Goal: Task Accomplishment & Management: Manage account settings

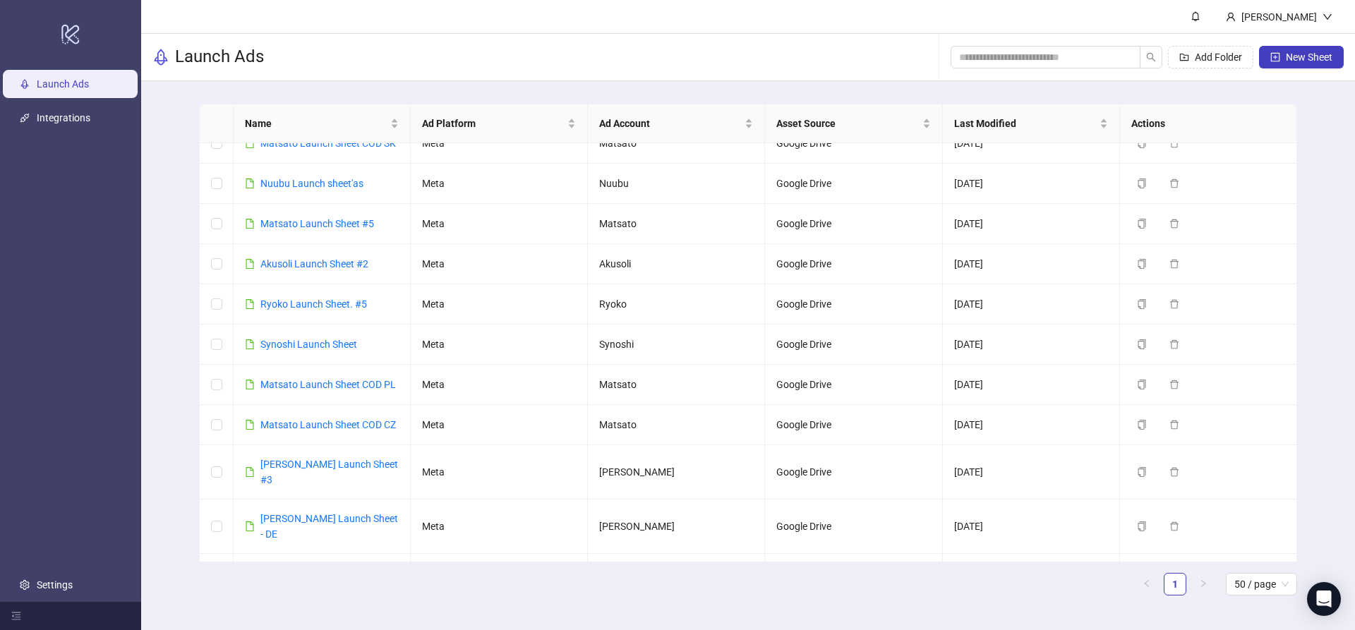
scroll to position [368, 0]
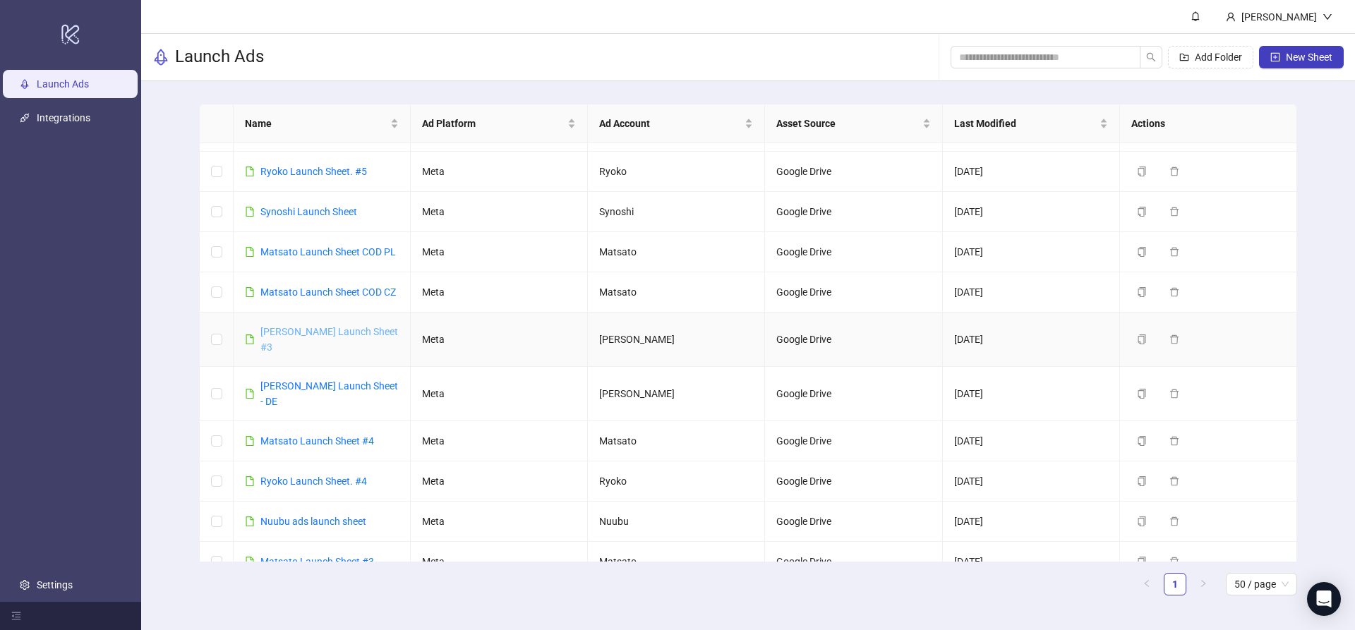
click at [356, 326] on link "[PERSON_NAME] Launch Sheet #3" at bounding box center [329, 339] width 138 height 27
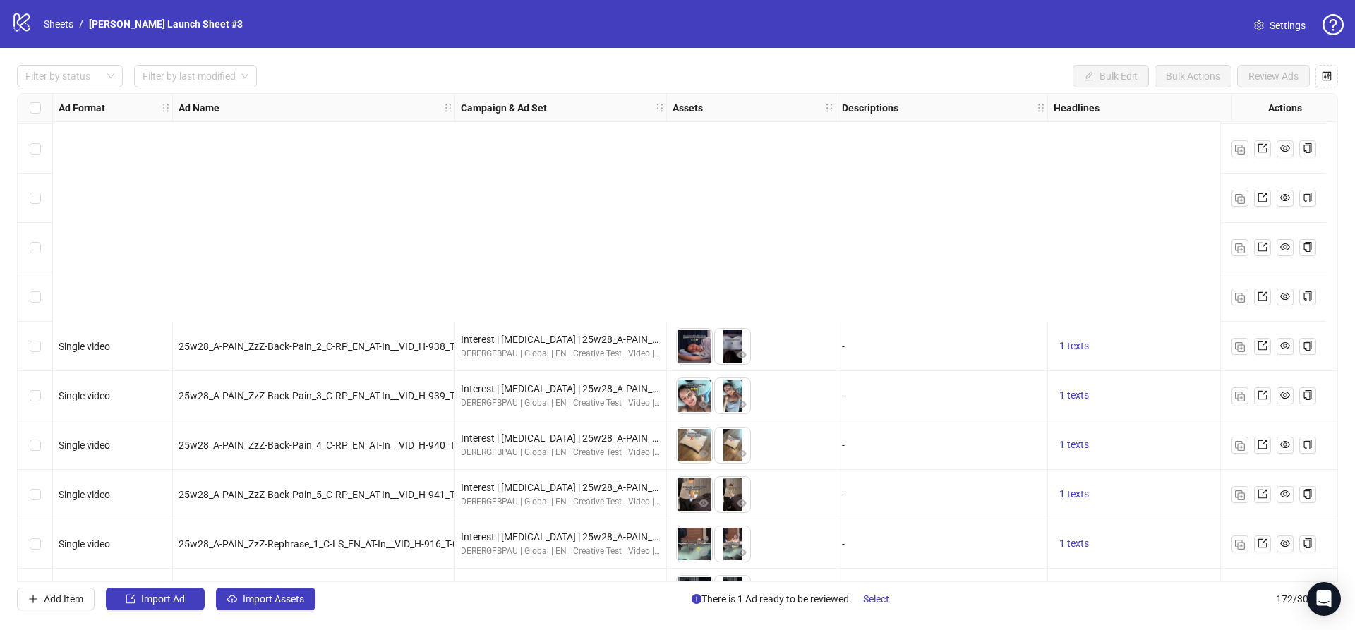
scroll to position [8043, 0]
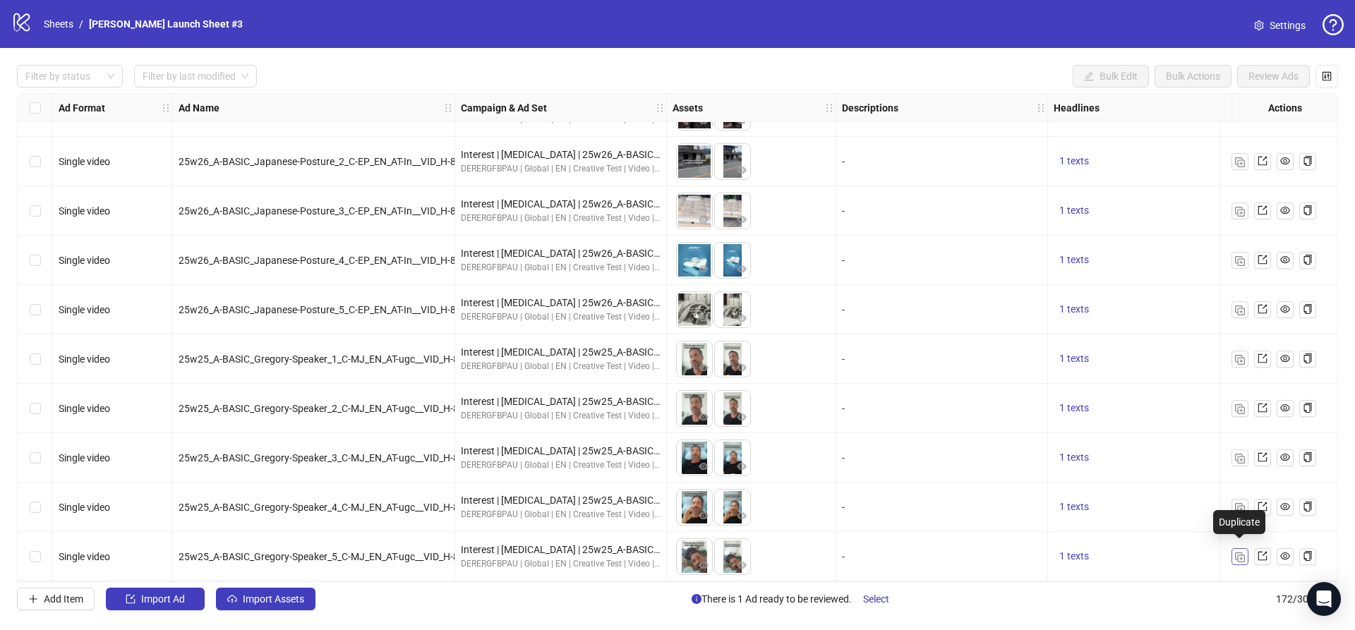
click at [1239, 553] on img "button" at bounding box center [1240, 558] width 10 height 10
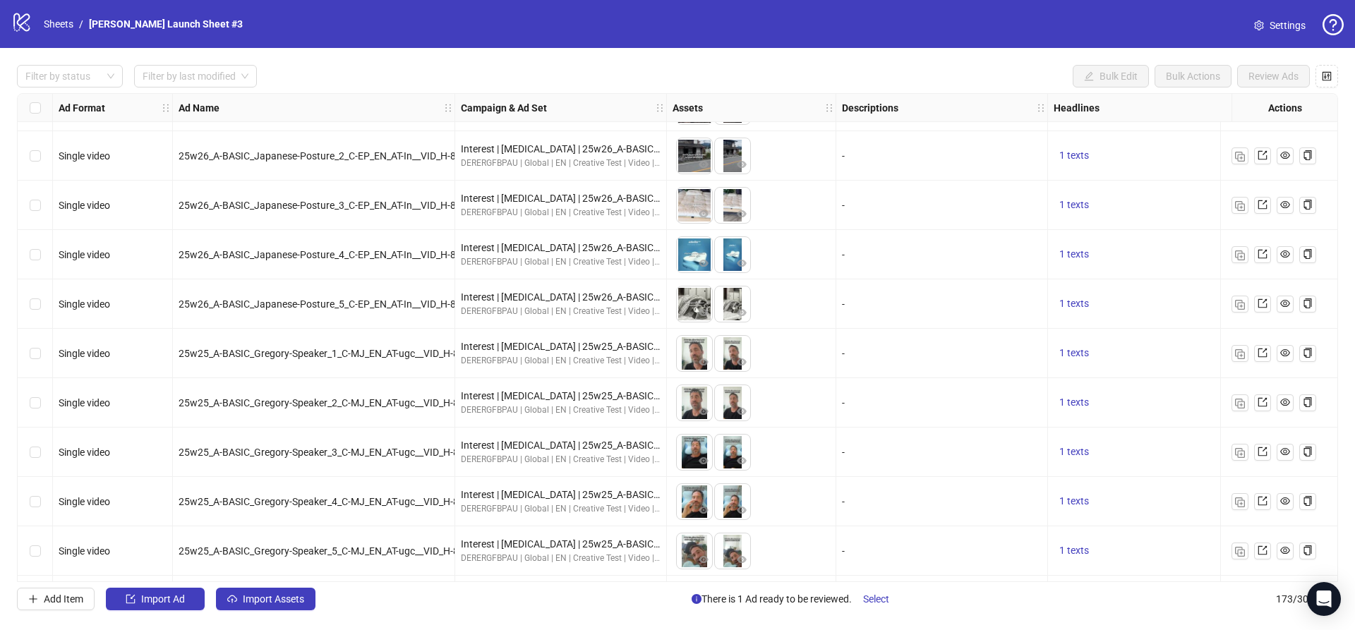
scroll to position [8093, 0]
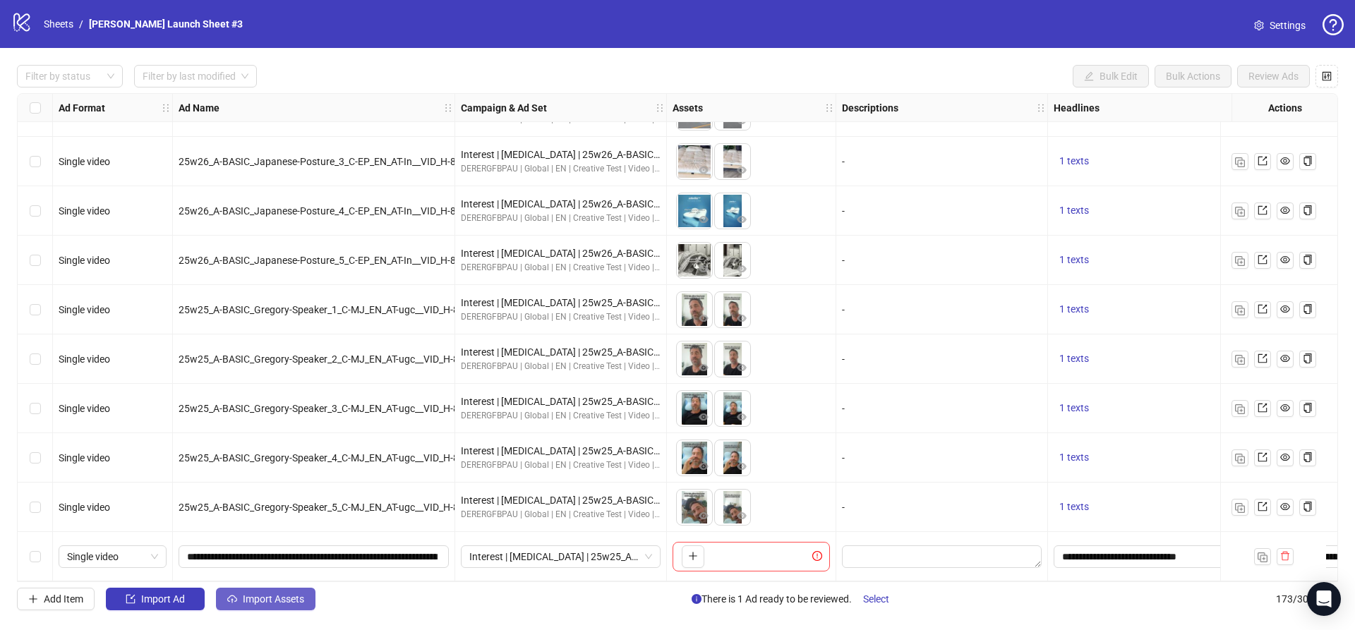
click at [255, 603] on span "Import Assets" at bounding box center [273, 599] width 61 height 11
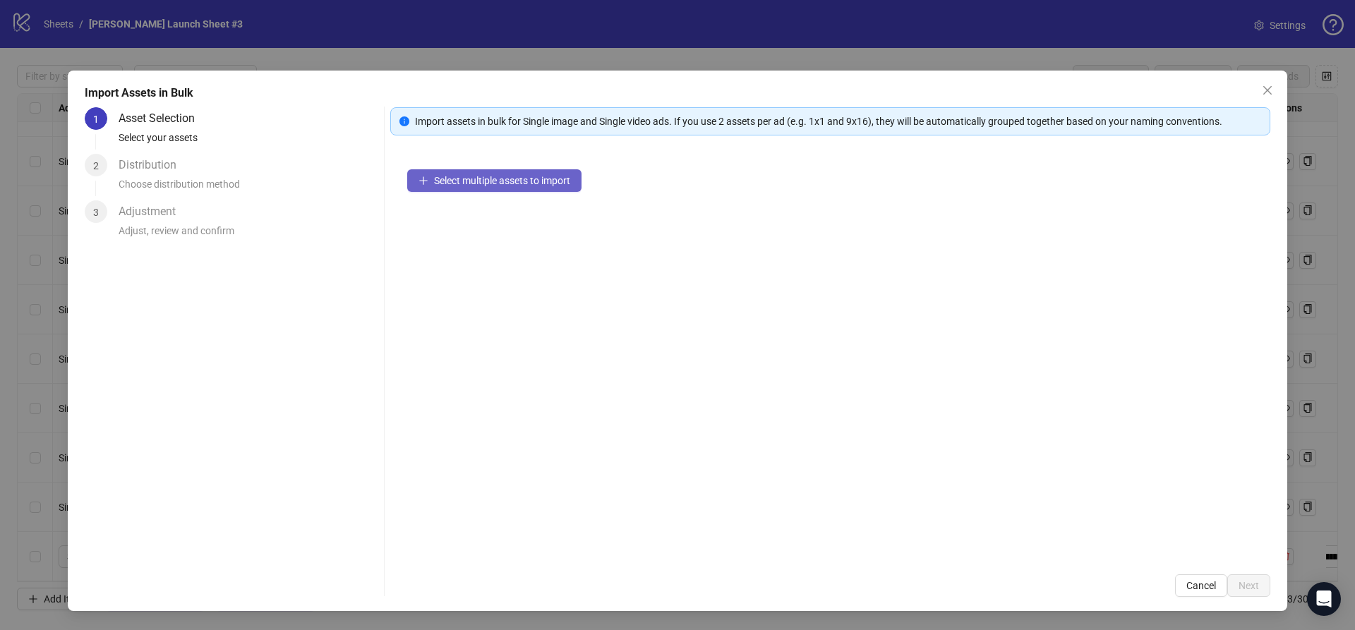
click at [511, 183] on span "Select multiple assets to import" at bounding box center [502, 180] width 136 height 11
click at [464, 175] on span "Select multiple assets to import" at bounding box center [502, 180] width 136 height 11
click at [466, 176] on span "Select multiple assets to import" at bounding box center [502, 180] width 136 height 11
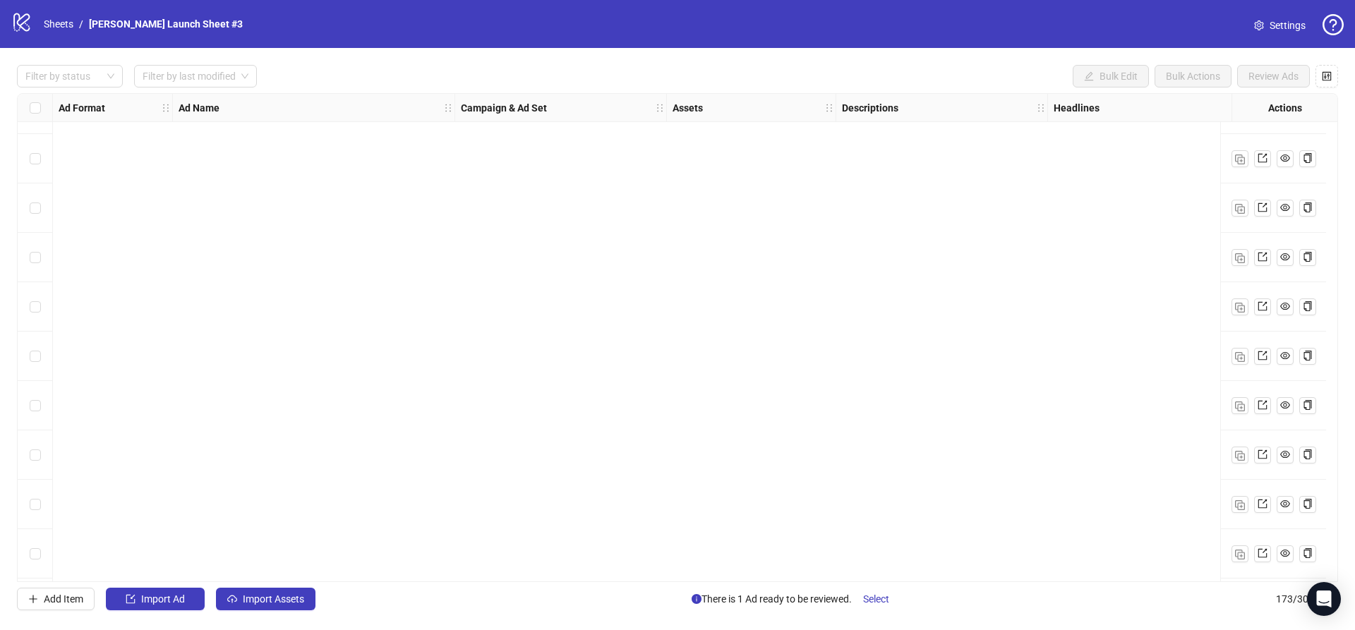
scroll to position [8093, 0]
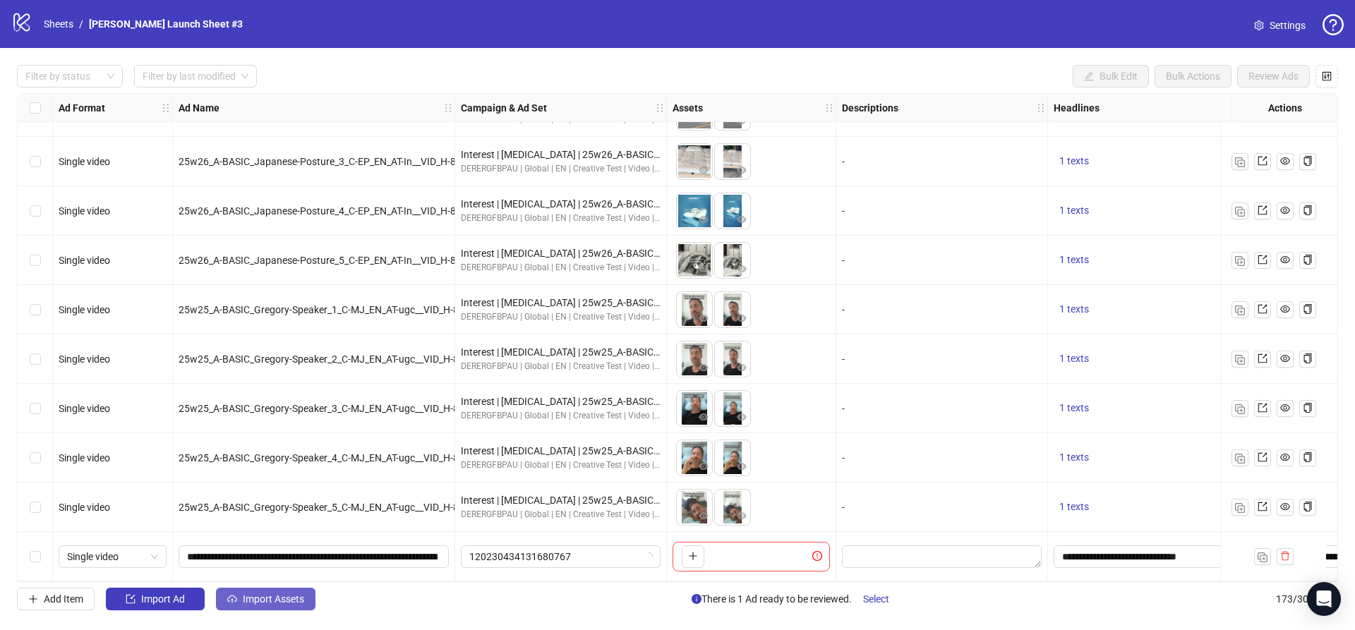
click at [275, 596] on span "Import Assets" at bounding box center [273, 599] width 61 height 11
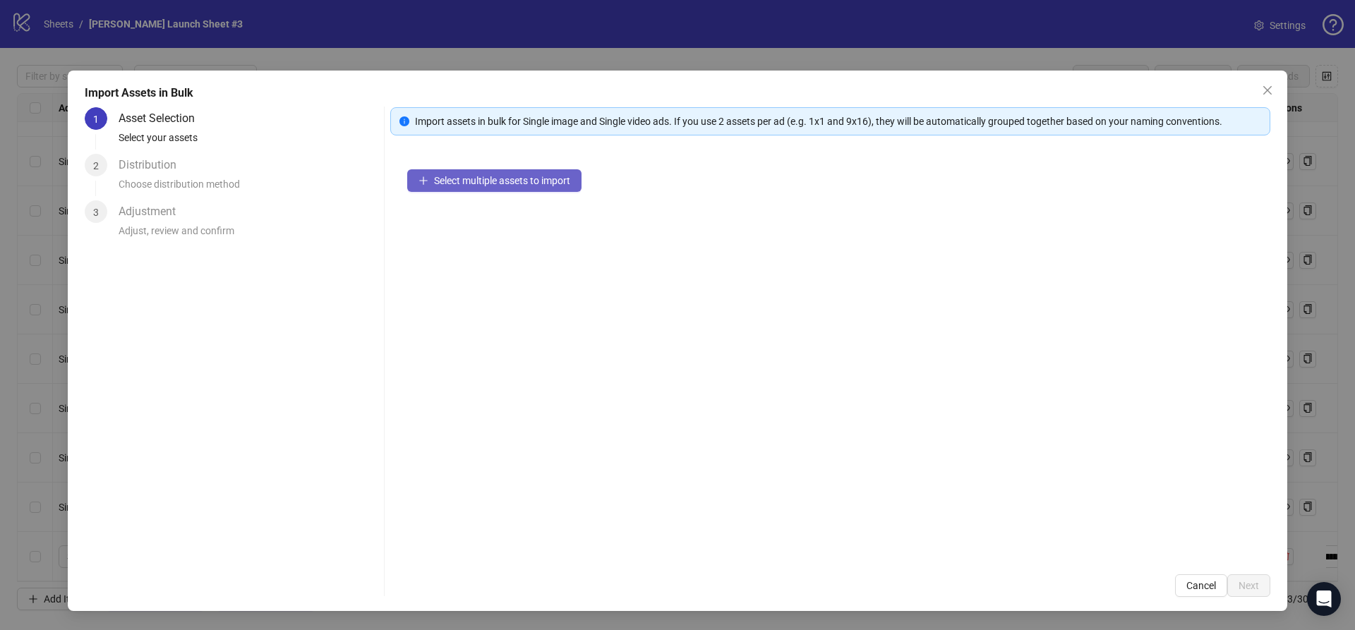
click at [441, 182] on span "Select multiple assets to import" at bounding box center [502, 180] width 136 height 11
click at [502, 188] on button "Select multiple assets to import" at bounding box center [494, 180] width 174 height 23
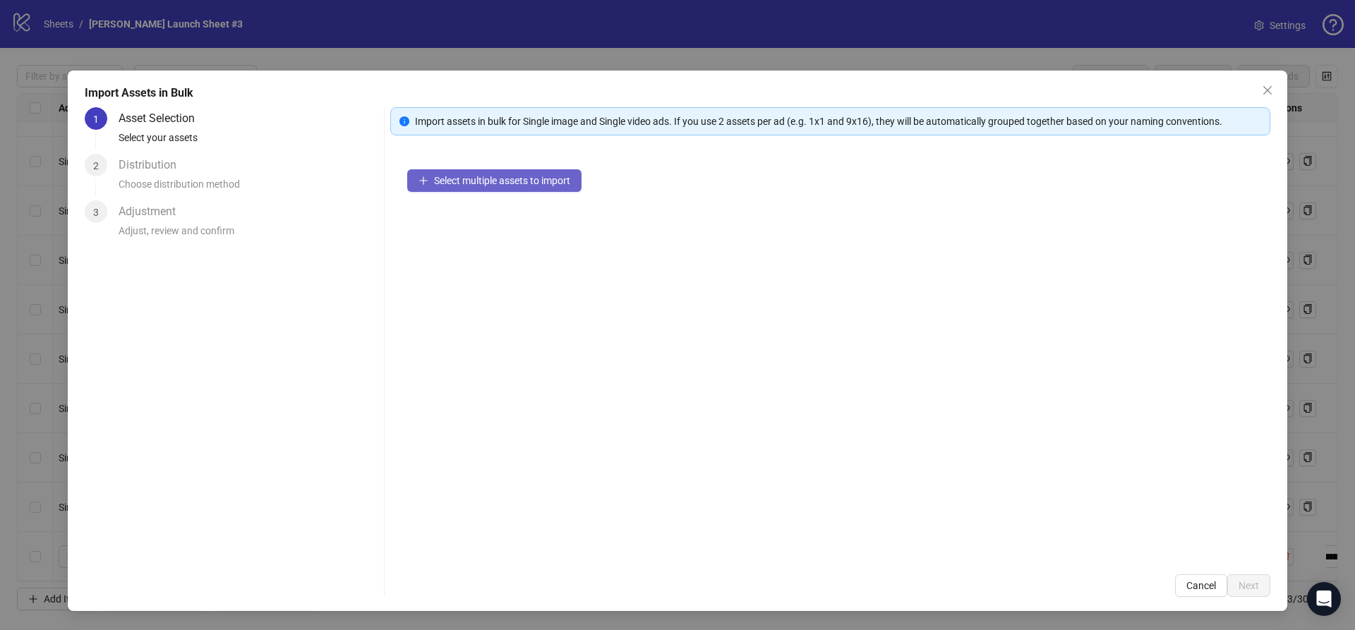
click at [502, 188] on button "Select multiple assets to import" at bounding box center [494, 180] width 174 height 23
click at [179, 177] on div "Choose distribution method" at bounding box center [249, 188] width 260 height 24
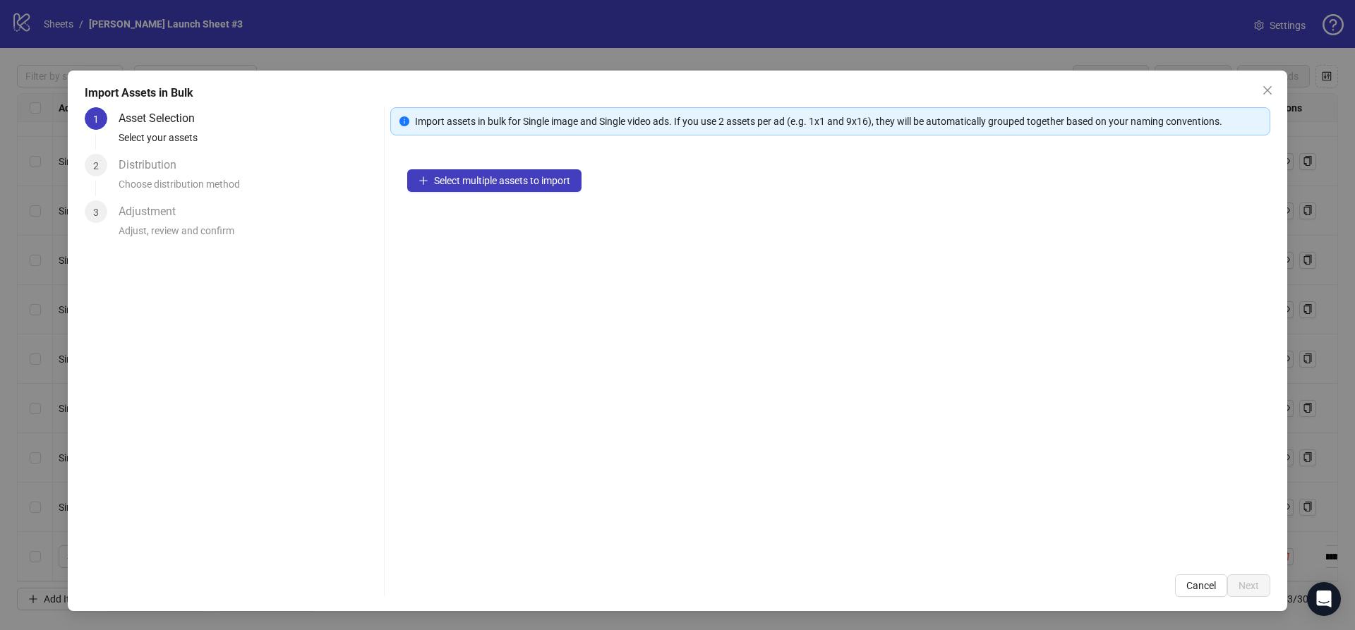
click at [153, 119] on div "Asset Selection" at bounding box center [163, 118] width 88 height 23
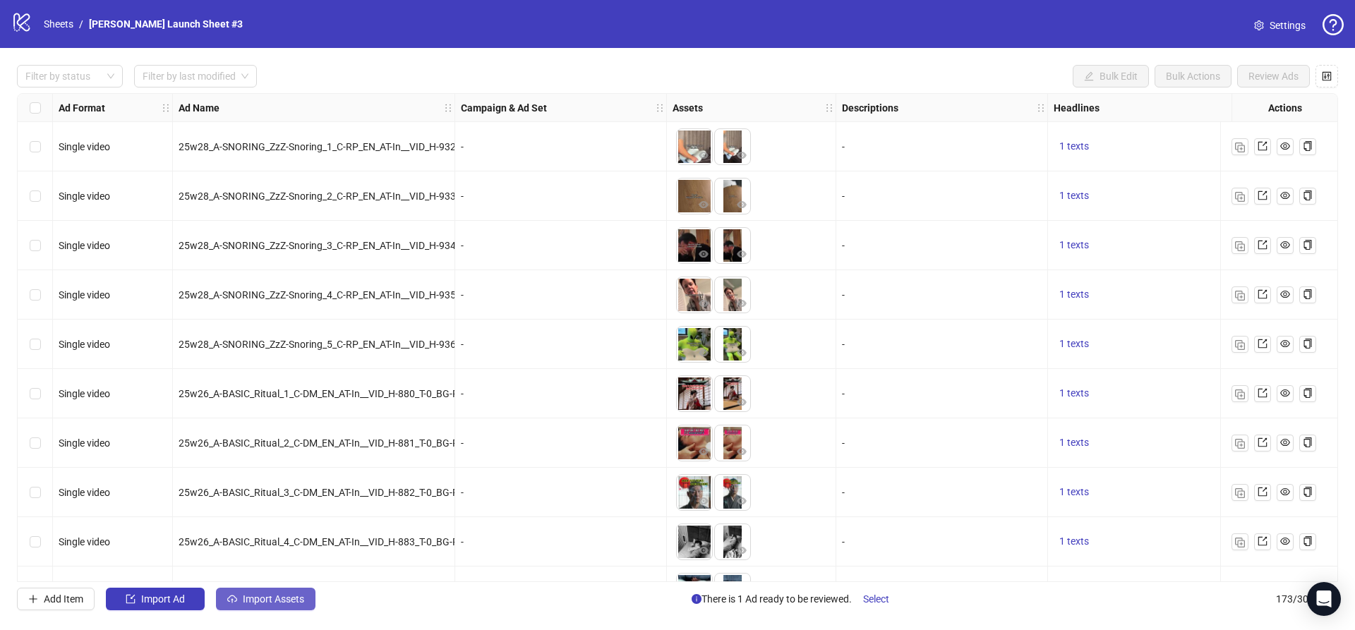
click at [244, 598] on span "Import Assets" at bounding box center [273, 599] width 61 height 11
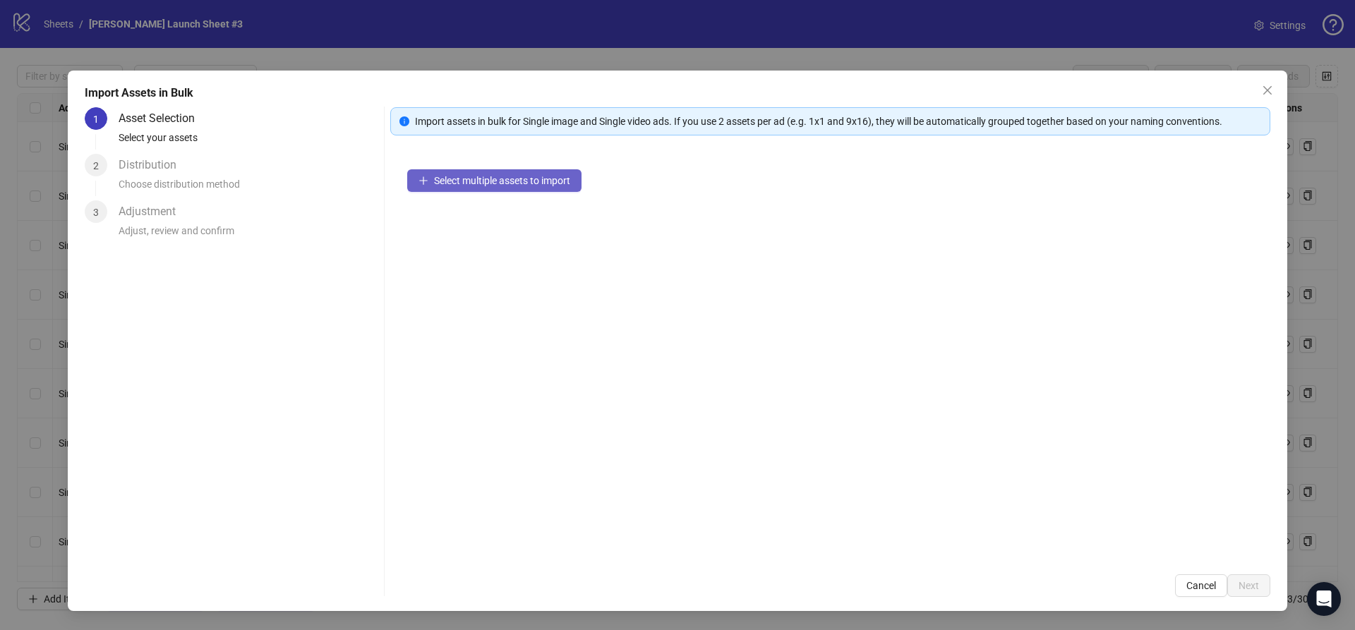
click at [478, 186] on span "Select multiple assets to import" at bounding box center [502, 180] width 136 height 11
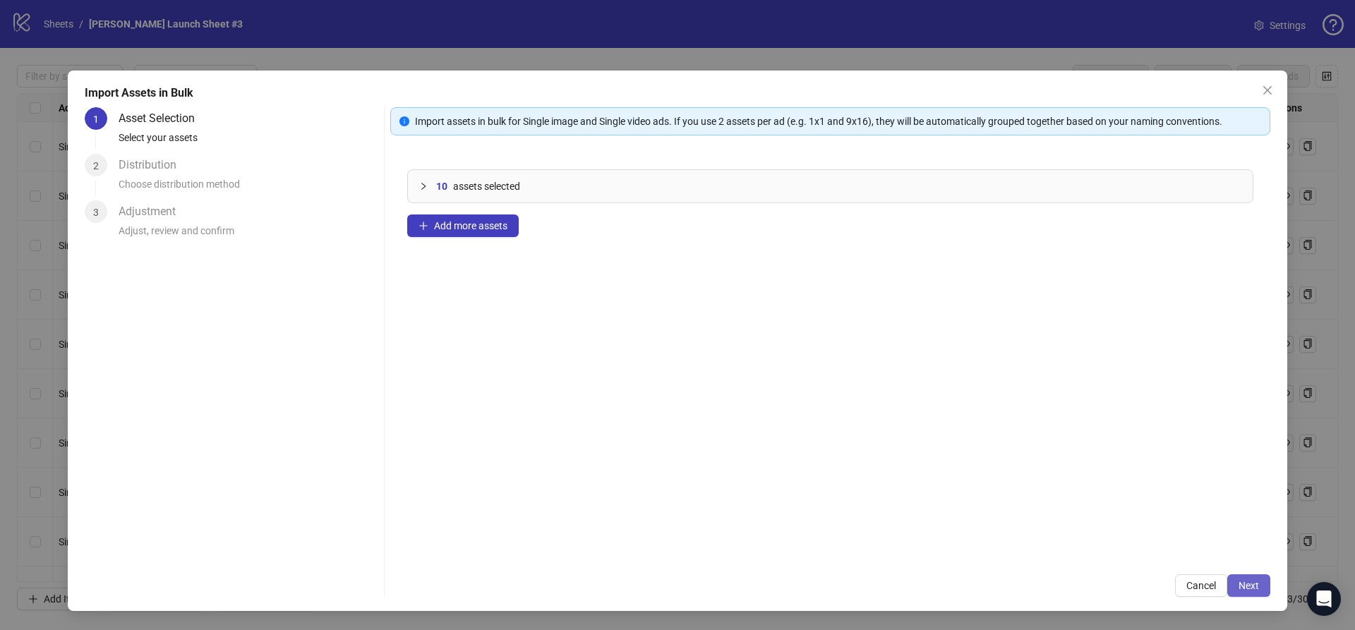
click at [1253, 589] on span "Next" at bounding box center [1249, 585] width 20 height 11
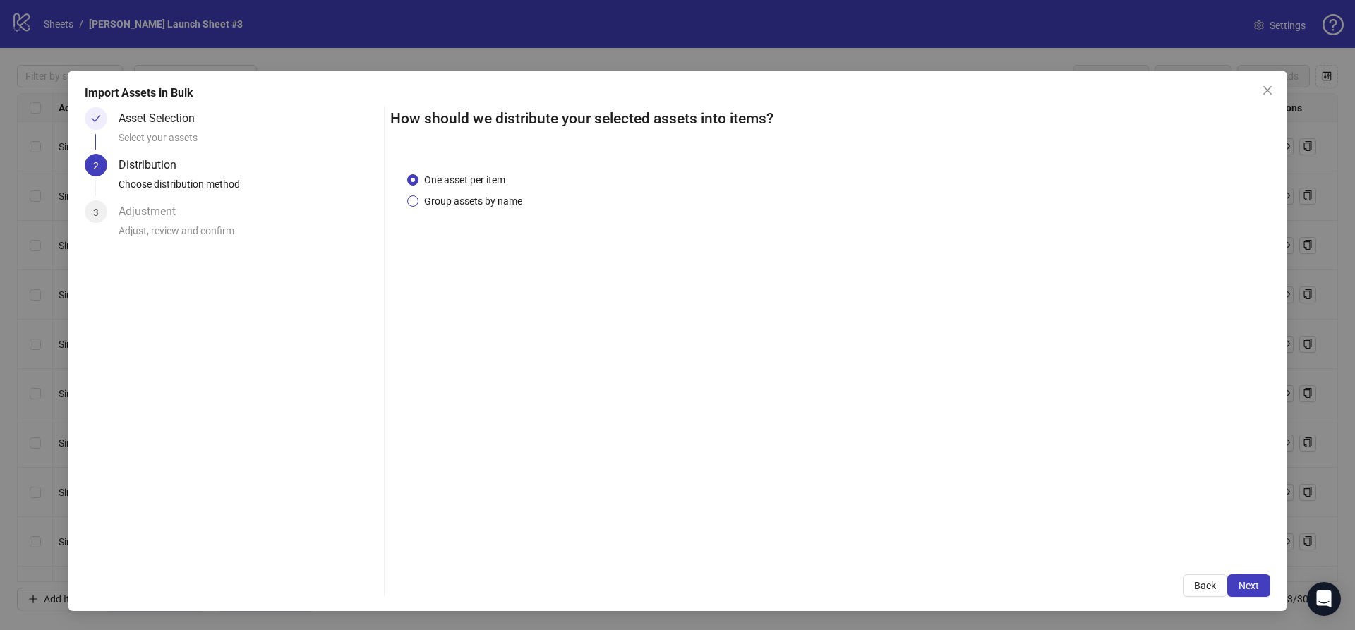
click at [514, 203] on span "Group assets by name" at bounding box center [473, 201] width 109 height 16
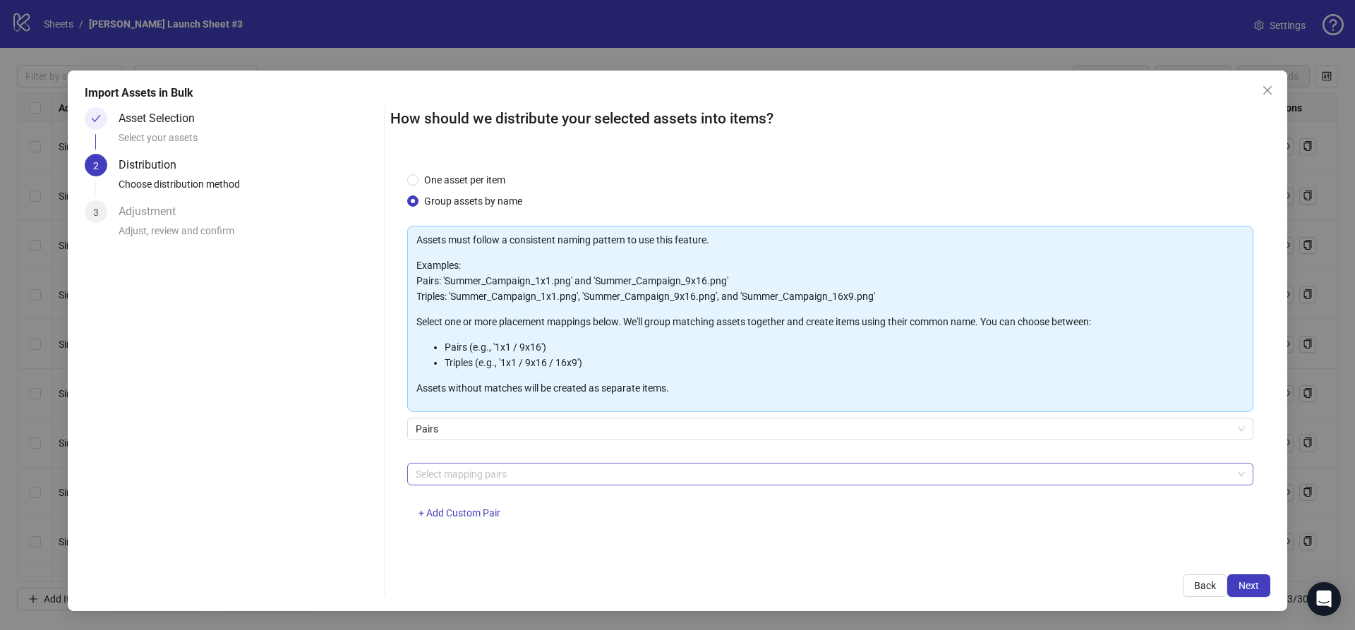
click at [484, 466] on div at bounding box center [823, 474] width 826 height 20
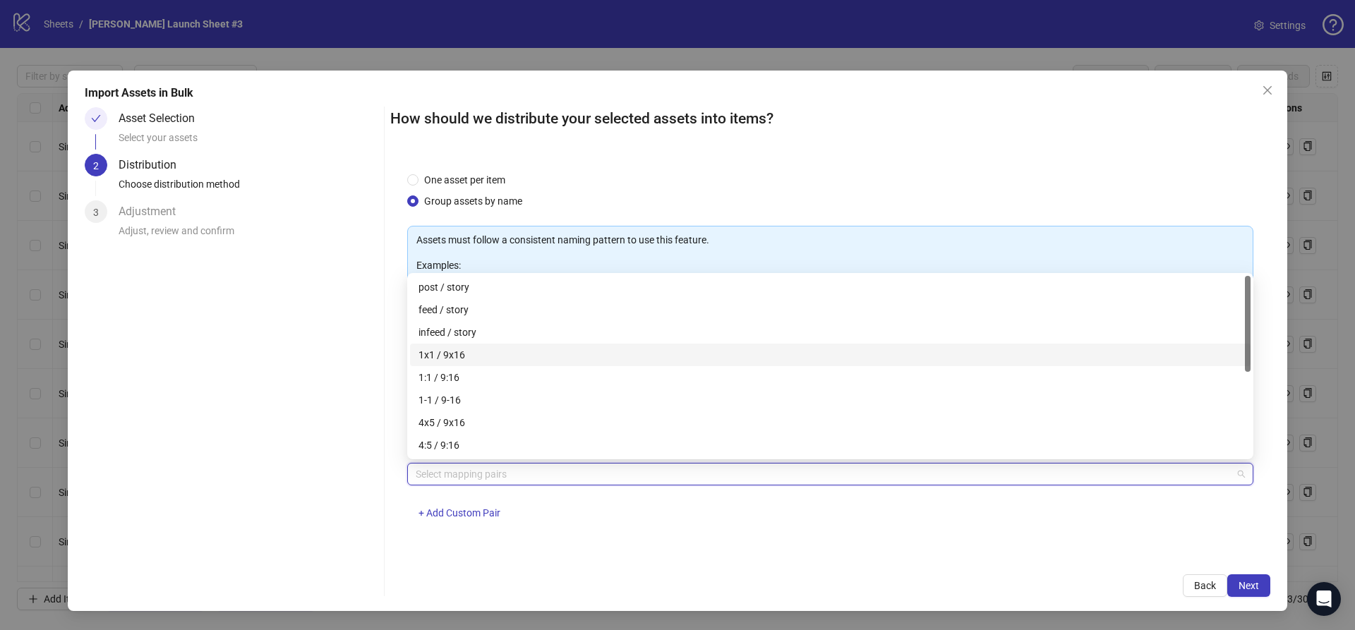
click at [471, 356] on div "1x1 / 9x16" at bounding box center [831, 355] width 824 height 16
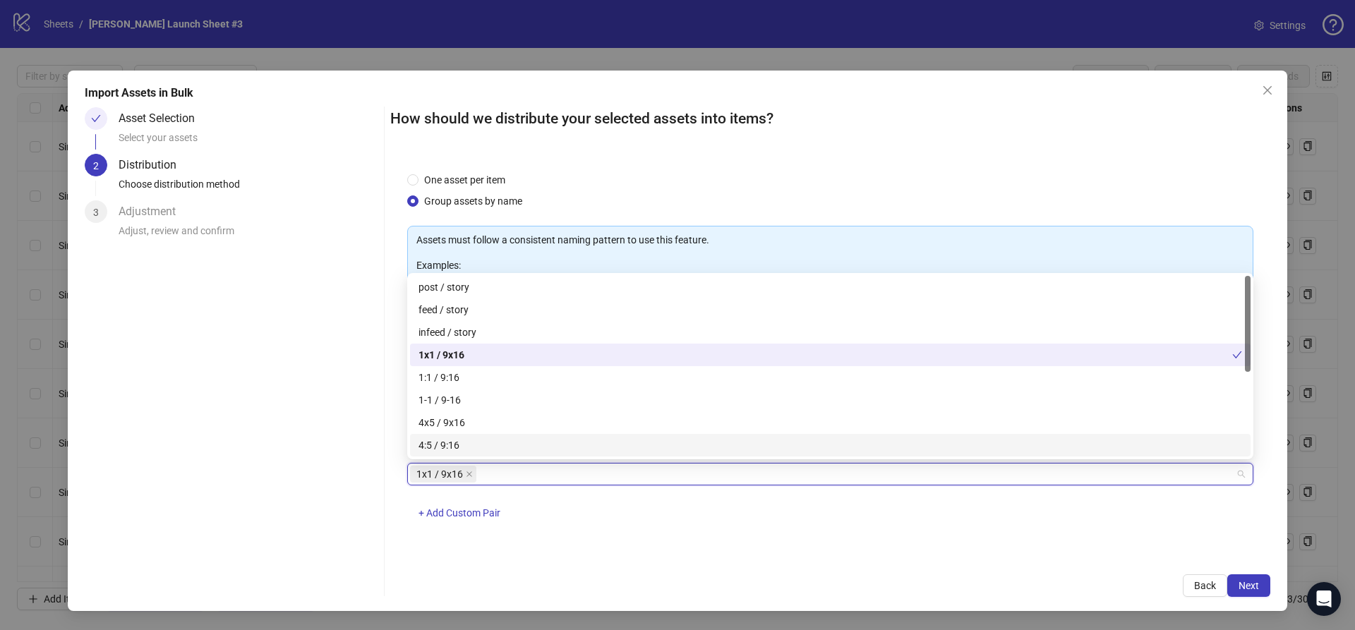
click at [583, 519] on div "1x1 / 9x16 + Add Custom Pair" at bounding box center [830, 499] width 846 height 73
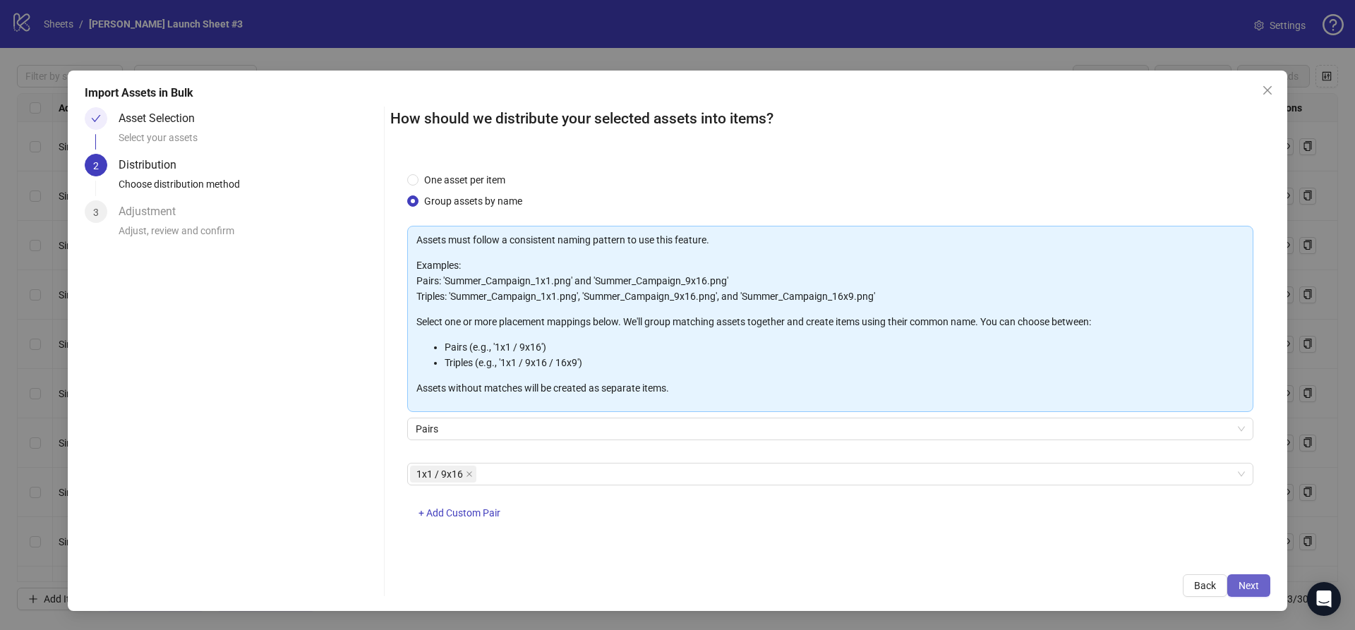
click at [1246, 584] on span "Next" at bounding box center [1249, 585] width 20 height 11
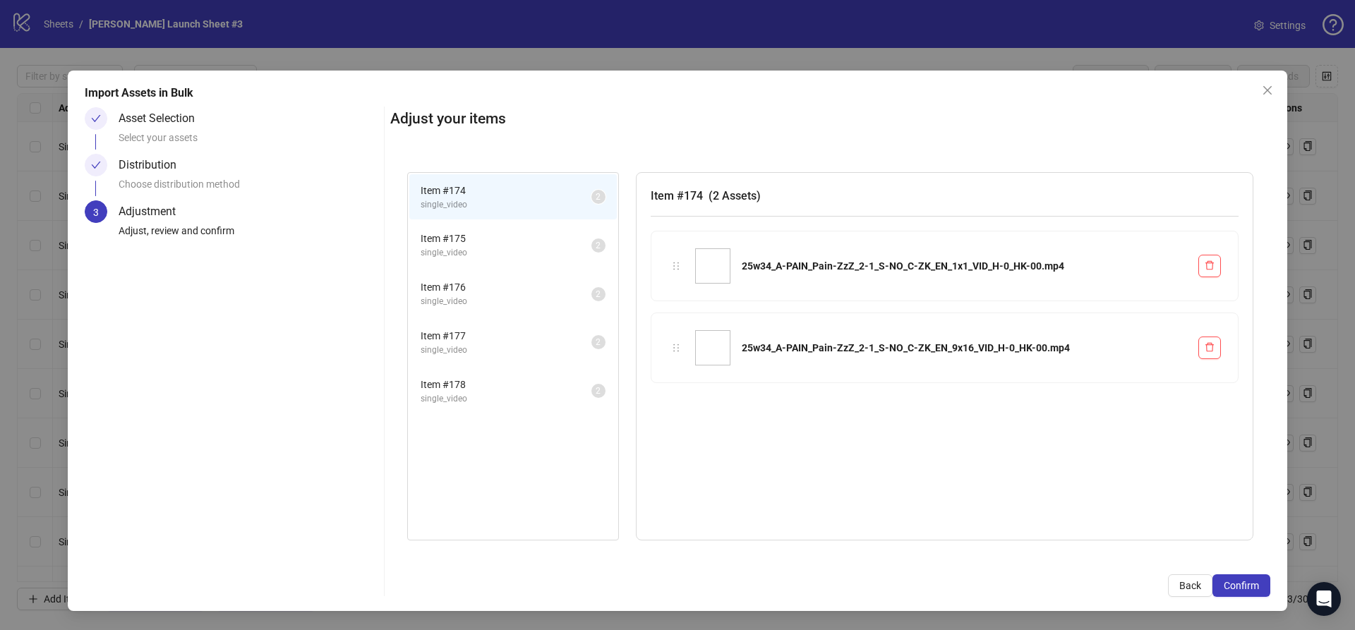
click at [1246, 584] on span "Confirm" at bounding box center [1241, 585] width 35 height 11
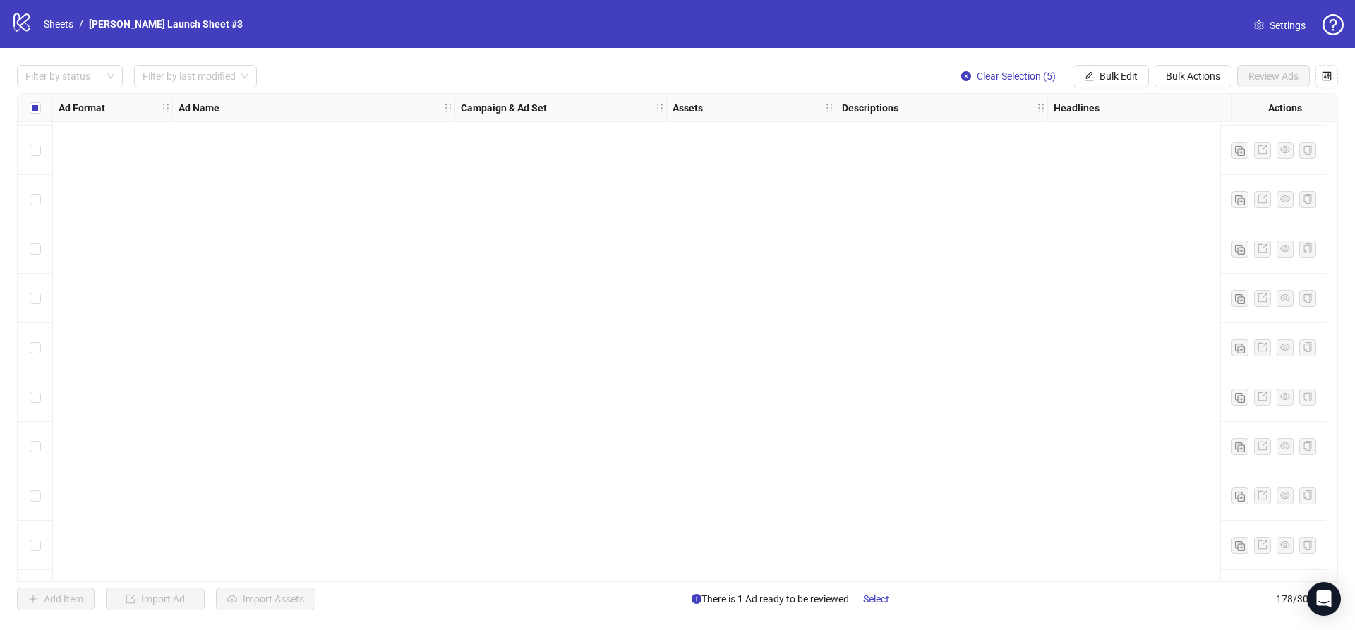
scroll to position [8340, 0]
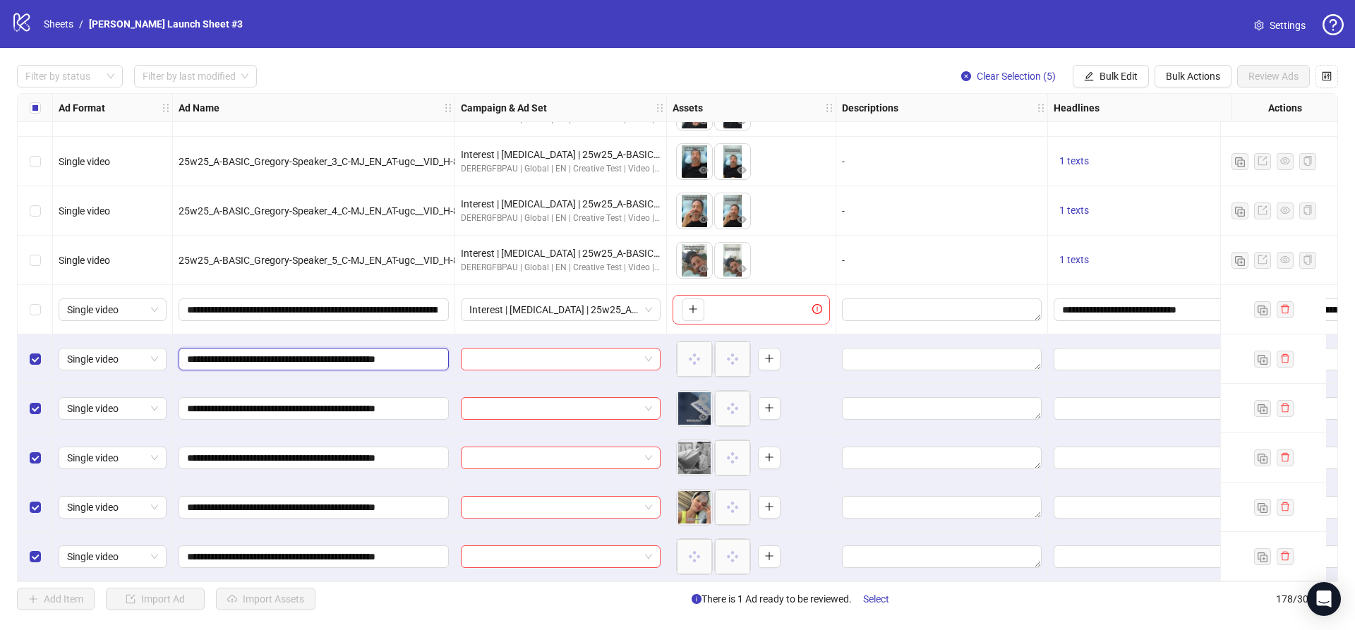
drag, startPoint x: 314, startPoint y: 351, endPoint x: 106, endPoint y: 328, distance: 209.4
click at [511, 353] on input "search" at bounding box center [554, 359] width 170 height 21
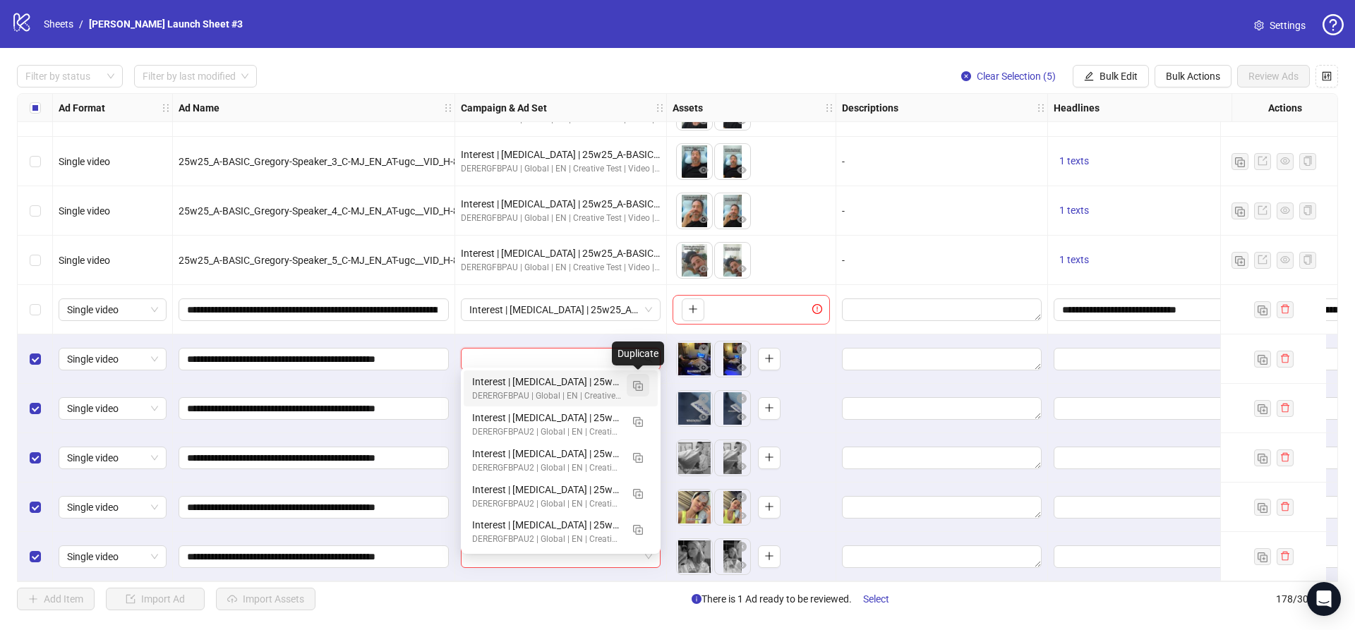
click at [639, 385] on img "button" at bounding box center [638, 386] width 10 height 10
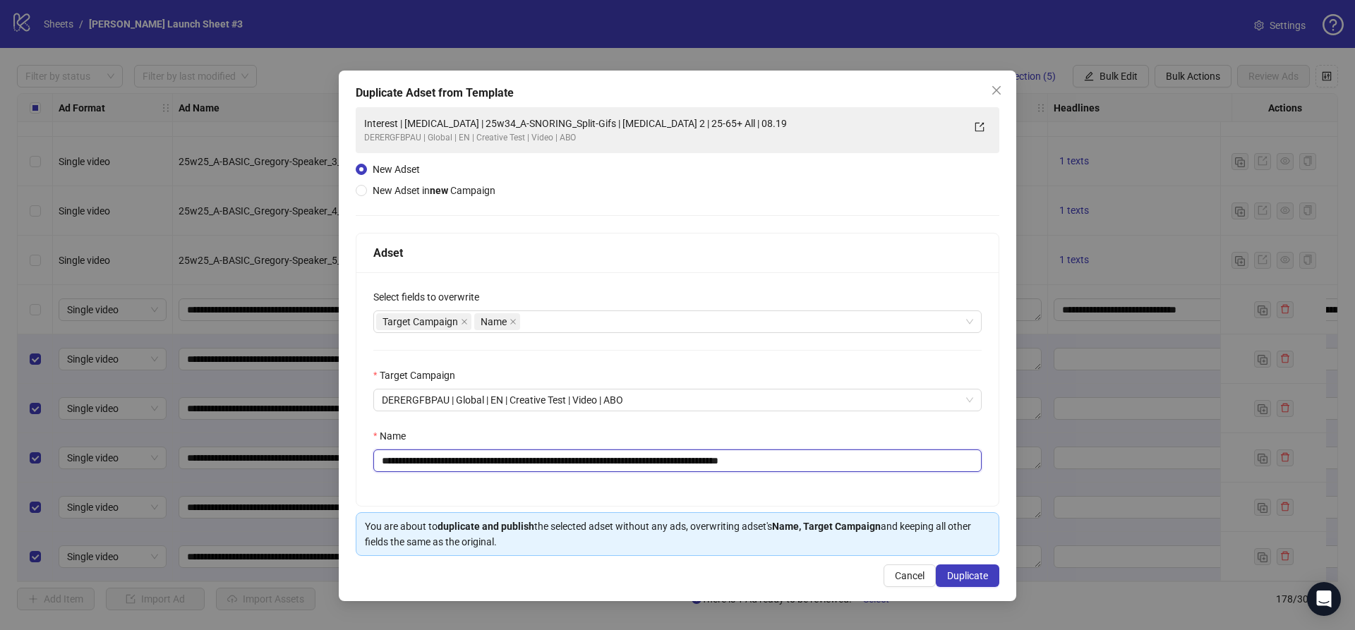
drag, startPoint x: 622, startPoint y: 459, endPoint x: 493, endPoint y: 454, distance: 129.3
click at [493, 454] on input "**********" at bounding box center [677, 461] width 608 height 23
paste input "text"
drag, startPoint x: 771, startPoint y: 461, endPoint x: 871, endPoint y: 471, distance: 100.7
click at [871, 471] on input "**********" at bounding box center [677, 461] width 608 height 23
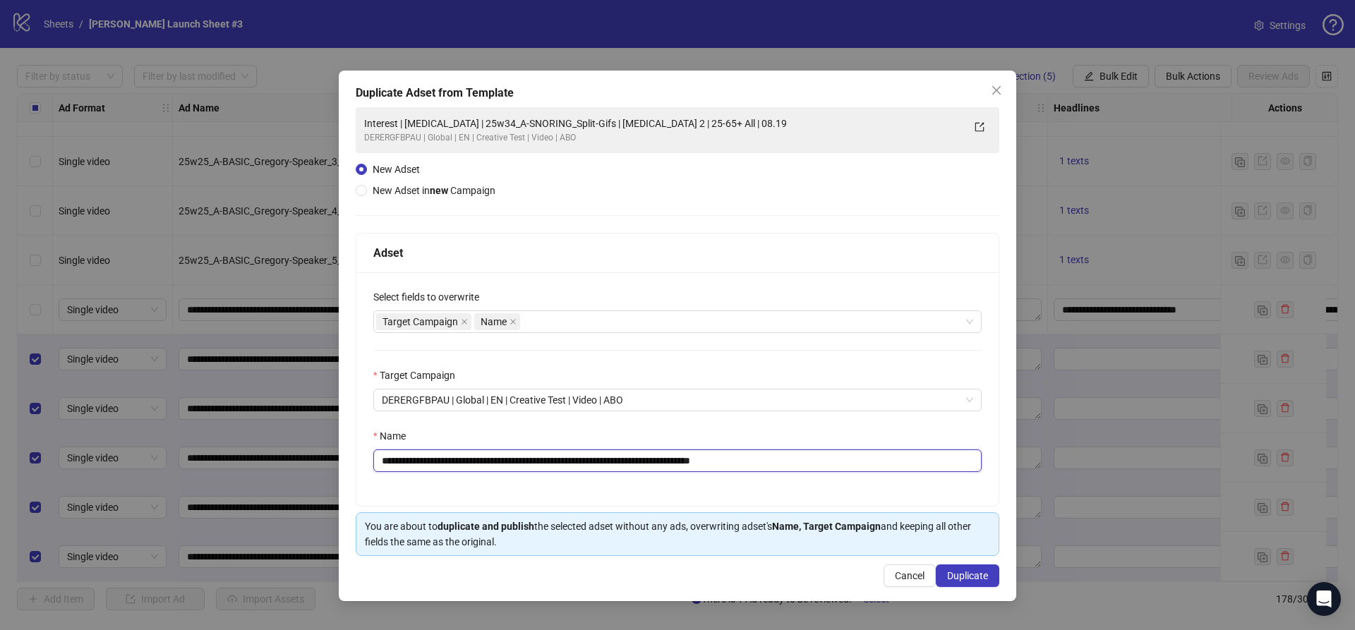
type input "**********"
click at [846, 430] on div "Name" at bounding box center [677, 438] width 608 height 21
click at [958, 574] on span "Duplicate" at bounding box center [967, 575] width 41 height 11
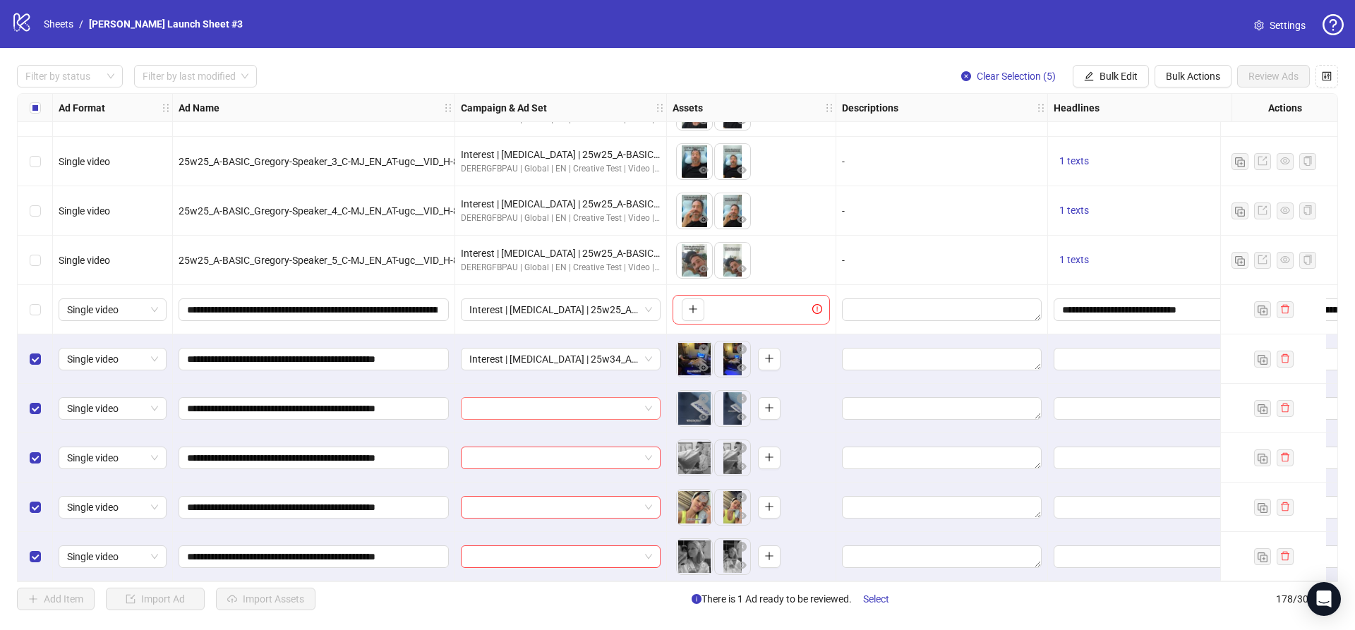
click at [533, 406] on input "search" at bounding box center [554, 408] width 170 height 21
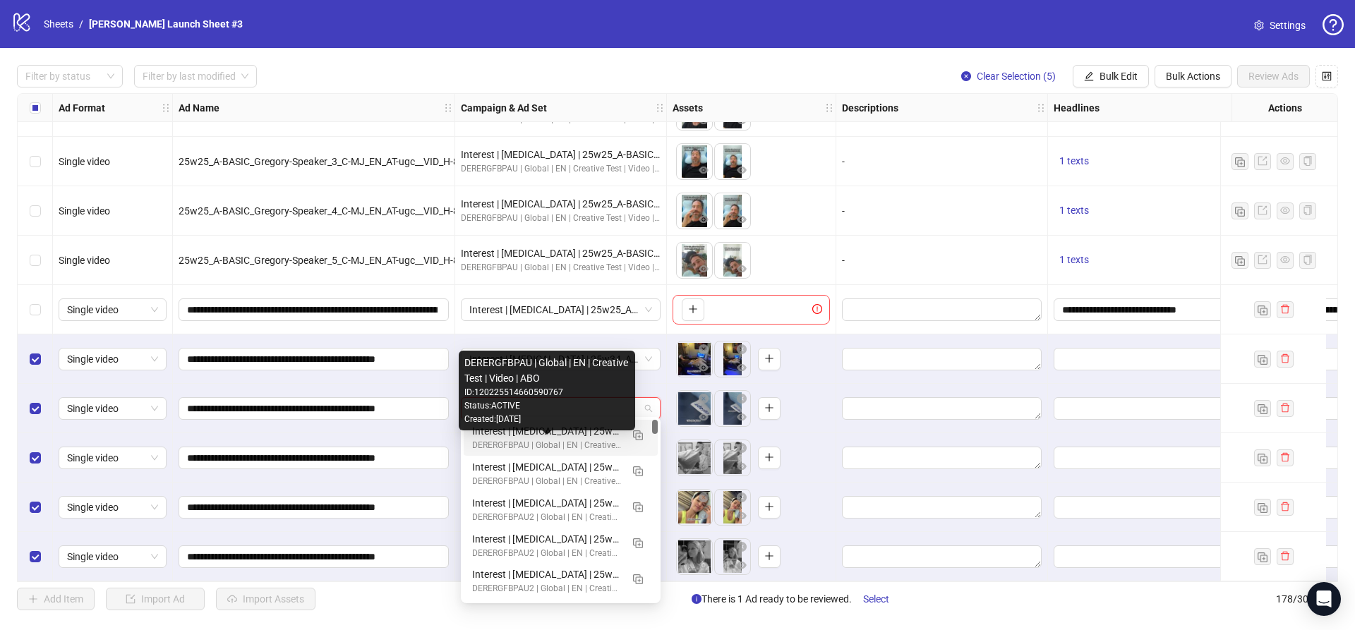
click at [514, 440] on div "DERERGFBPAU | Global | EN | Creative Test | Video | ABO" at bounding box center [546, 445] width 149 height 13
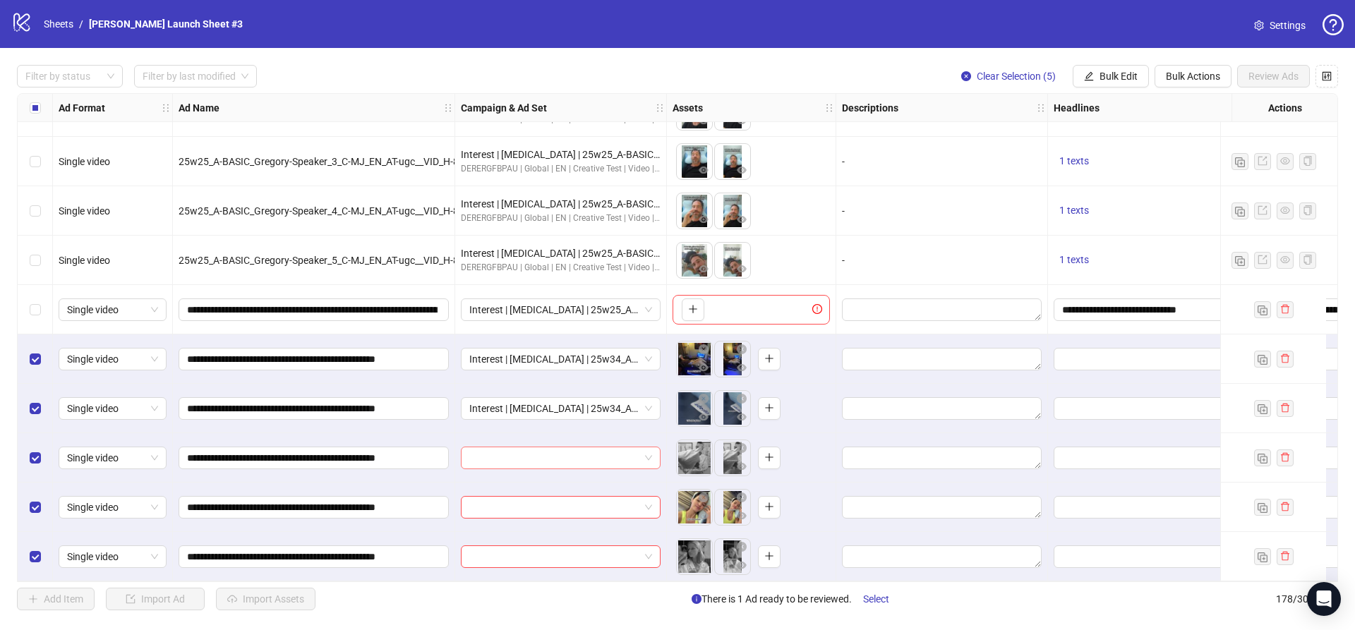
click at [526, 455] on input "search" at bounding box center [554, 457] width 170 height 21
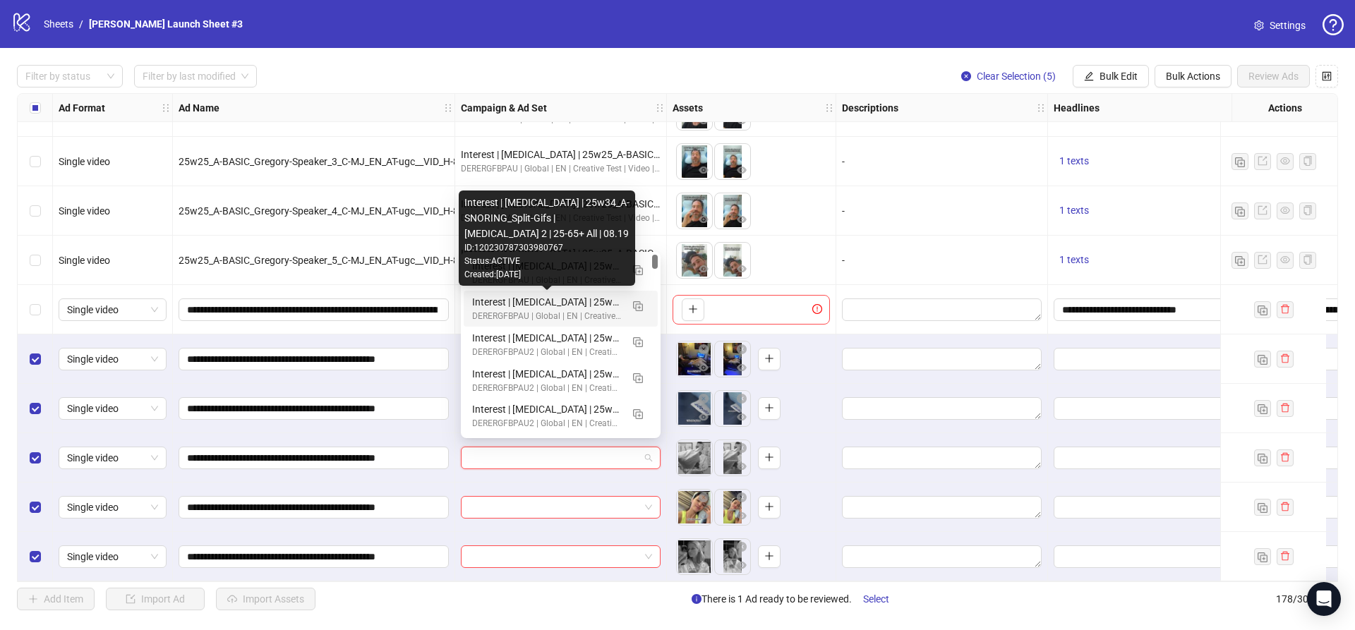
click at [527, 266] on div "Status: ACTIVE" at bounding box center [546, 261] width 165 height 13
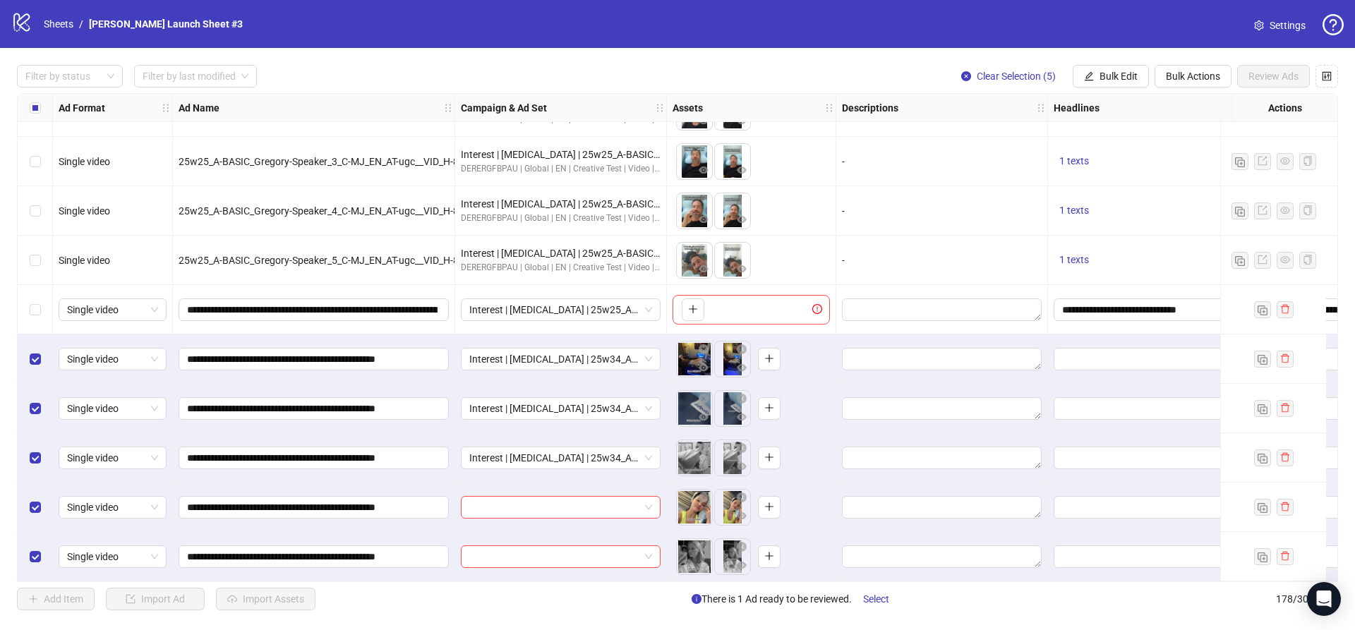
click at [527, 266] on div "DERERGFBPAU | Global | EN | Creative Test | Video | ABO" at bounding box center [561, 267] width 200 height 13
click at [510, 505] on input "search" at bounding box center [554, 507] width 170 height 21
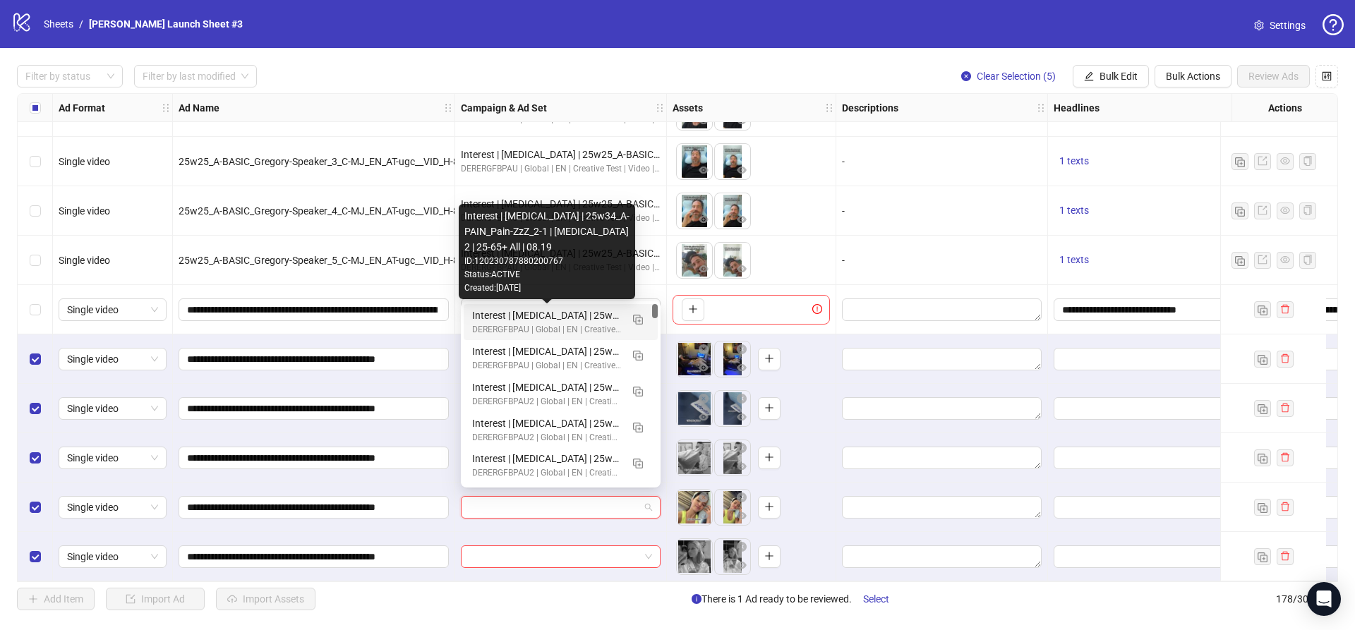
click at [591, 314] on div "Interest | Memory foam | 25w34_A-PAIN_Pain-ZzZ_2-1 | Sleep apnea 2 | 25-65+ All…" at bounding box center [546, 316] width 149 height 16
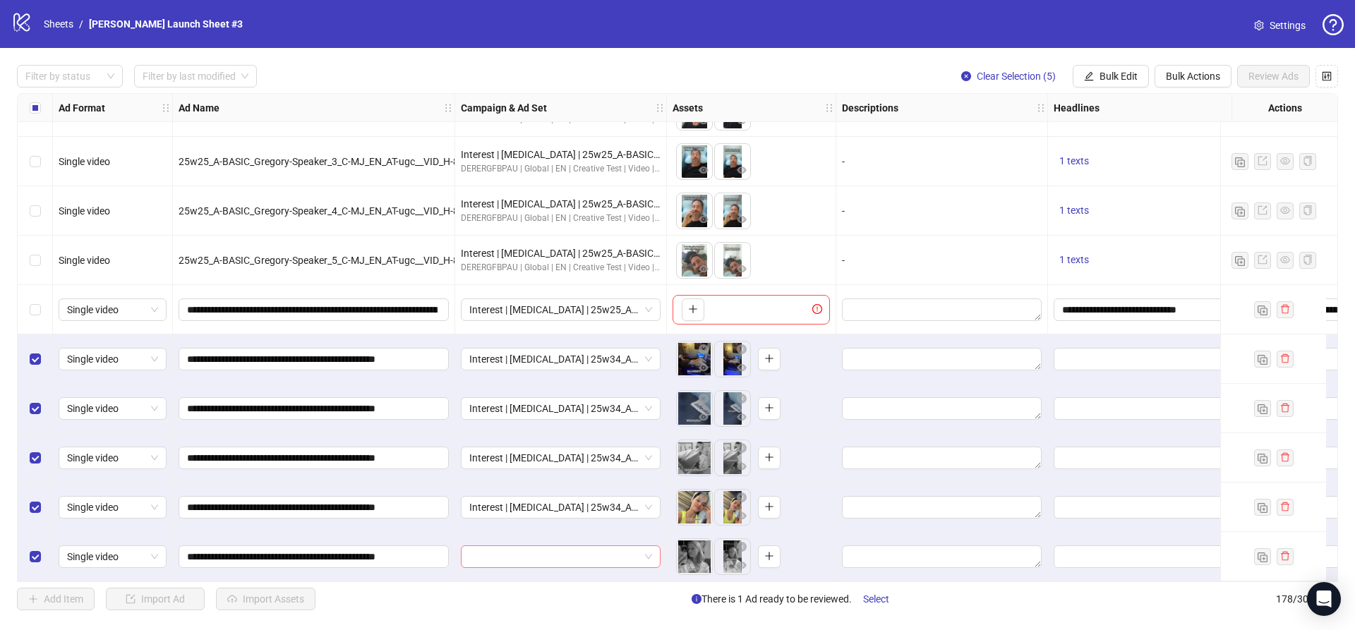
click at [571, 553] on input "search" at bounding box center [554, 556] width 170 height 21
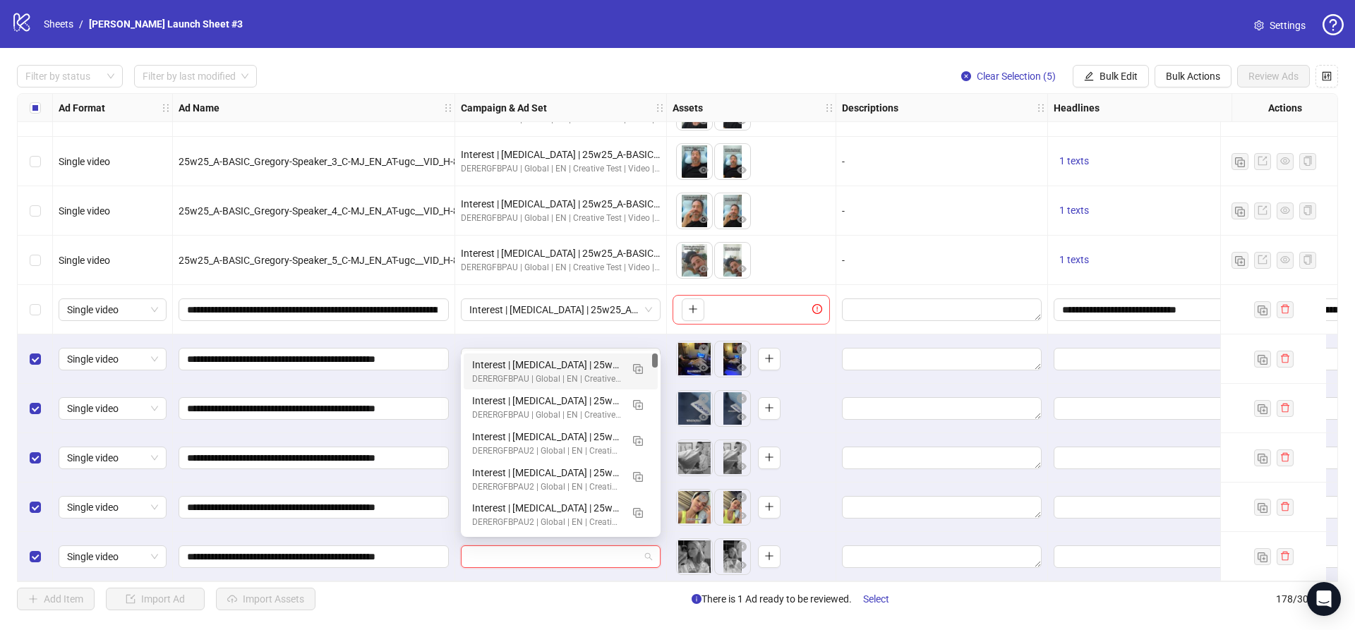
click at [563, 359] on div "Interest | Memory foam | 25w34_A-PAIN_Pain-ZzZ_2-1 | Sleep apnea 2 | 25-65+ All…" at bounding box center [546, 365] width 149 height 16
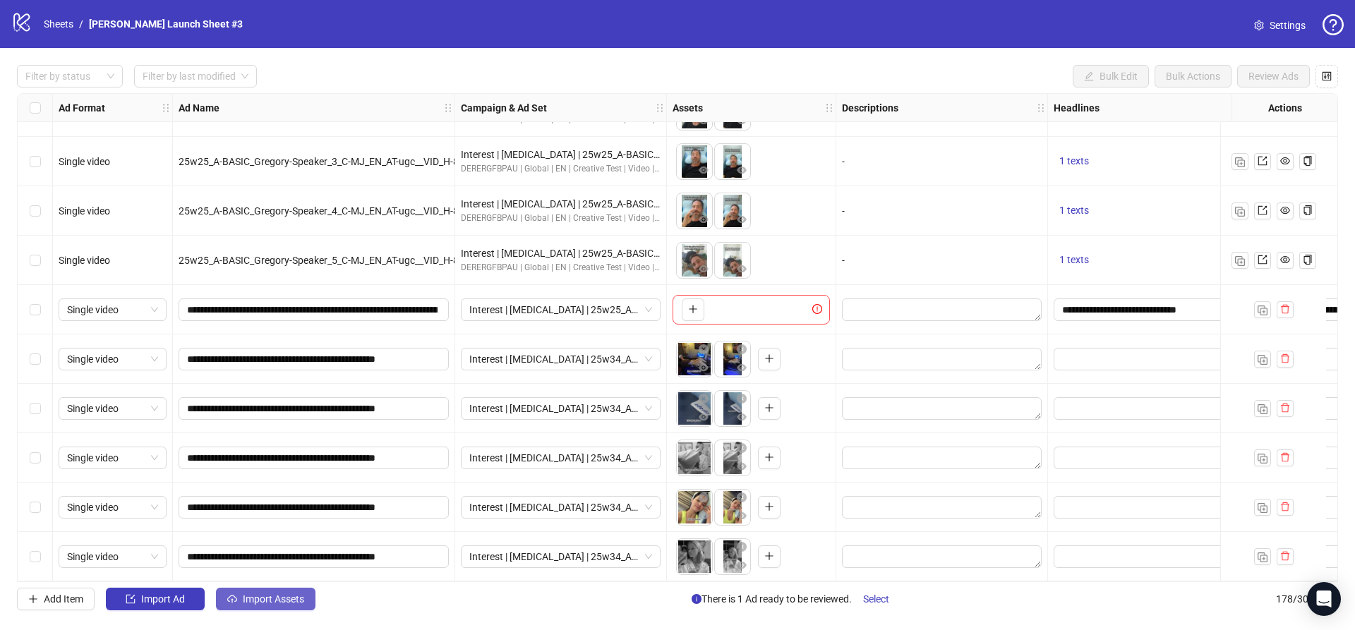
click at [279, 596] on span "Import Assets" at bounding box center [273, 599] width 61 height 11
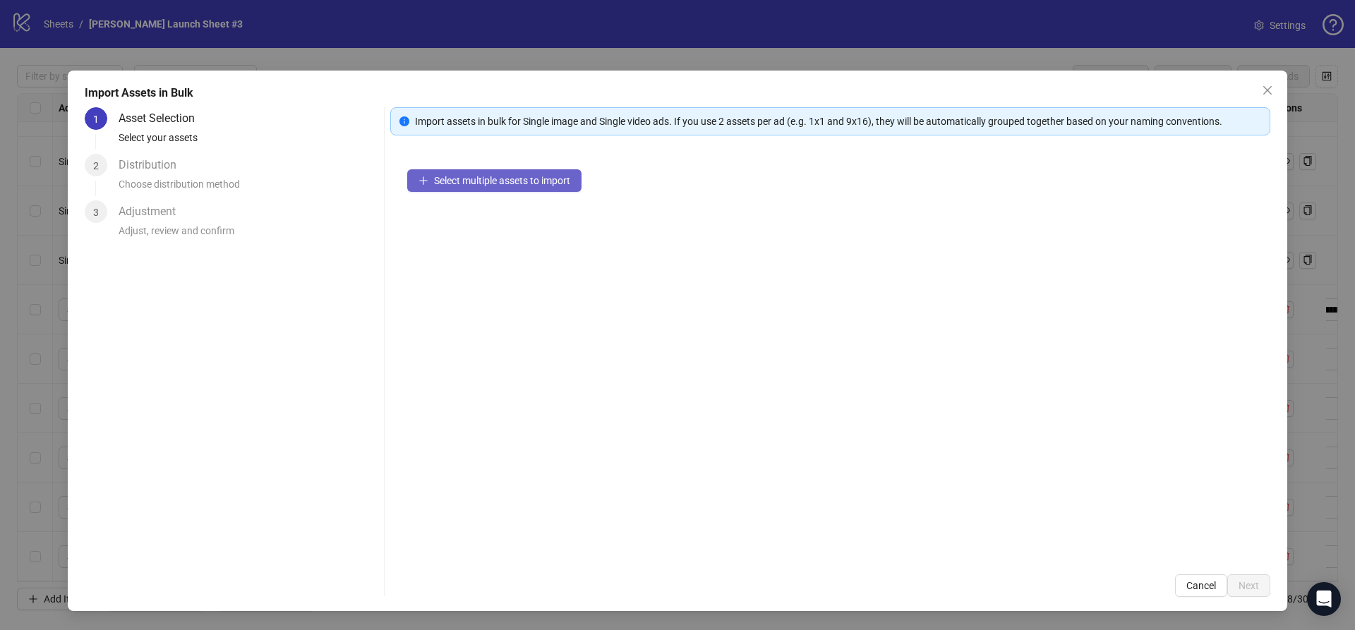
click at [498, 188] on button "Select multiple assets to import" at bounding box center [494, 180] width 174 height 23
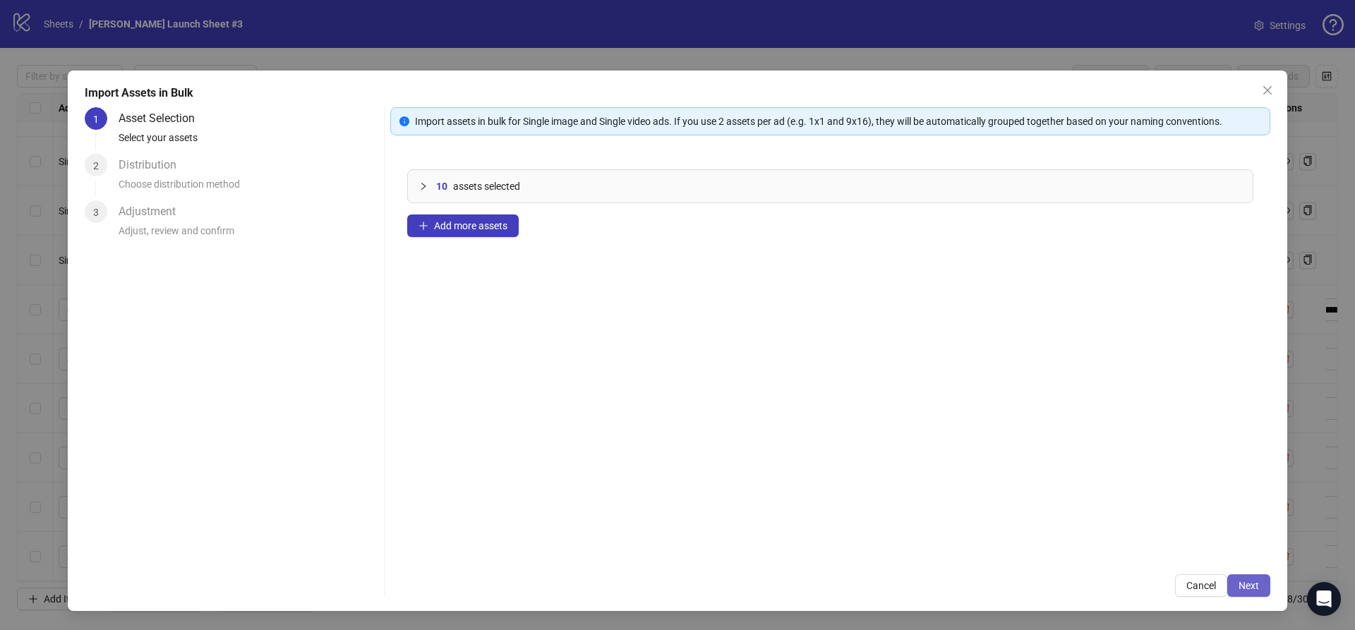
click at [1256, 577] on button "Next" at bounding box center [1248, 585] width 43 height 23
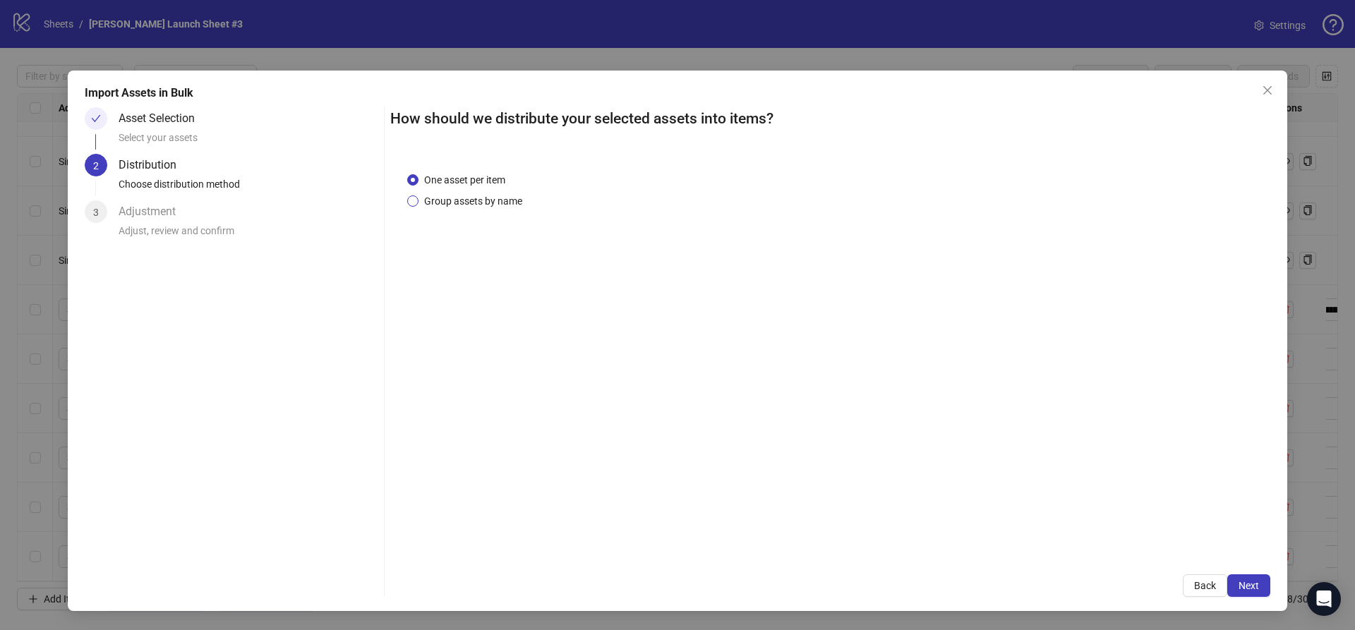
click at [450, 203] on span "Group assets by name" at bounding box center [473, 201] width 109 height 16
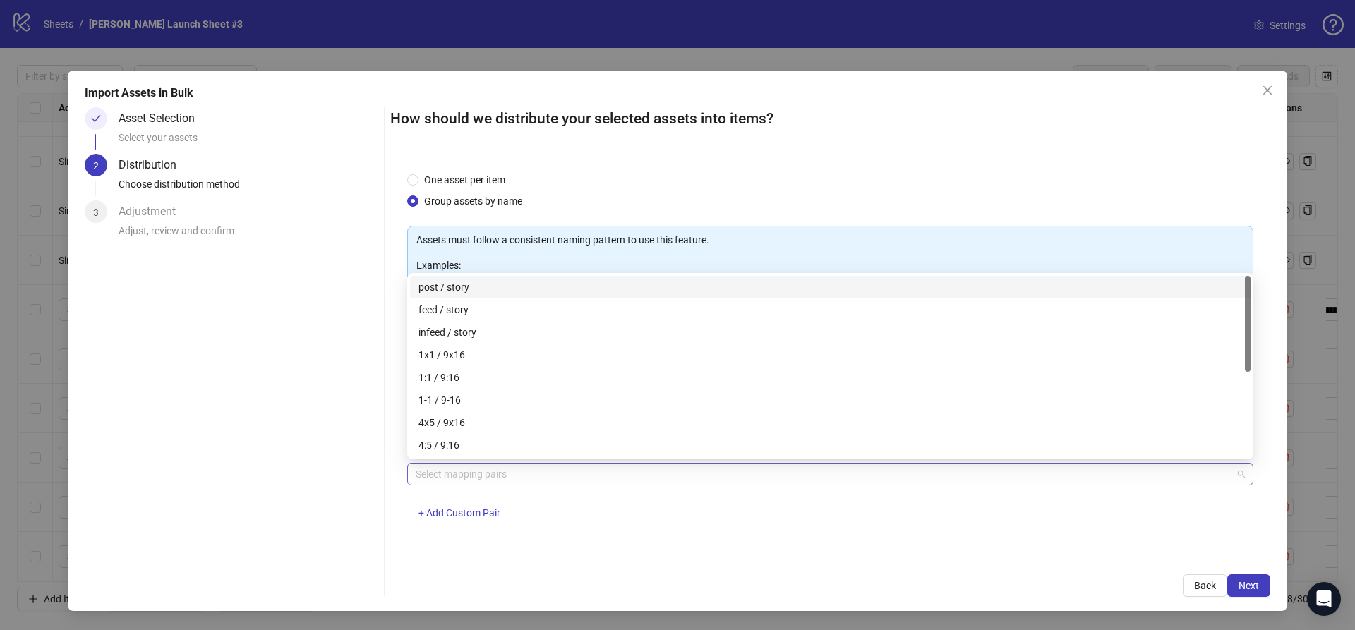
click at [515, 471] on div at bounding box center [823, 474] width 826 height 20
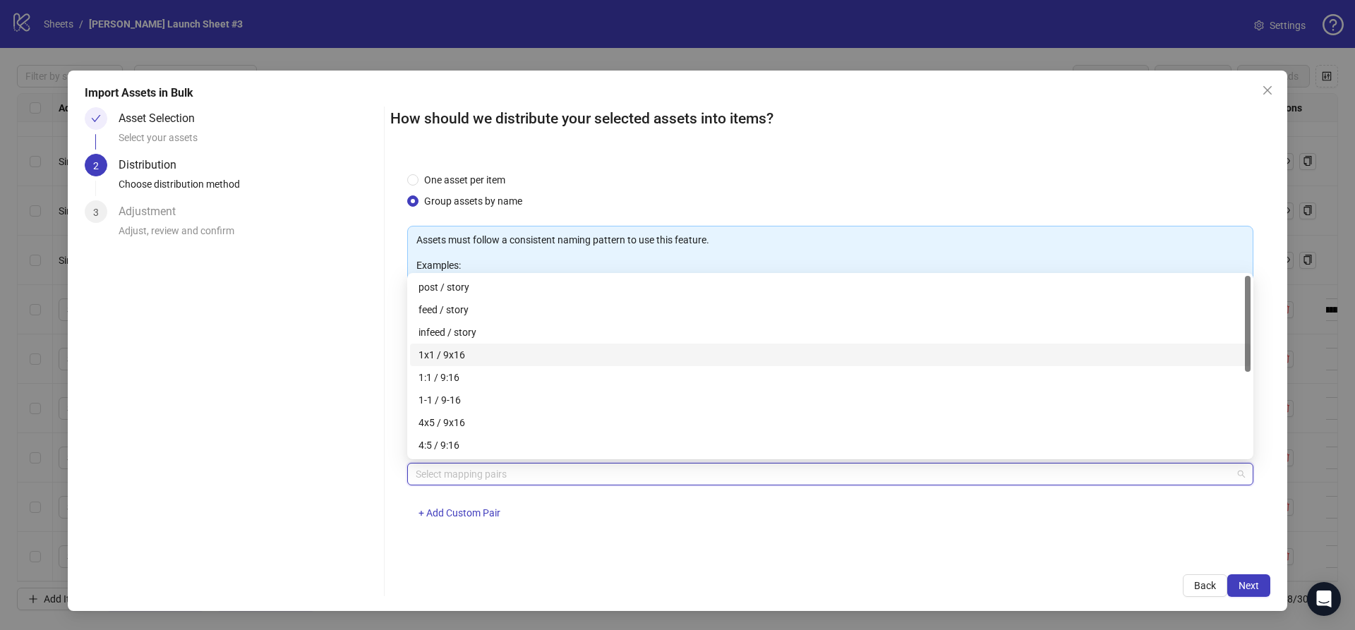
click at [455, 353] on div "1x1 / 9x16" at bounding box center [831, 355] width 824 height 16
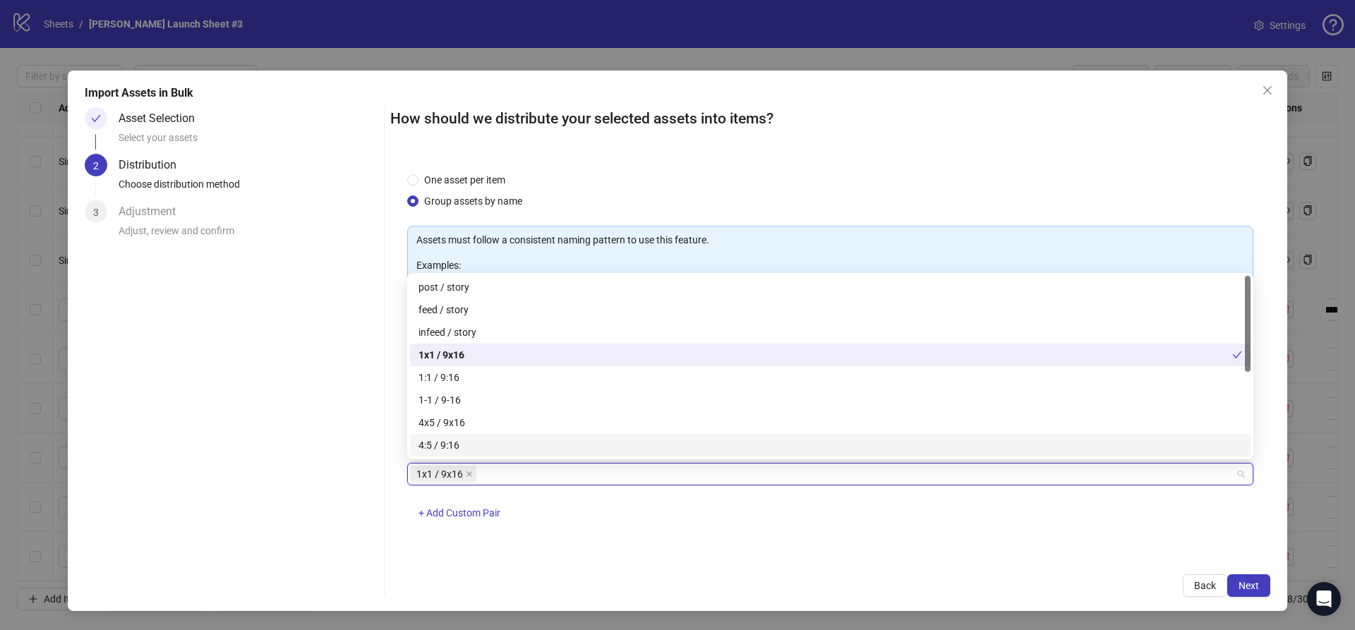
click at [1131, 554] on div "One asset per item Group assets by name Assets must follow a consistent naming …" at bounding box center [830, 356] width 880 height 402
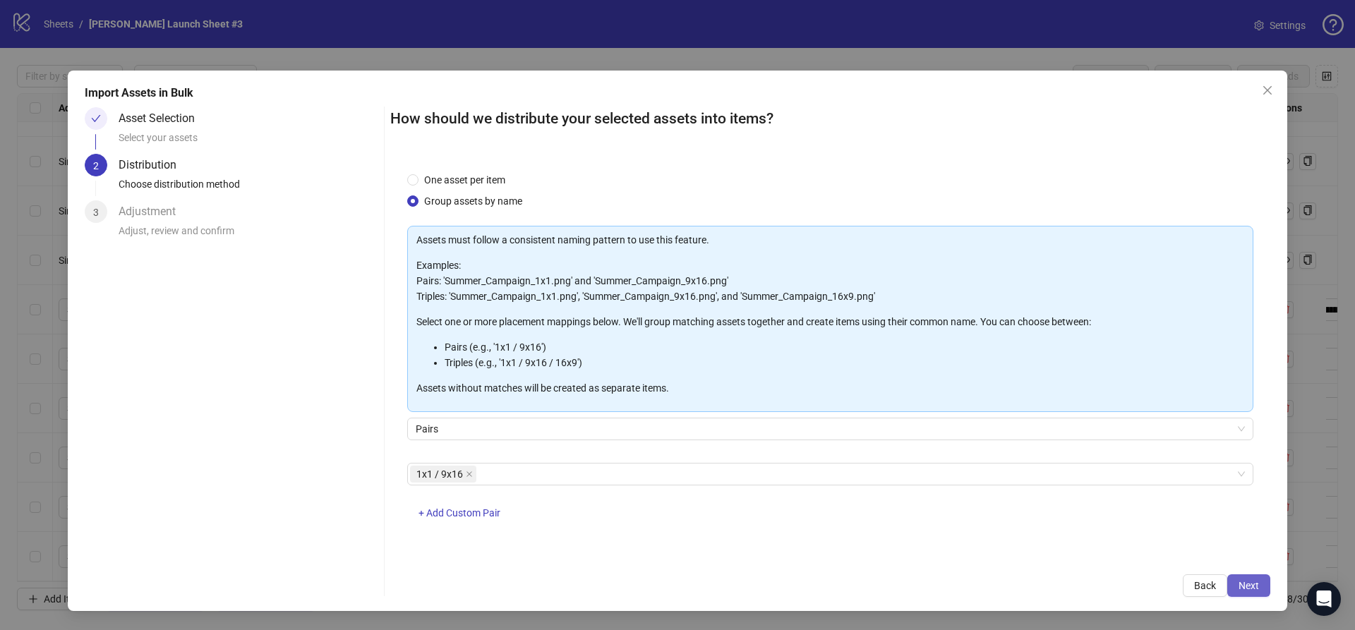
click at [1241, 576] on button "Next" at bounding box center [1248, 585] width 43 height 23
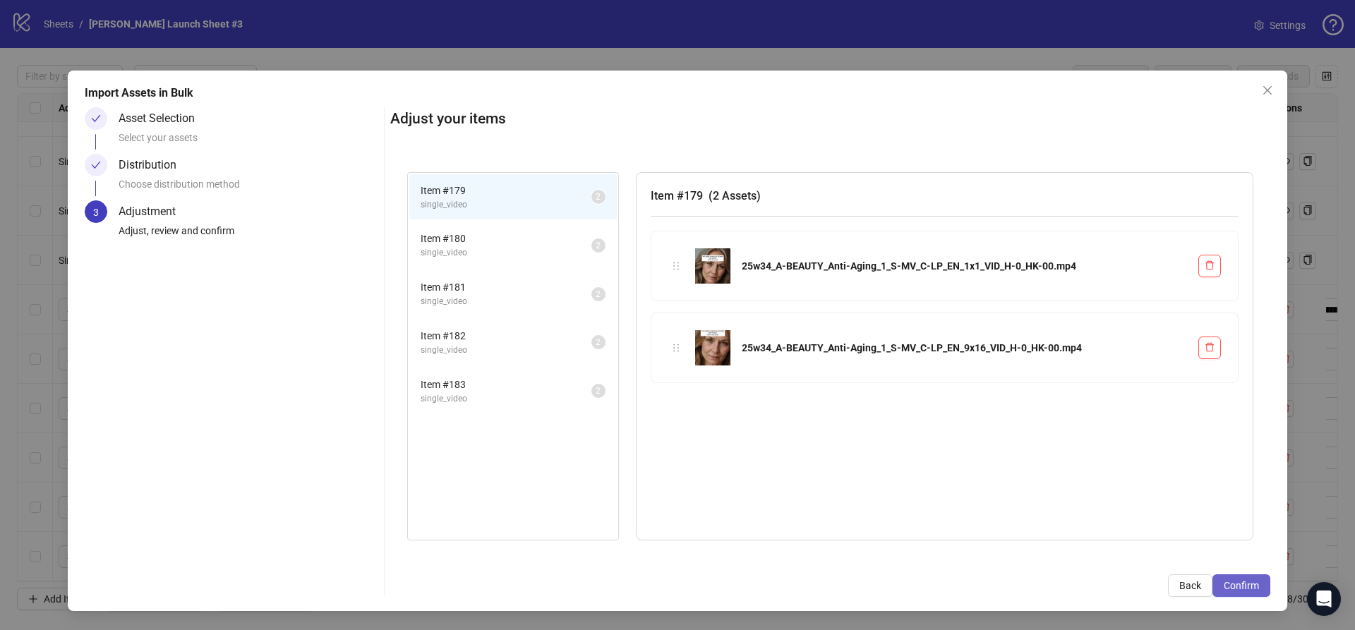
click at [1241, 576] on button "Confirm" at bounding box center [1241, 585] width 58 height 23
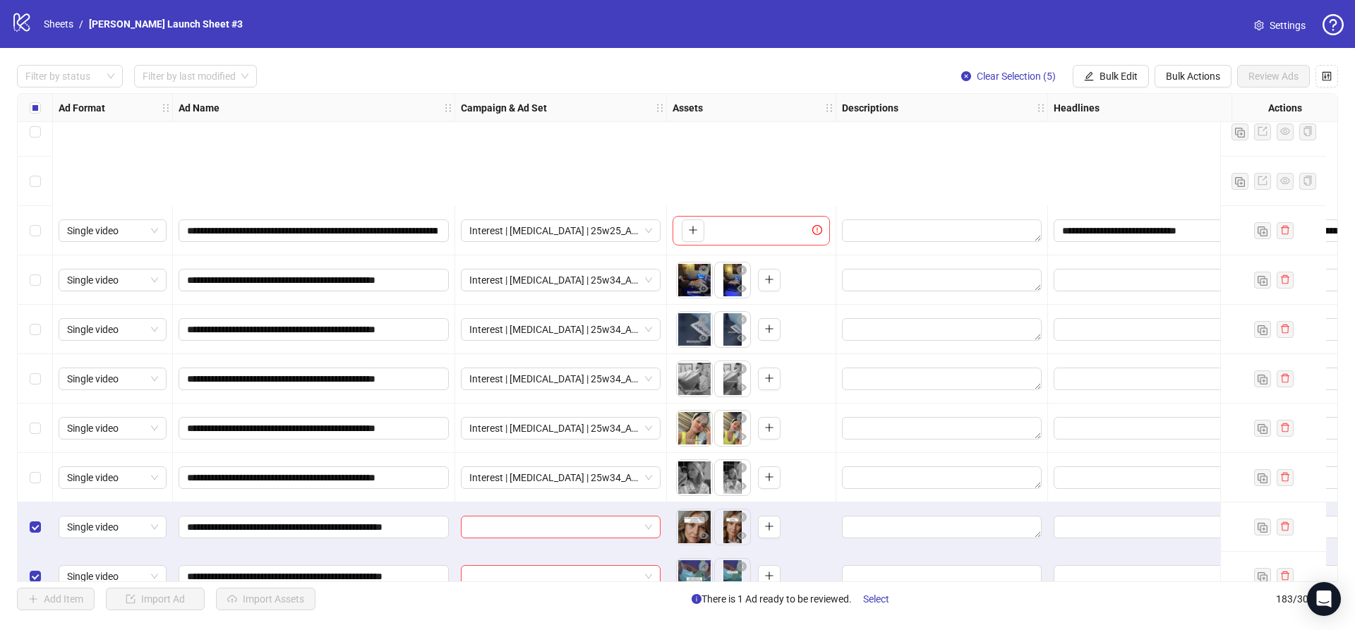
scroll to position [8587, 0]
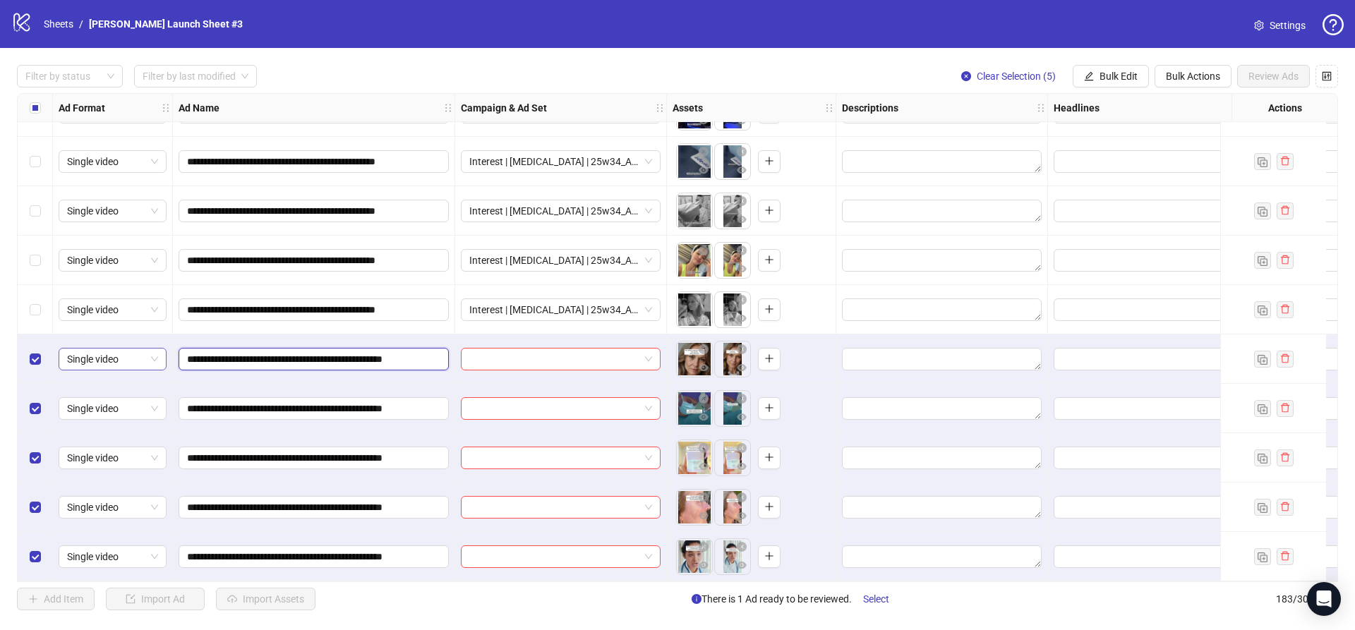
drag, startPoint x: 316, startPoint y: 358, endPoint x: 152, endPoint y: 355, distance: 164.5
click at [574, 351] on input "search" at bounding box center [554, 359] width 170 height 21
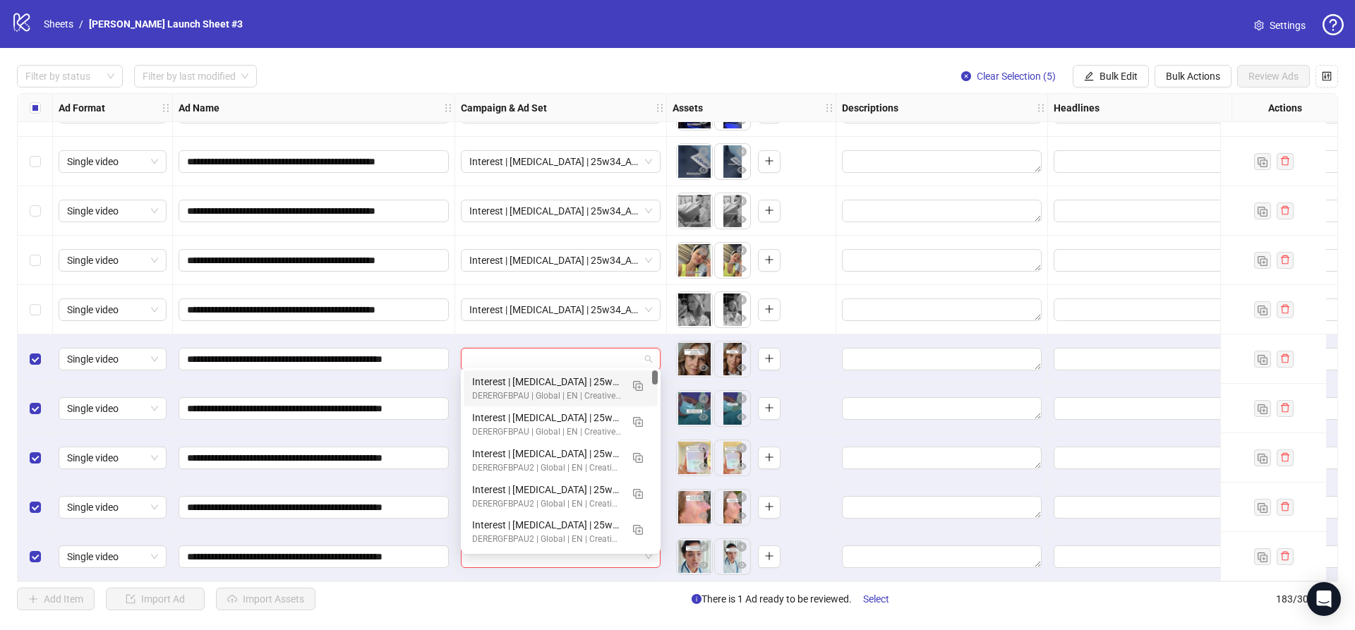
click at [550, 382] on div "Interest | Memory foam | 25w34_A-PAIN_Pain-ZzZ_2-1 | Sleep apnea 2 | 25-65+ All…" at bounding box center [546, 382] width 149 height 16
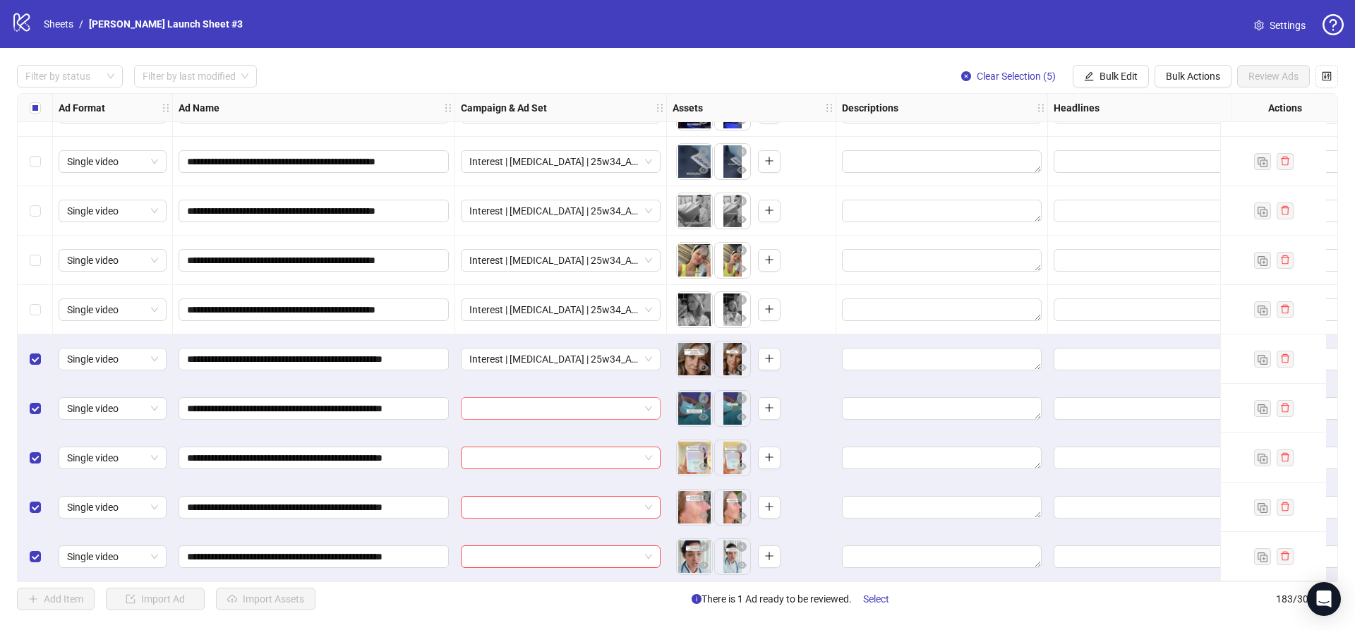
click at [543, 405] on input "search" at bounding box center [554, 408] width 170 height 21
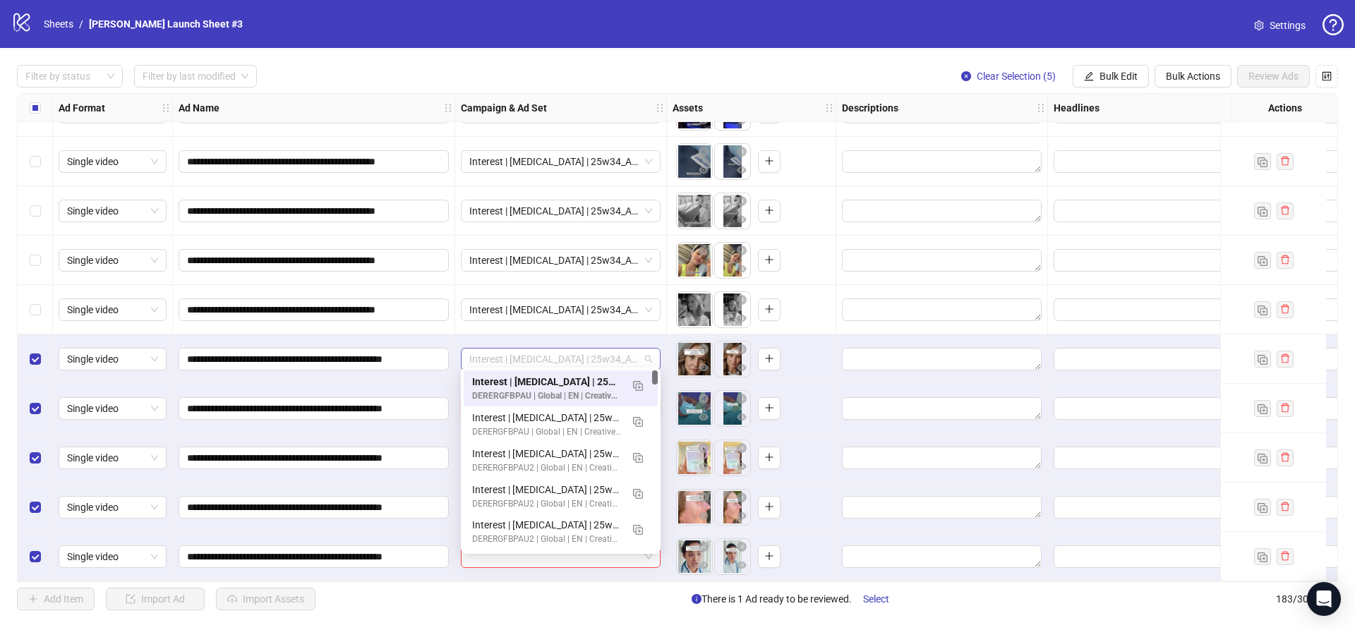
click at [646, 349] on span "Interest | Memory foam | 25w34_A-PAIN_Pain-ZzZ_2-1 | Sleep apnea 2 | 25-65+ All…" at bounding box center [560, 359] width 183 height 21
click at [640, 383] on img "button" at bounding box center [638, 386] width 10 height 10
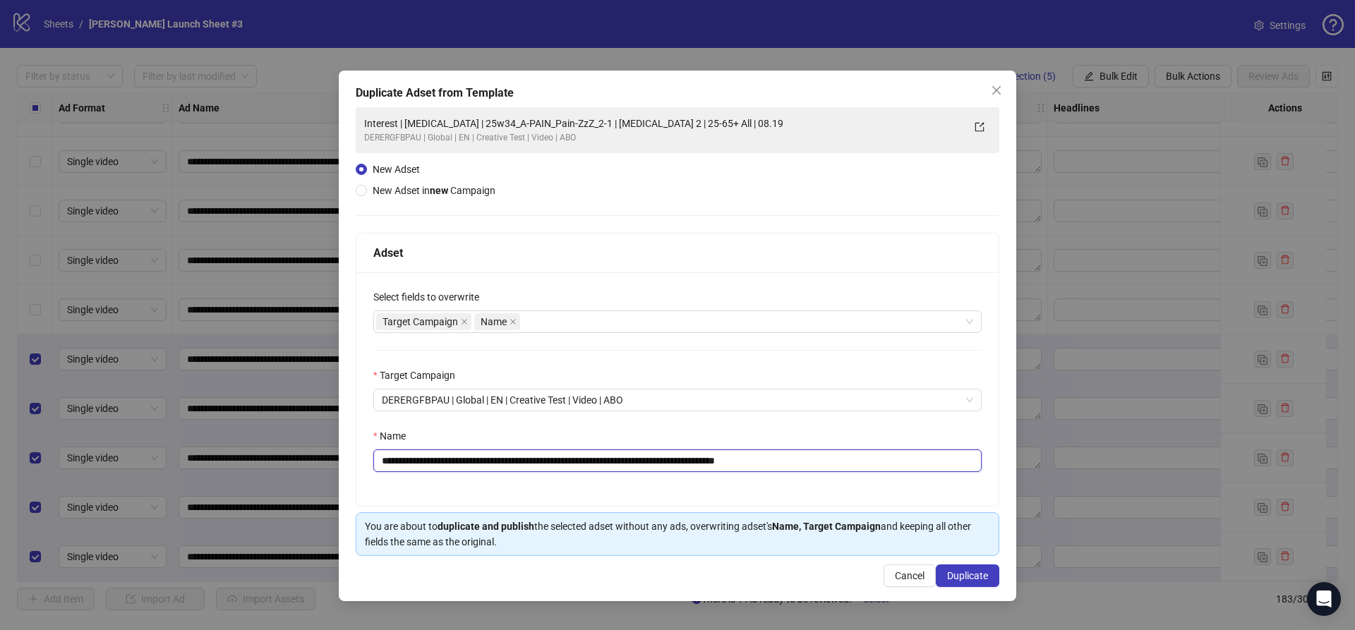
drag, startPoint x: 493, startPoint y: 461, endPoint x: 617, endPoint y: 457, distance: 124.3
click at [617, 457] on input "**********" at bounding box center [677, 461] width 608 height 23
paste input "text"
drag, startPoint x: 773, startPoint y: 460, endPoint x: 863, endPoint y: 471, distance: 90.3
click at [863, 471] on input "**********" at bounding box center [677, 461] width 608 height 23
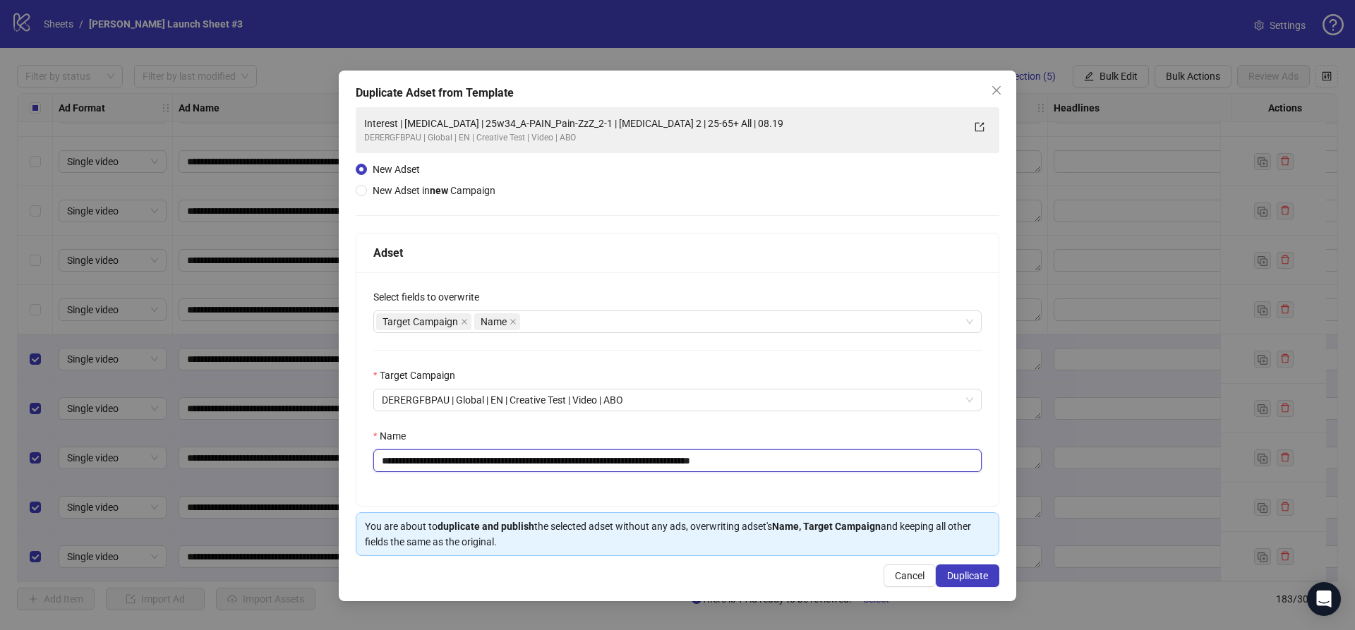
type input "**********"
click at [625, 414] on div "**********" at bounding box center [677, 389] width 642 height 234
click at [627, 402] on span "DERERGFBPAU | Global | EN | Creative Test | Video | ABO" at bounding box center [677, 400] width 591 height 21
click at [682, 339] on div "**********" at bounding box center [677, 389] width 642 height 234
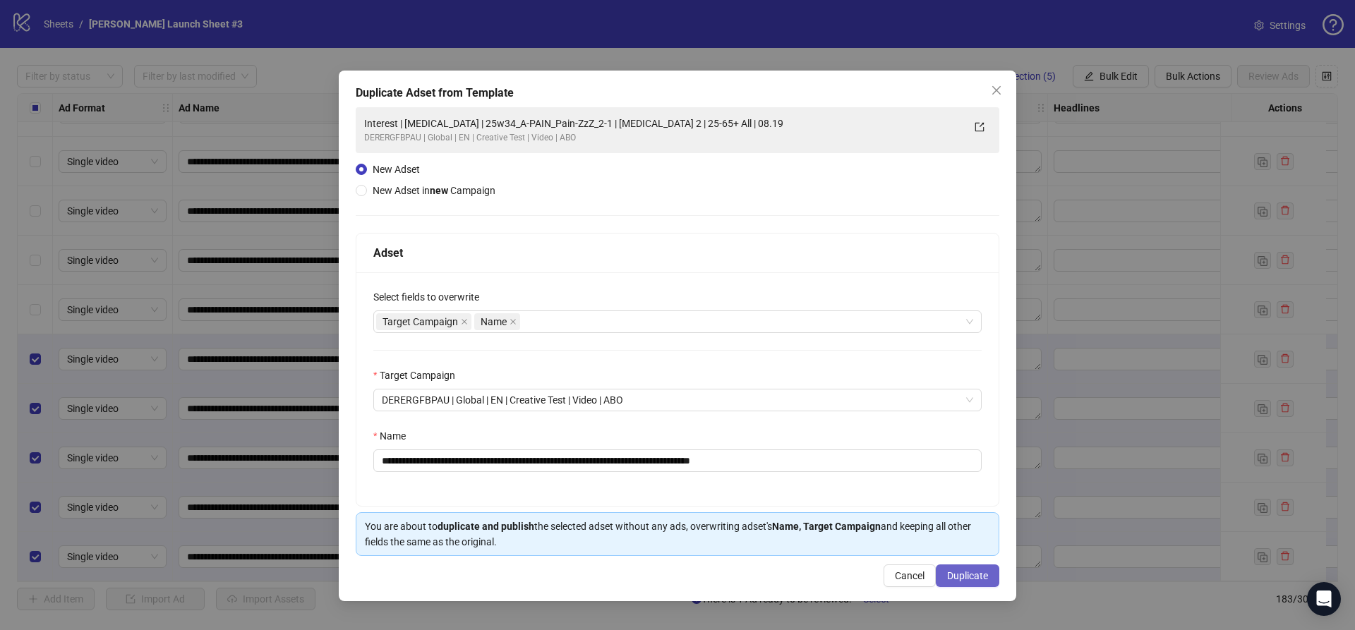
click at [965, 575] on span "Duplicate" at bounding box center [967, 575] width 41 height 11
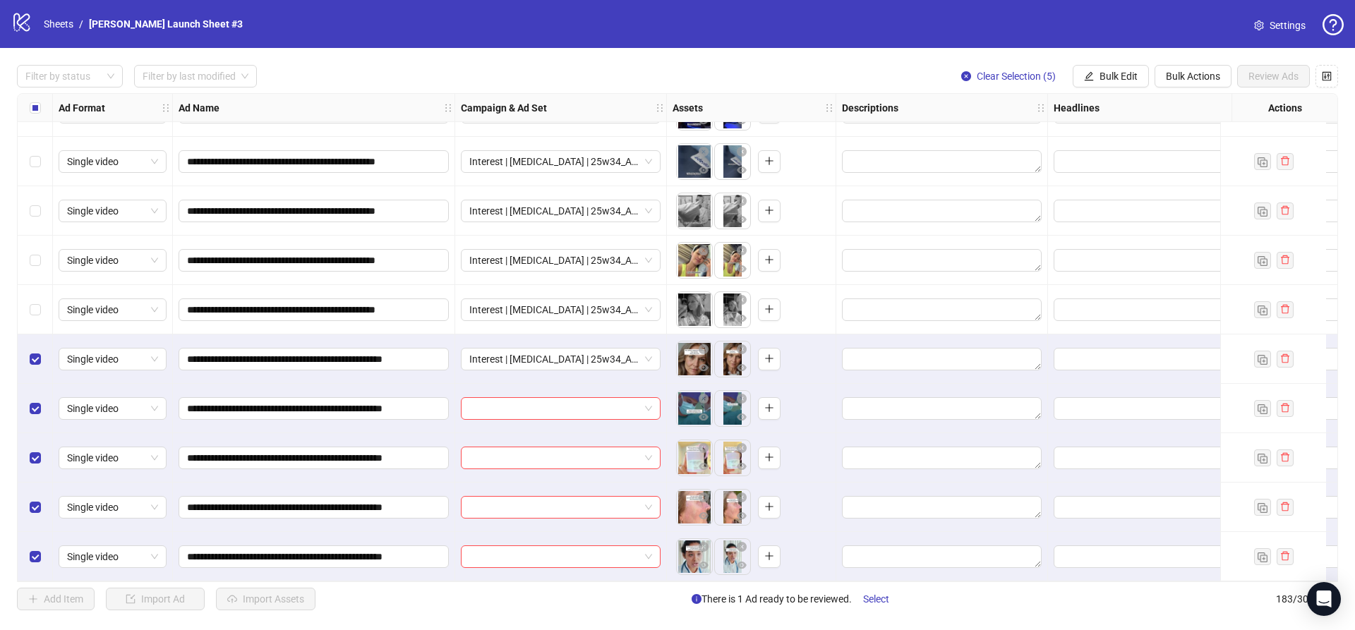
click at [590, 417] on div at bounding box center [561, 408] width 212 height 49
click at [569, 399] on input "search" at bounding box center [554, 408] width 170 height 21
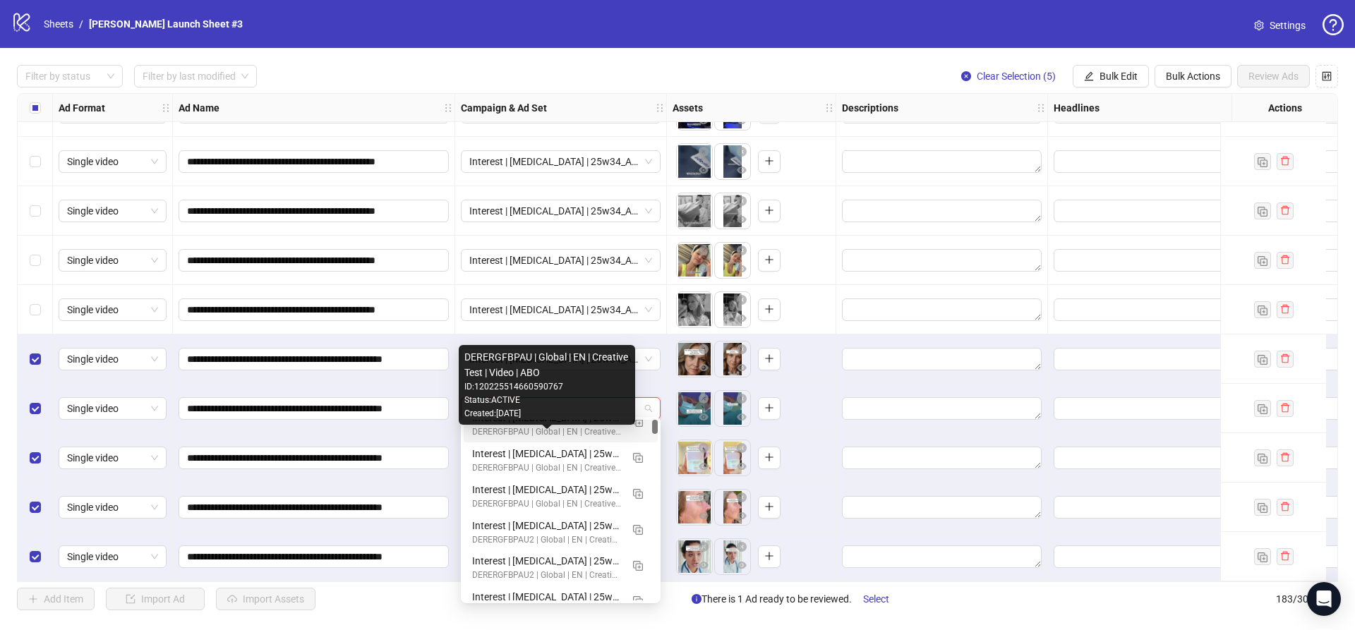
scroll to position [0, 0]
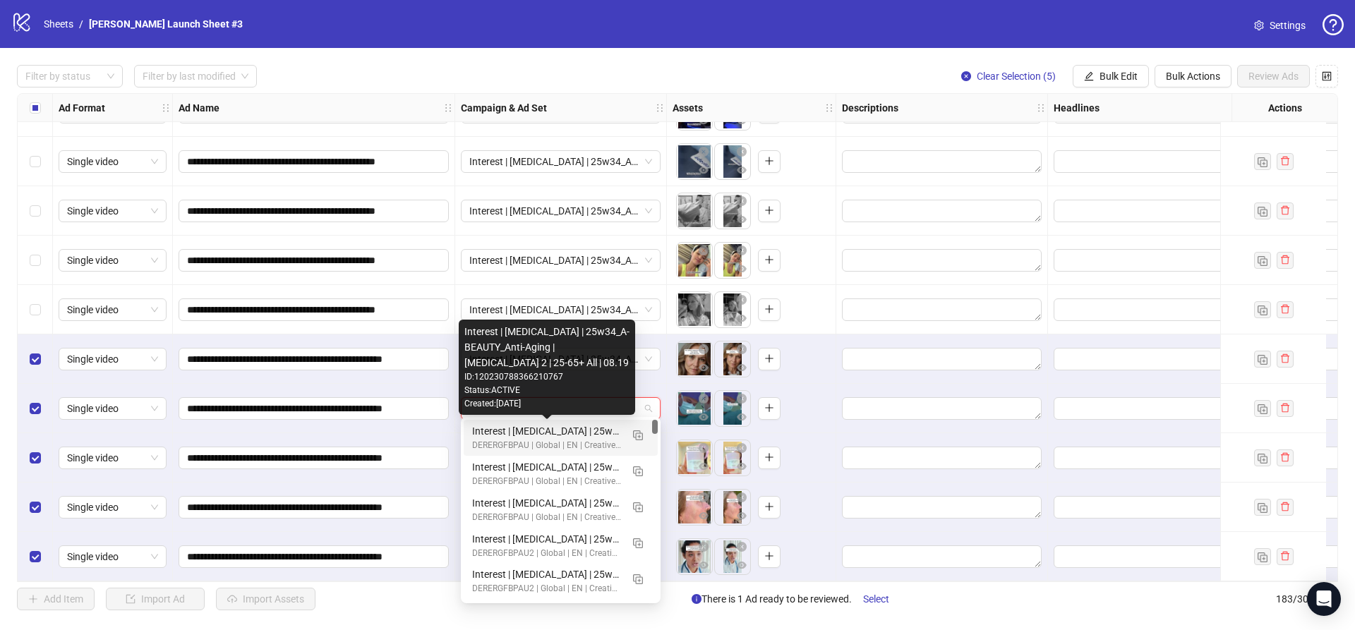
click at [562, 438] on div "Interest | Memory foam | 25w34_A-BEAUTY_Anti-Aging | Sleep apnea 2 | 25-65+ All…" at bounding box center [546, 431] width 149 height 16
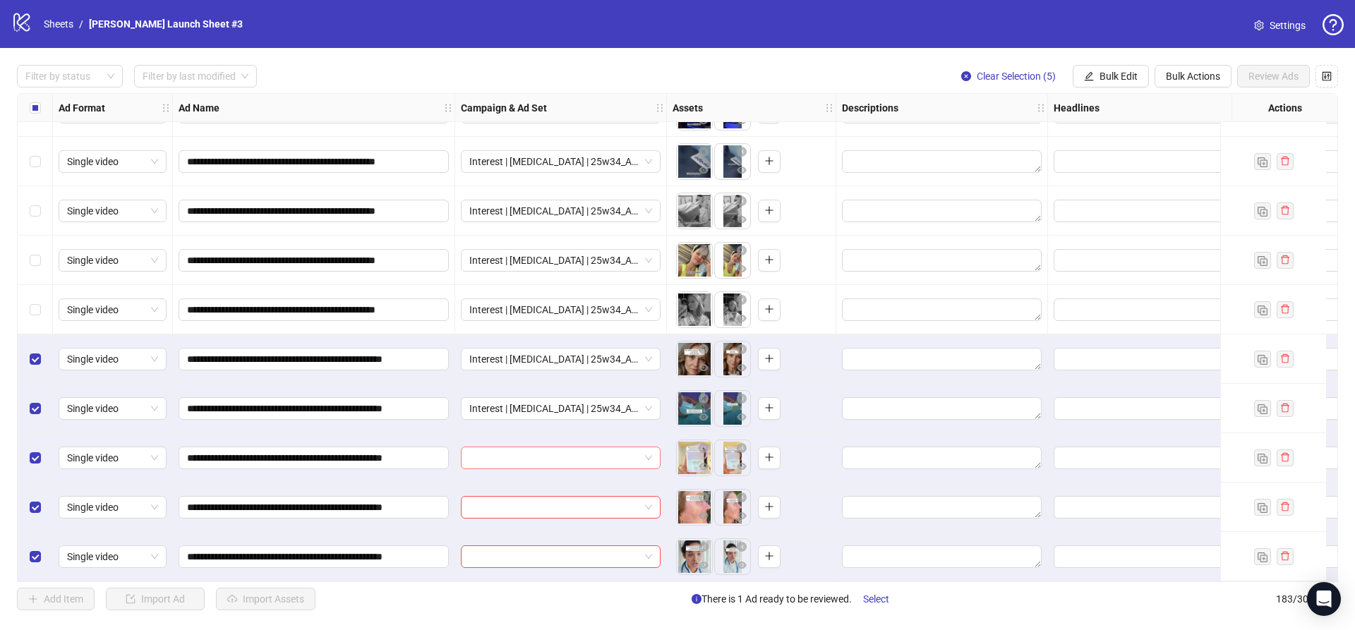
click at [560, 457] on input "search" at bounding box center [554, 457] width 170 height 21
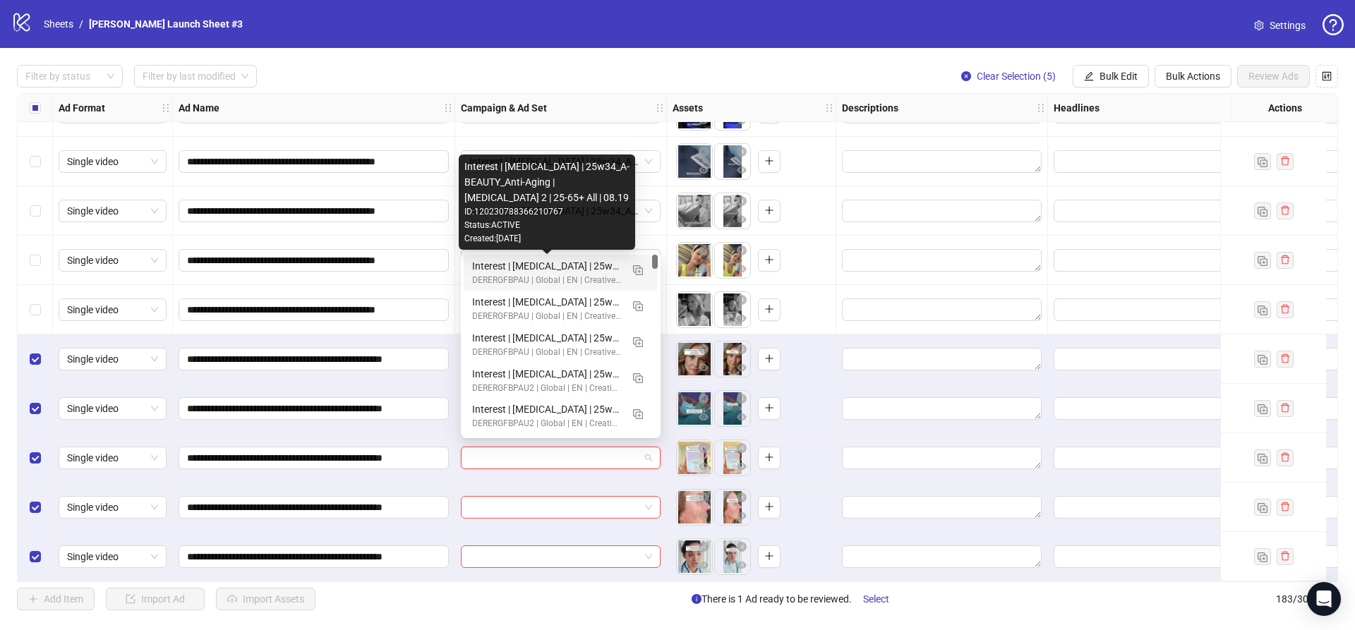
click at [533, 265] on div "Interest | Memory foam | 25w34_A-BEAUTY_Anti-Aging | Sleep apnea 2 | 25-65+ All…" at bounding box center [546, 266] width 149 height 16
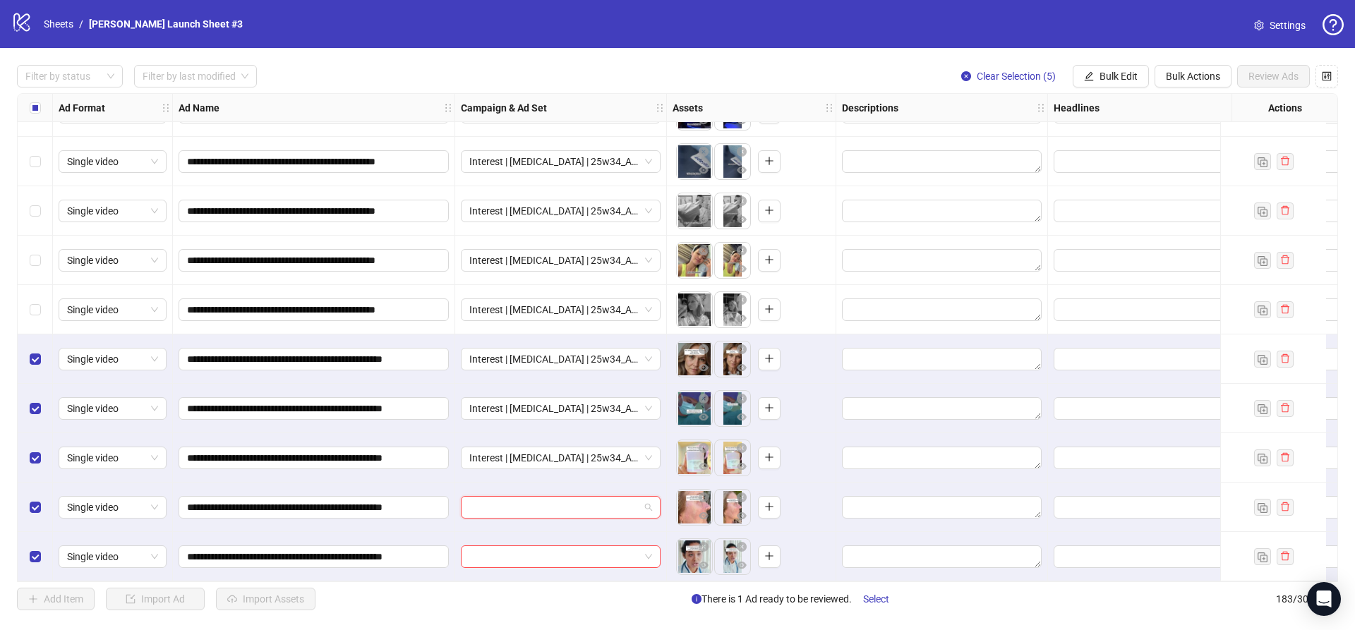
click at [520, 505] on input "search" at bounding box center [554, 507] width 170 height 21
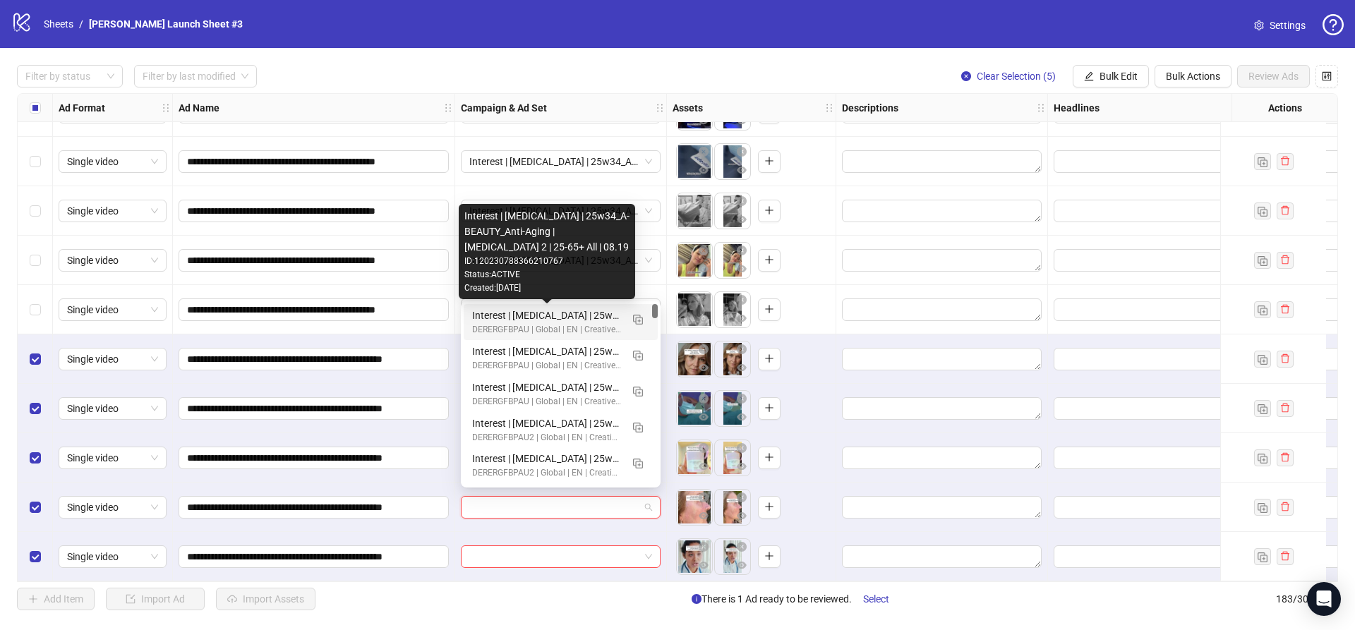
click at [520, 316] on div "Interest | Memory foam | 25w34_A-BEAUTY_Anti-Aging | Sleep apnea 2 | 25-65+ All…" at bounding box center [546, 316] width 149 height 16
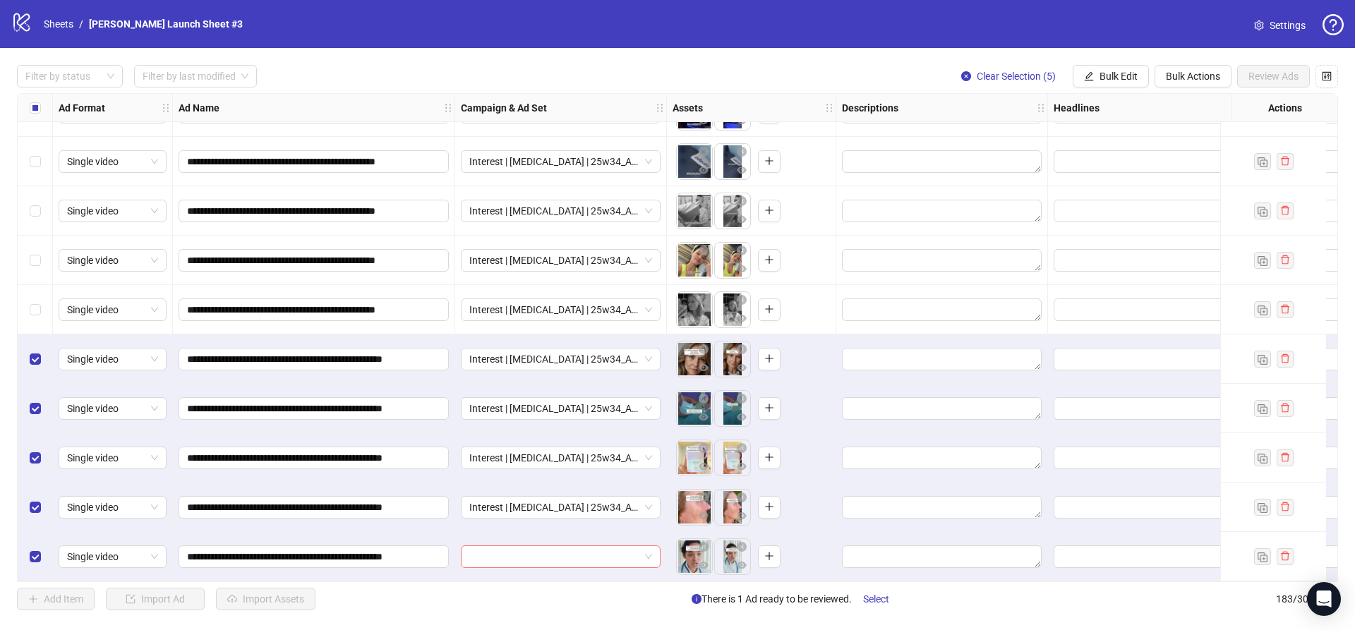
click at [501, 546] on input "search" at bounding box center [554, 556] width 170 height 21
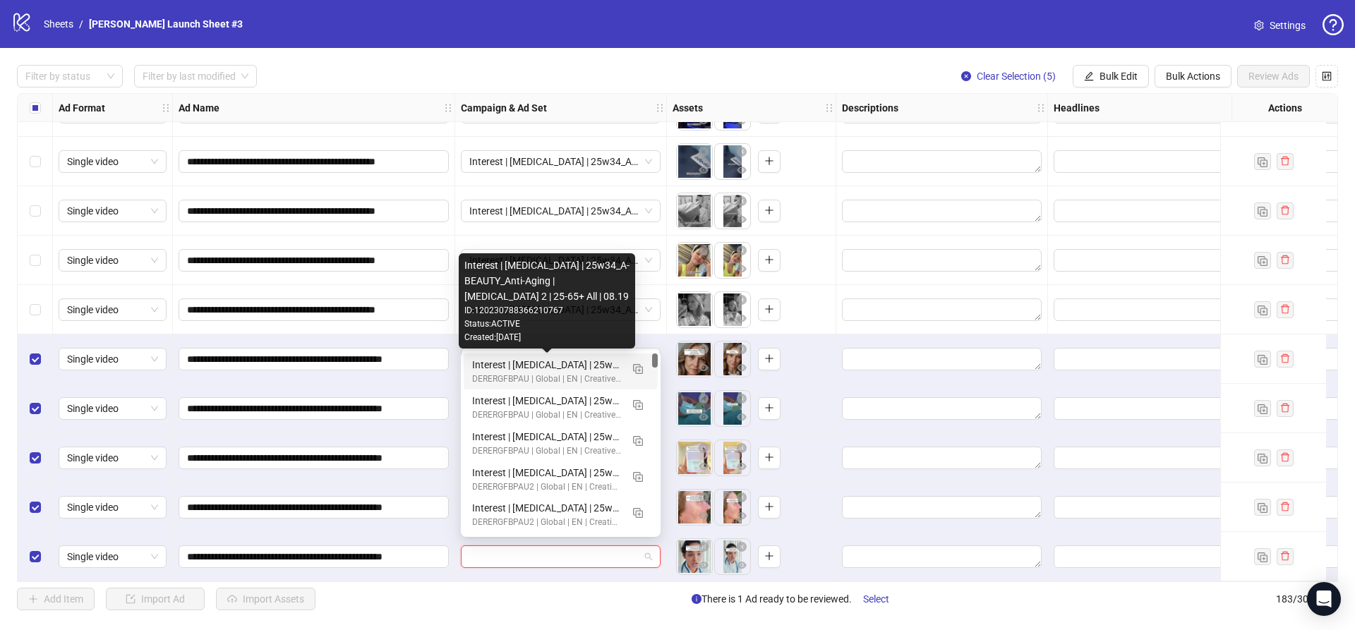
click at [534, 367] on div "Interest | Memory foam | 25w34_A-BEAUTY_Anti-Aging | Sleep apnea 2 | 25-65+ All…" at bounding box center [546, 365] width 149 height 16
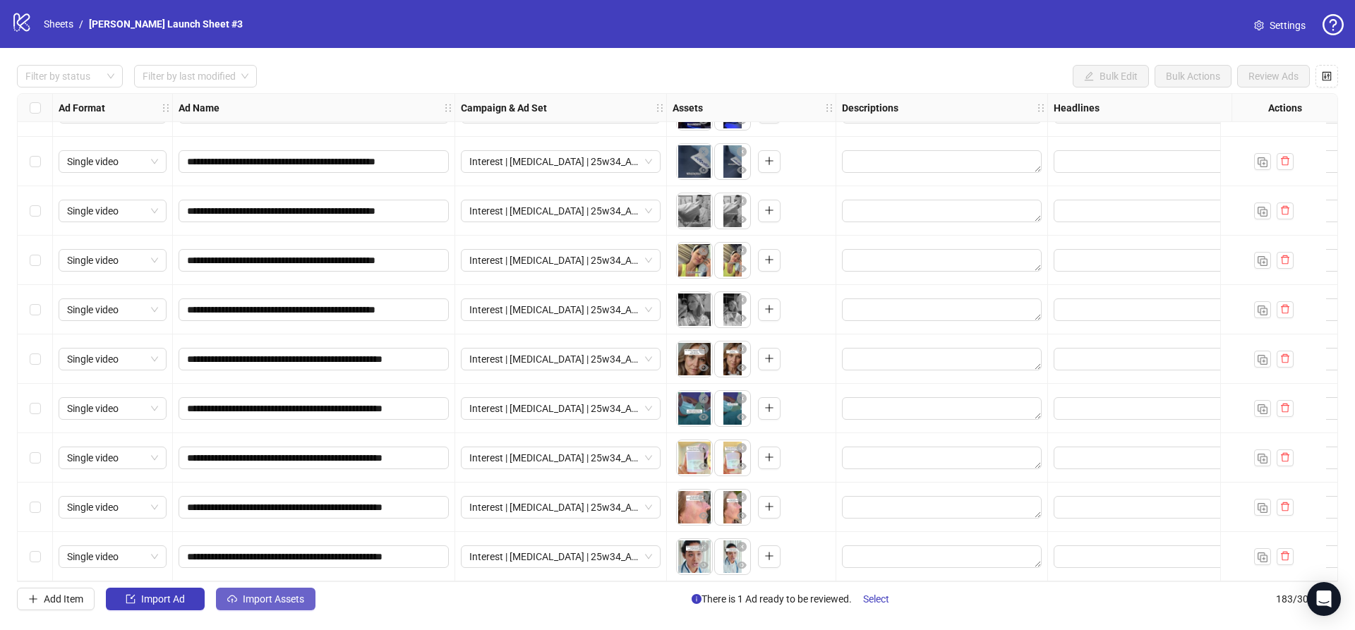
click at [253, 597] on span "Import Assets" at bounding box center [273, 599] width 61 height 11
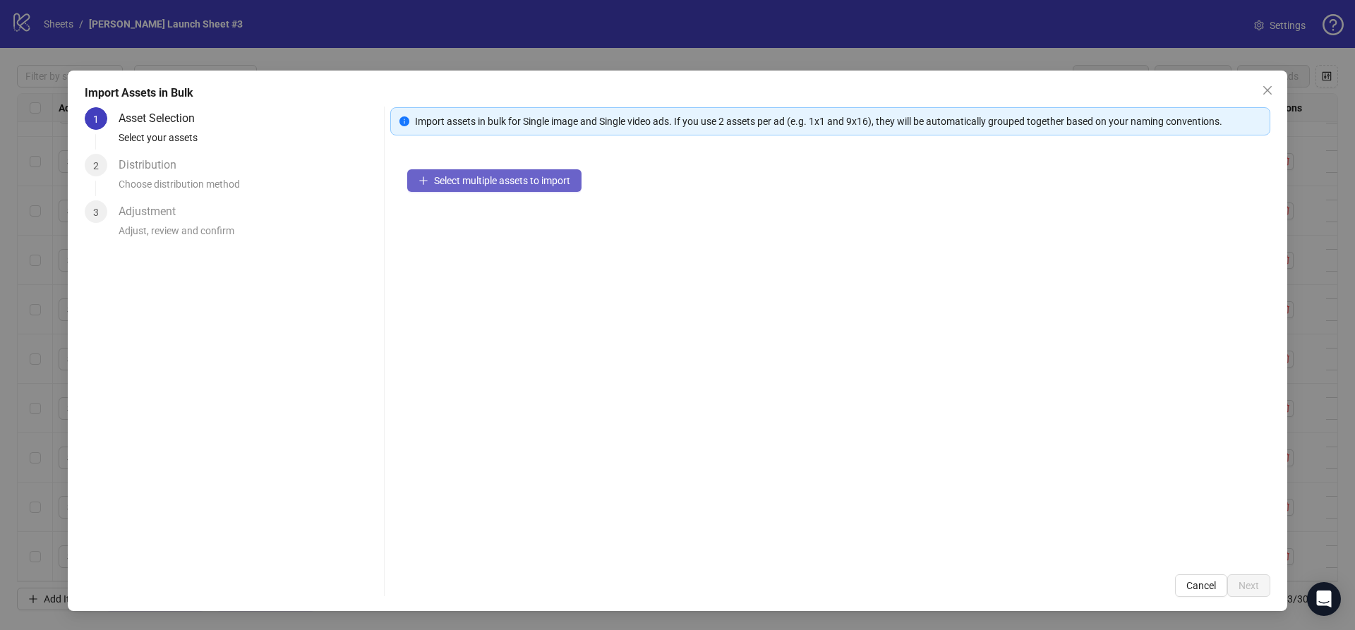
click at [540, 180] on span "Select multiple assets to import" at bounding box center [502, 180] width 136 height 11
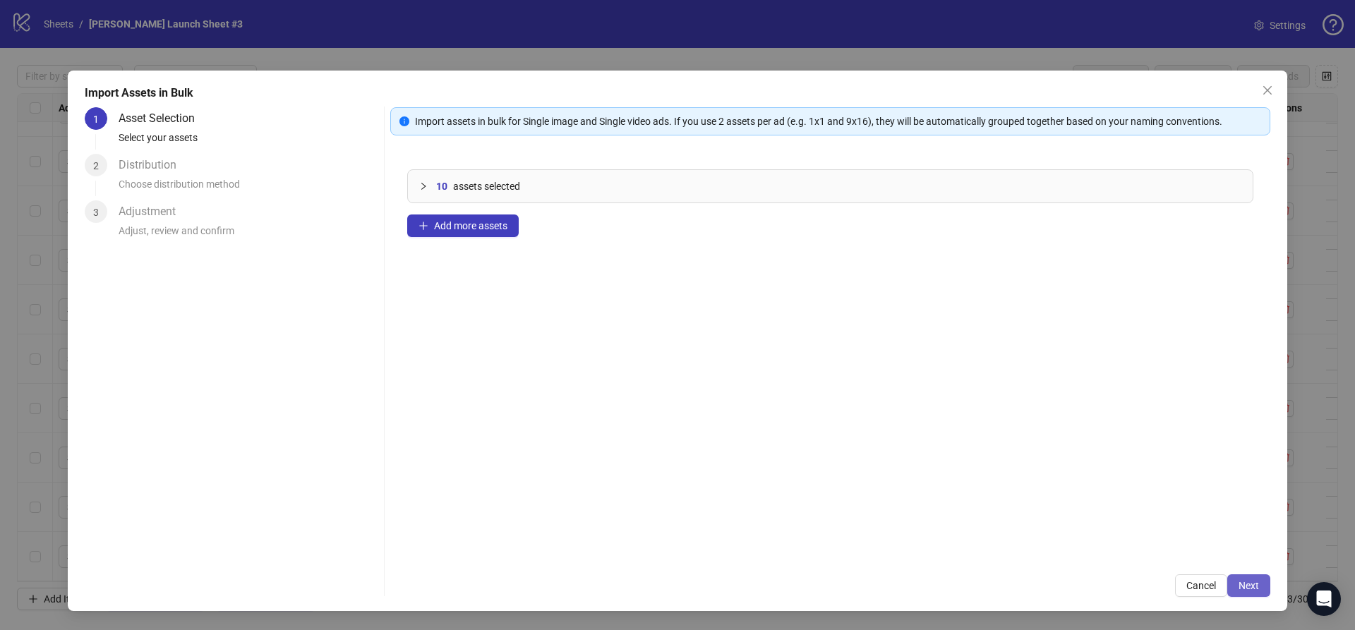
click at [1250, 583] on span "Next" at bounding box center [1249, 585] width 20 height 11
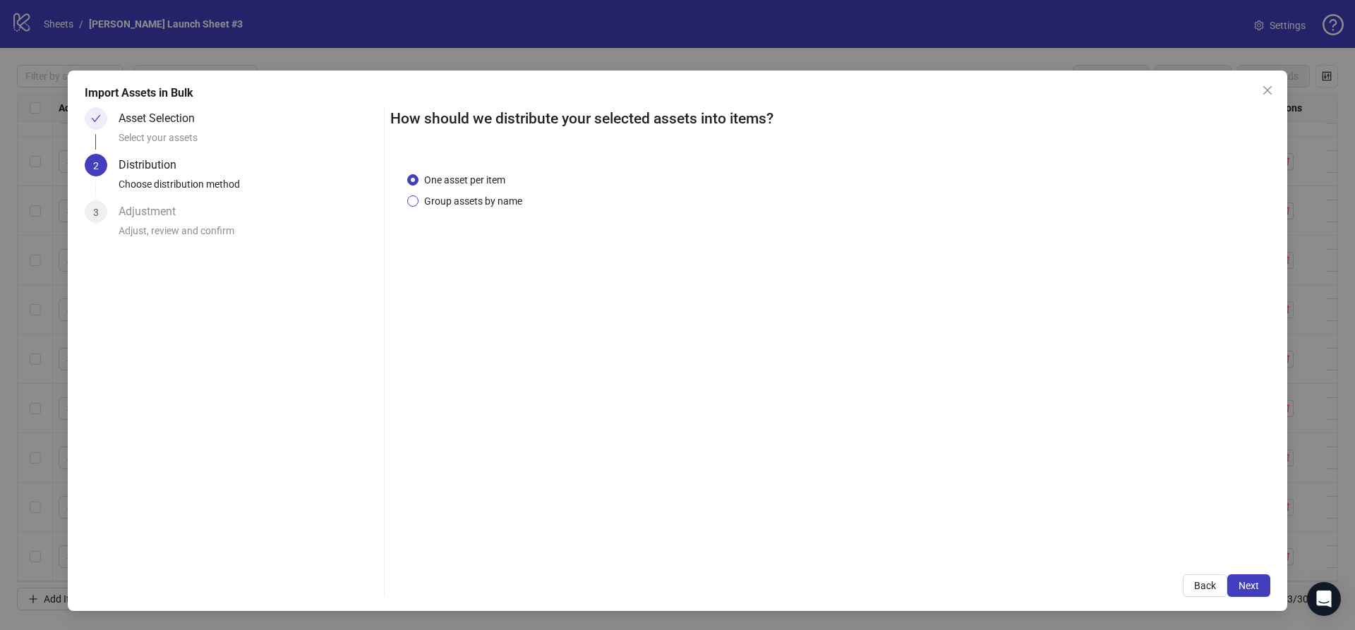
click at [452, 200] on span "Group assets by name" at bounding box center [473, 201] width 109 height 16
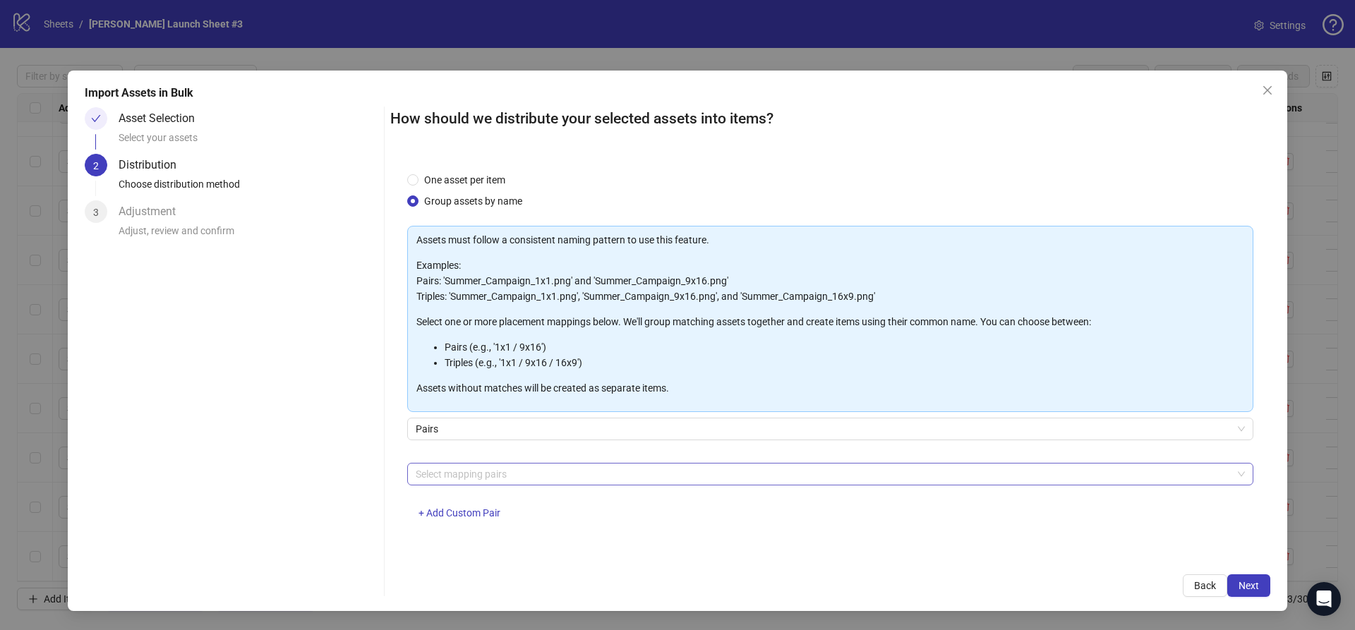
click at [469, 470] on div at bounding box center [823, 474] width 826 height 20
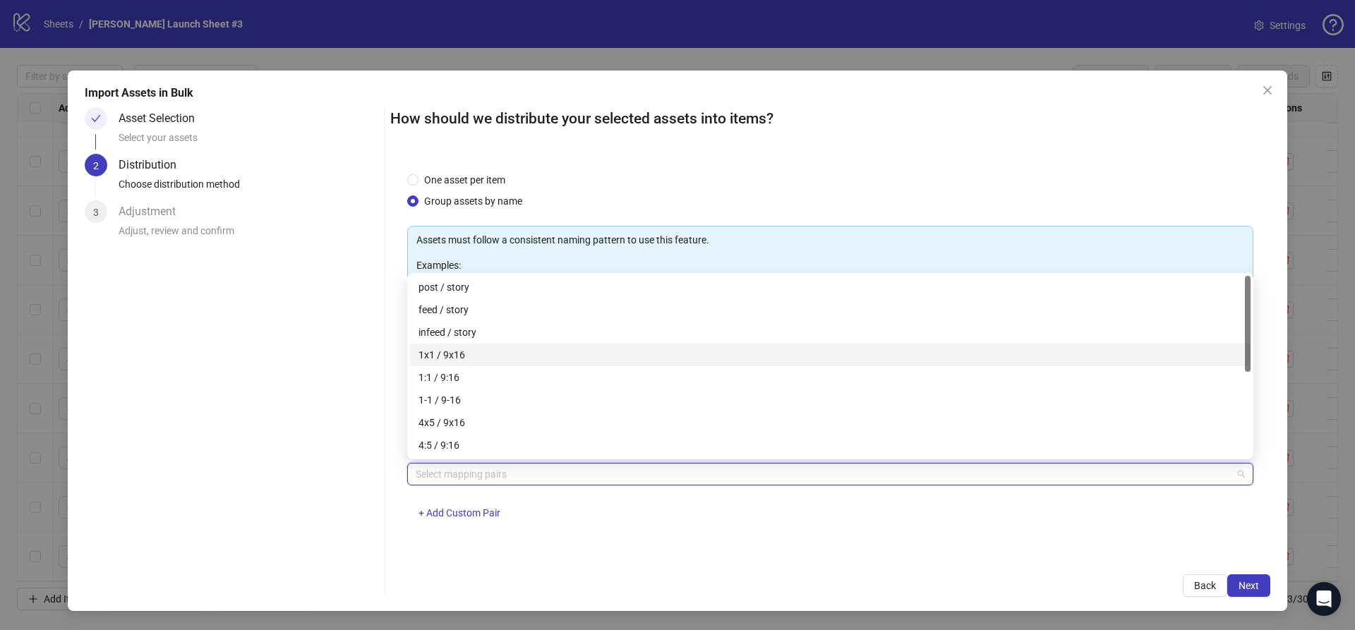
click at [441, 351] on div "1x1 / 9x16" at bounding box center [831, 355] width 824 height 16
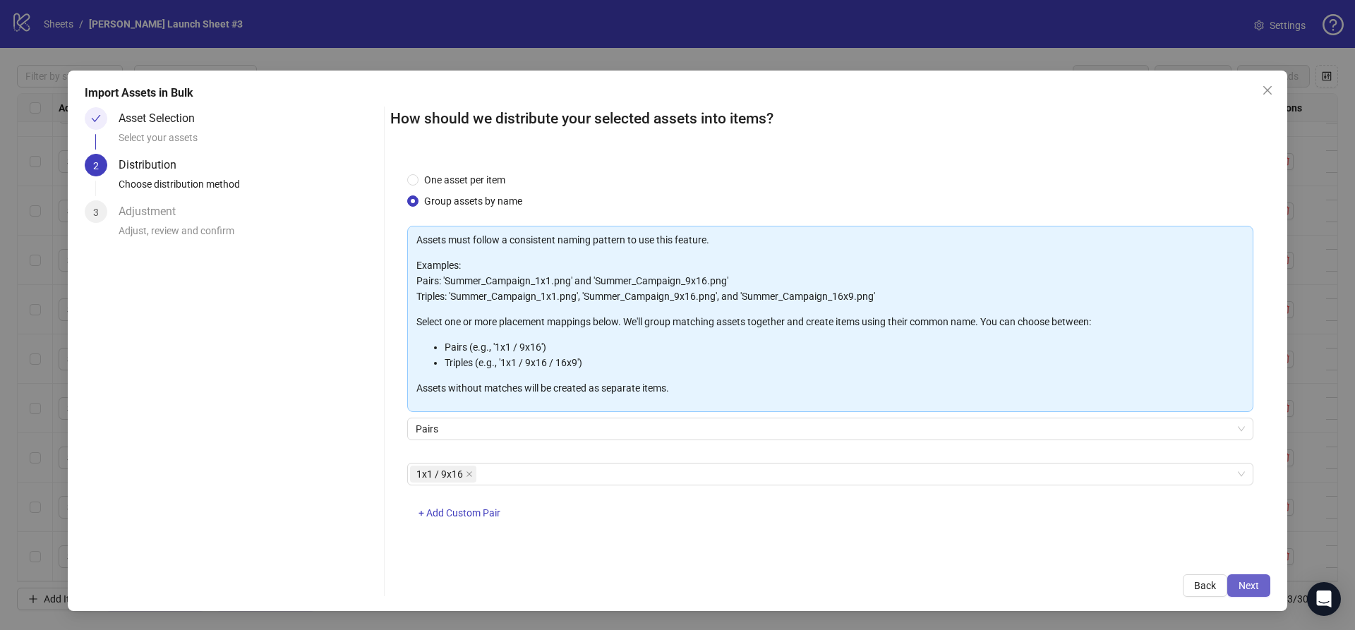
click at [1257, 580] on span "Next" at bounding box center [1249, 585] width 20 height 11
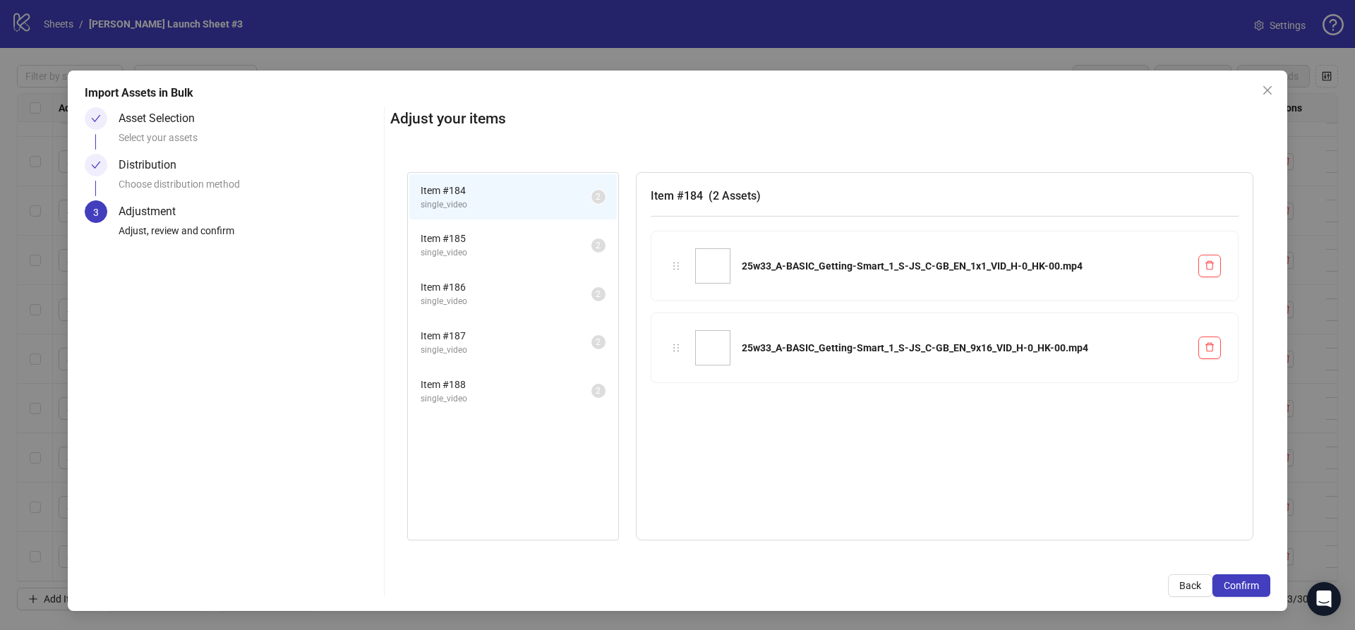
click at [1257, 580] on span "Confirm" at bounding box center [1241, 585] width 35 height 11
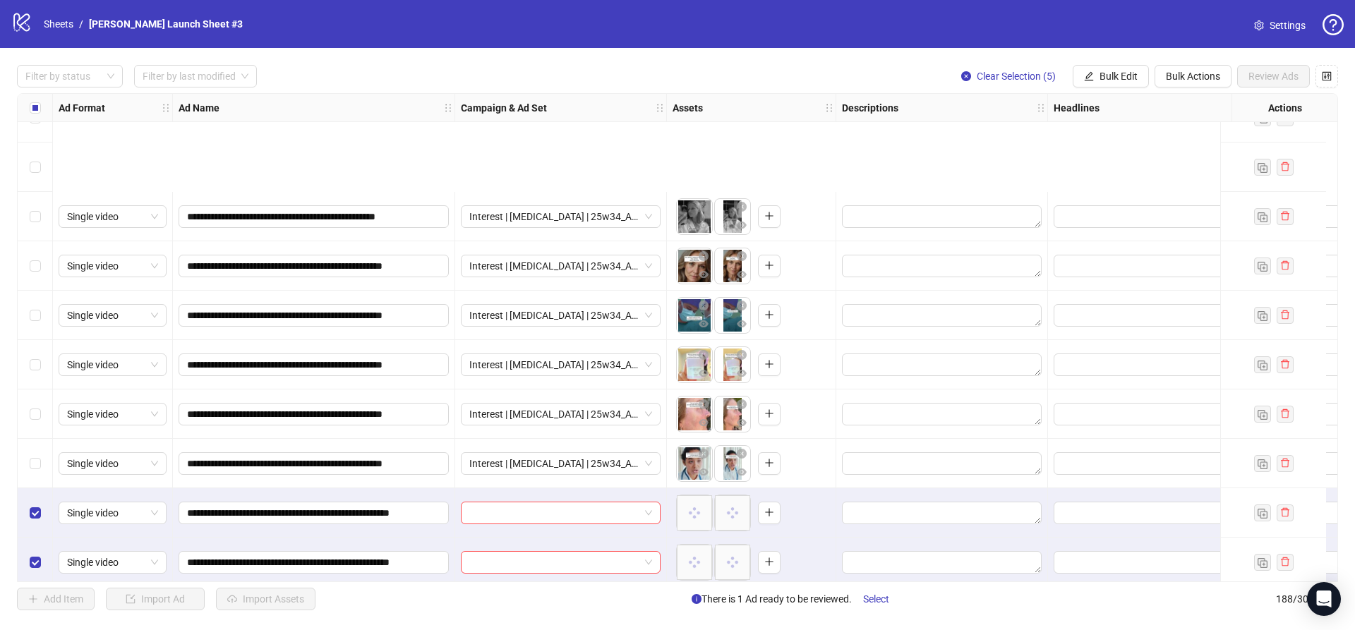
scroll to position [8834, 0]
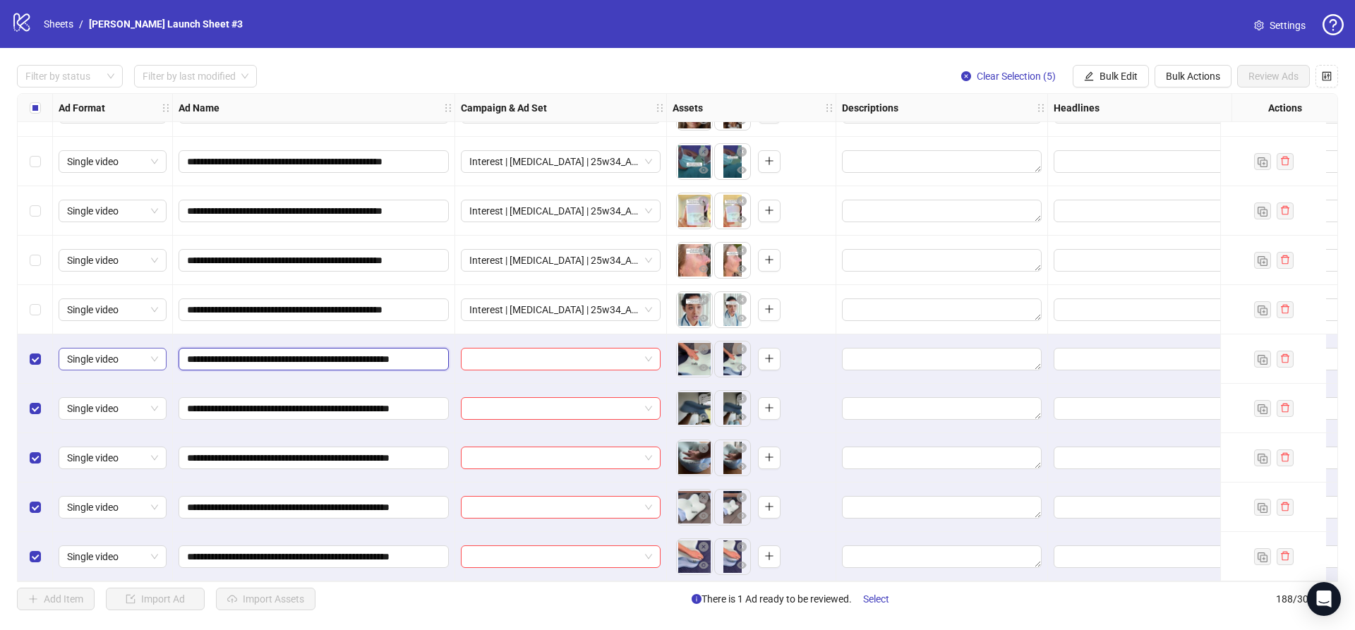
drag, startPoint x: 323, startPoint y: 352, endPoint x: 105, endPoint y: 346, distance: 218.2
click at [527, 354] on input "search" at bounding box center [554, 359] width 170 height 21
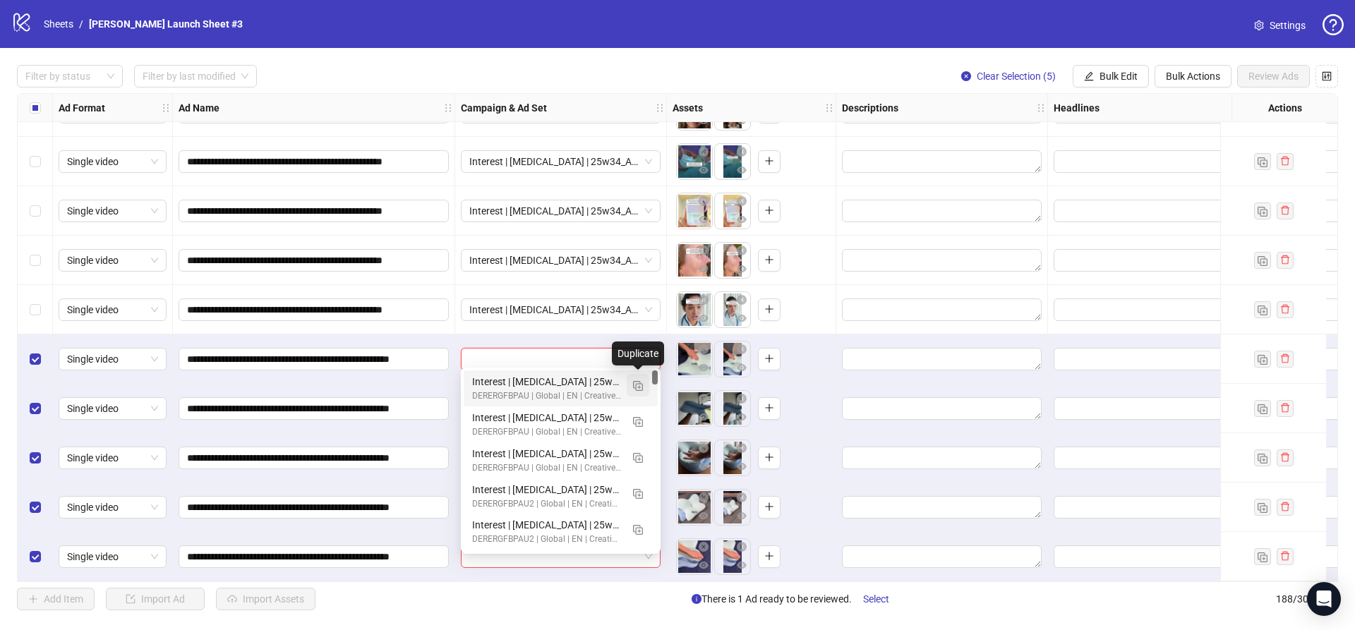
click at [638, 383] on img "button" at bounding box center [638, 386] width 10 height 10
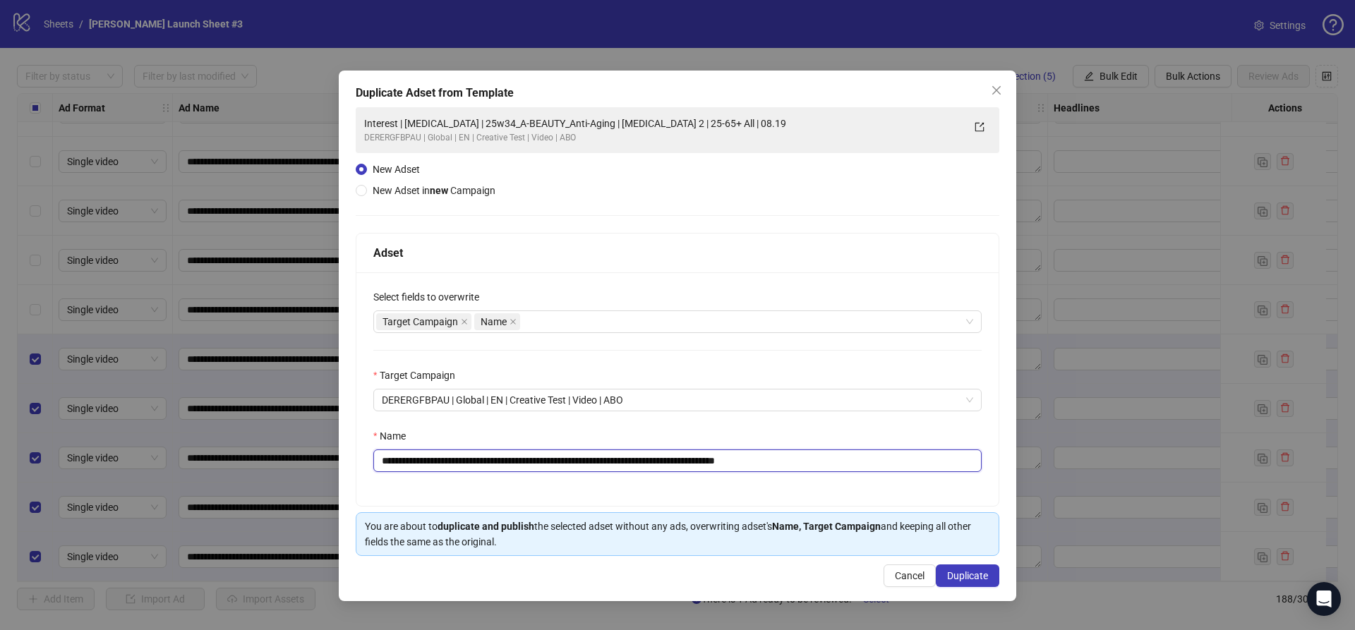
drag, startPoint x: 622, startPoint y: 459, endPoint x: 493, endPoint y: 458, distance: 128.4
click at [493, 458] on input "**********" at bounding box center [677, 461] width 608 height 23
paste input "**"
drag, startPoint x: 780, startPoint y: 461, endPoint x: 946, endPoint y: 490, distance: 169.2
click at [946, 490] on div "**********" at bounding box center [677, 389] width 642 height 234
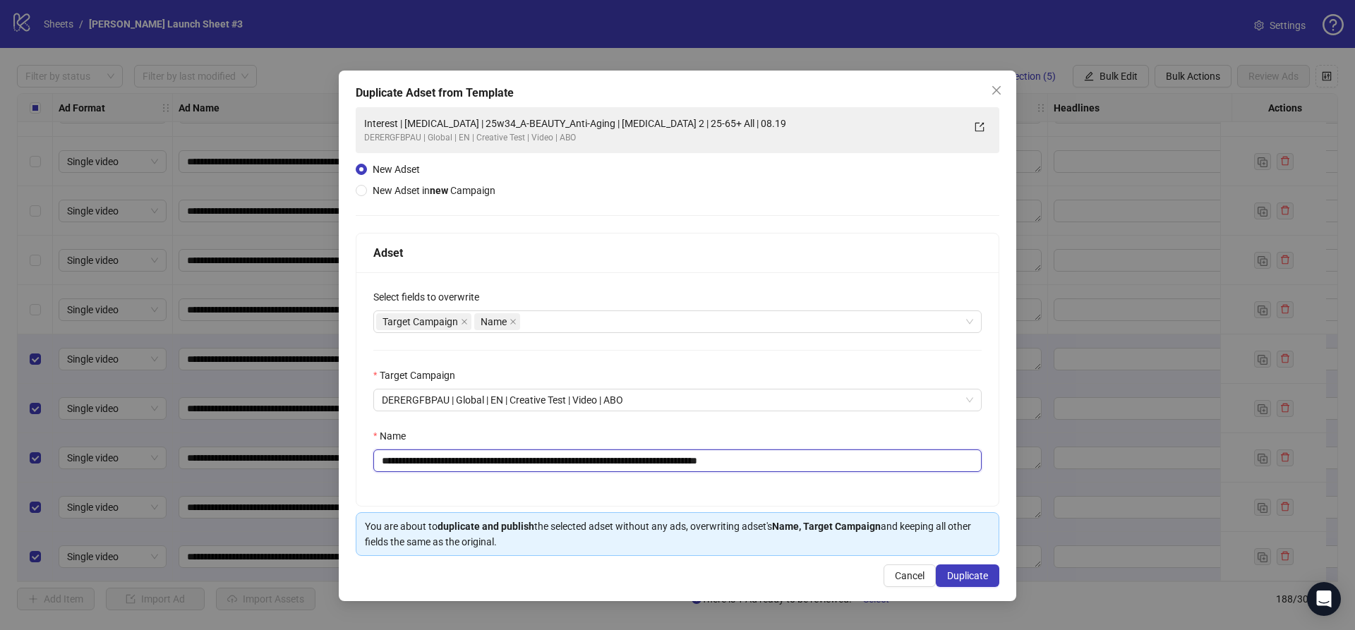
type input "**********"
click at [888, 427] on div "**********" at bounding box center [677, 389] width 642 height 234
click at [957, 572] on span "Duplicate" at bounding box center [967, 575] width 41 height 11
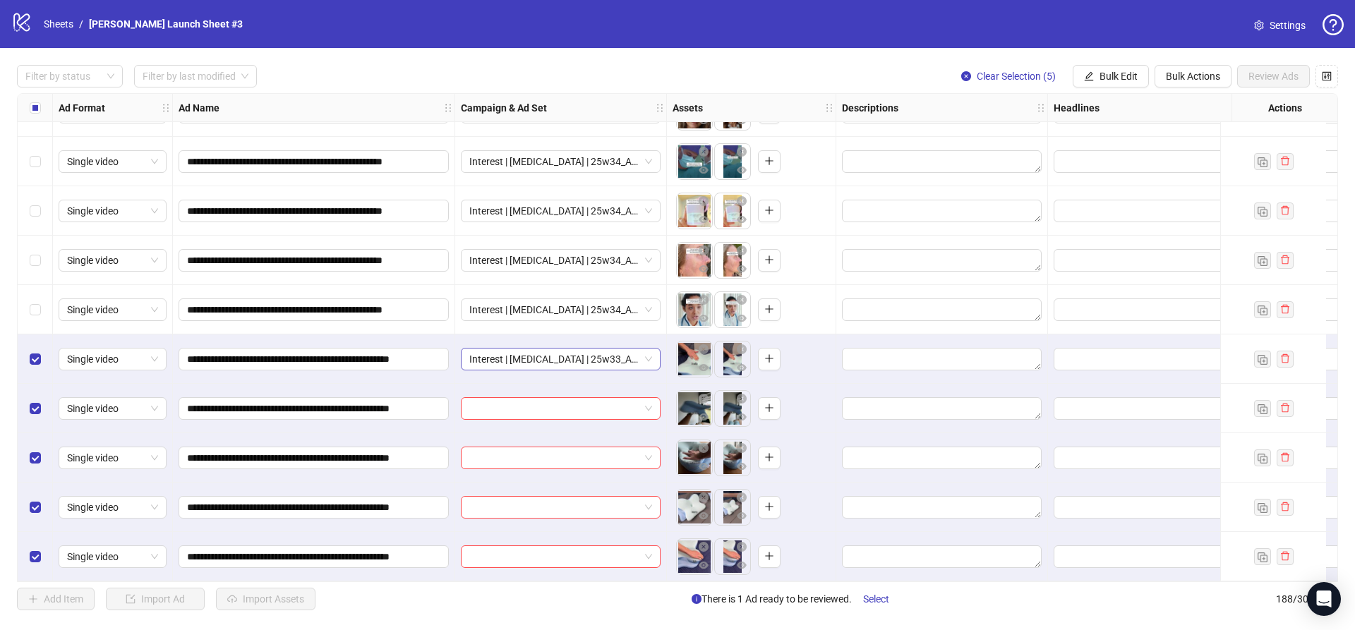
click at [535, 355] on span "Interest | Memory foam | 25w33_A-BASIC_Getting-Smart | Sleep apnea 2 | 25-65+ A…" at bounding box center [560, 359] width 183 height 21
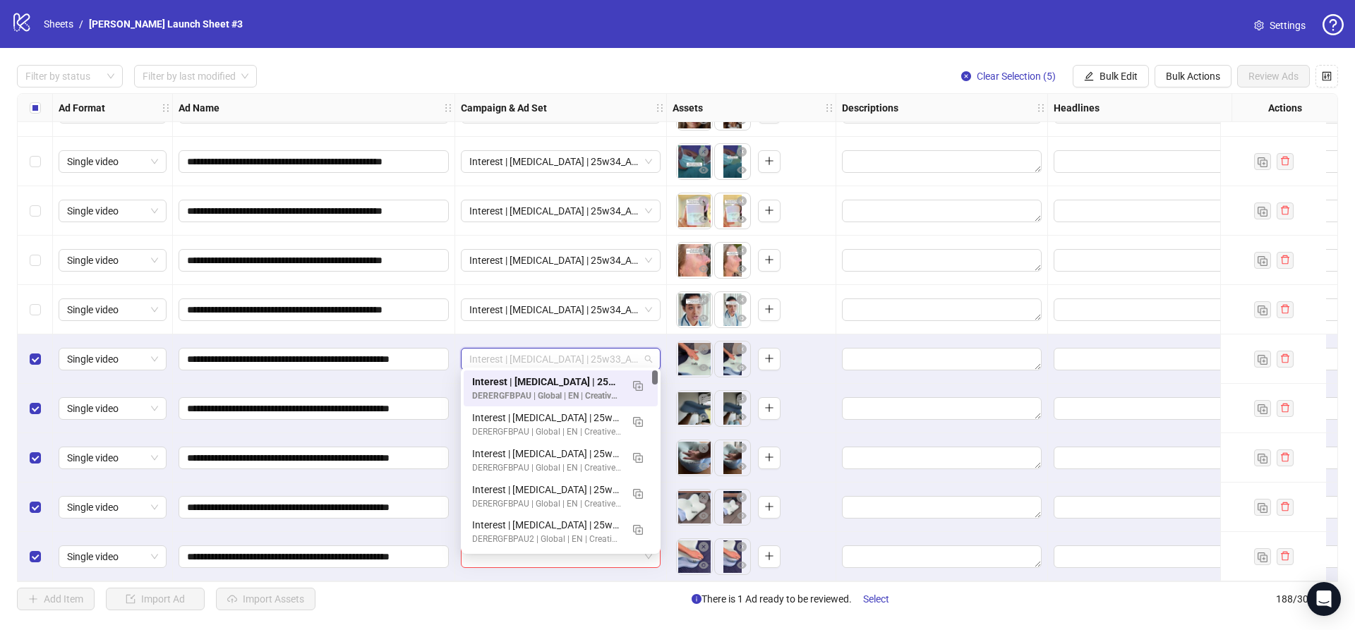
click at [445, 335] on div "**********" at bounding box center [314, 359] width 282 height 49
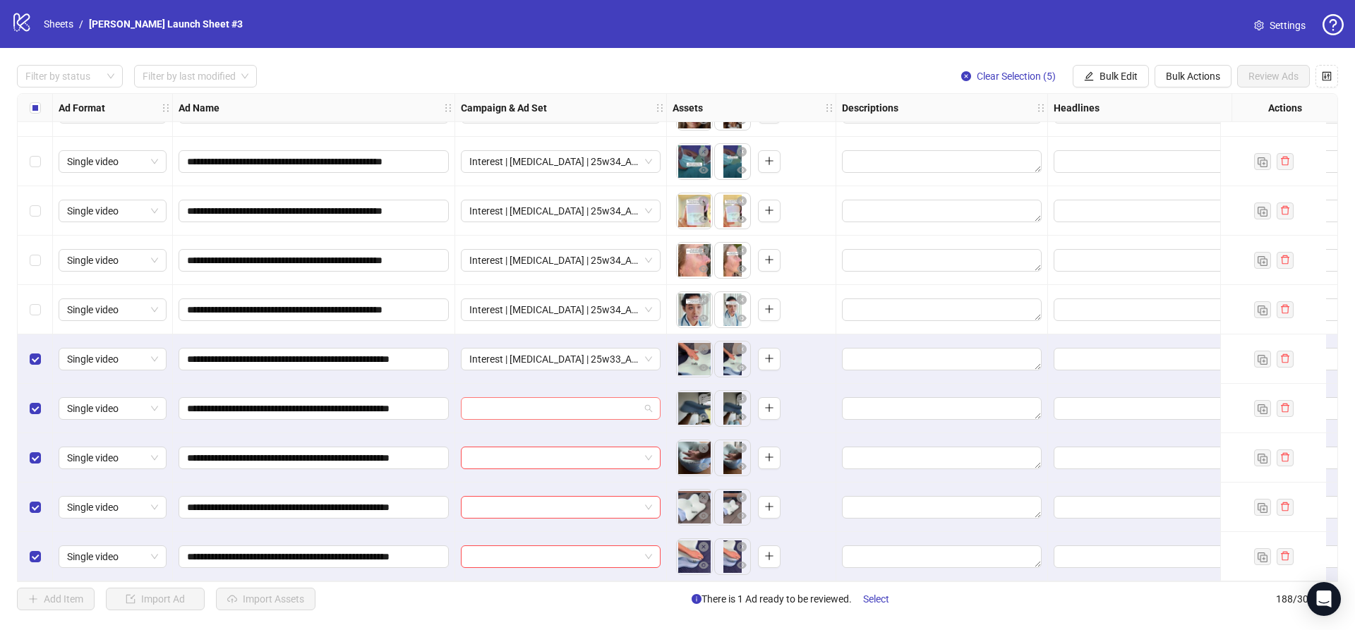
click at [517, 414] on div at bounding box center [561, 408] width 200 height 23
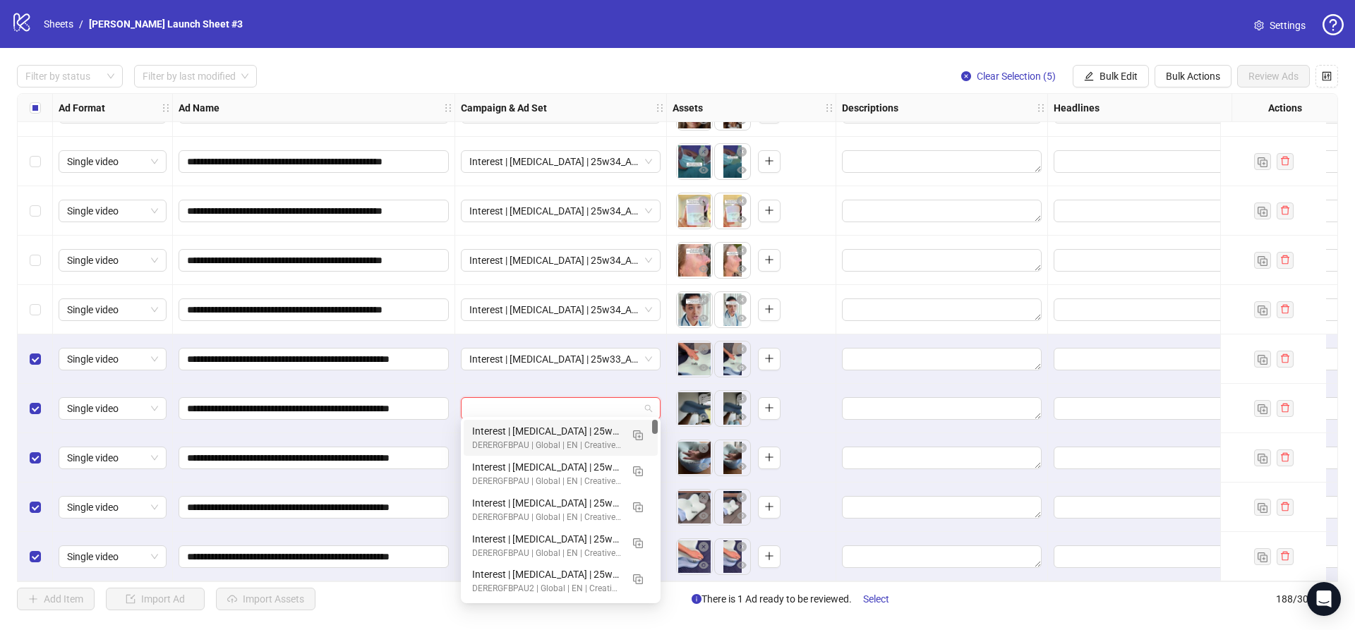
click at [533, 445] on div "DERERGFBPAU | Global | EN | Creative Test | Video | ABO" at bounding box center [546, 445] width 149 height 13
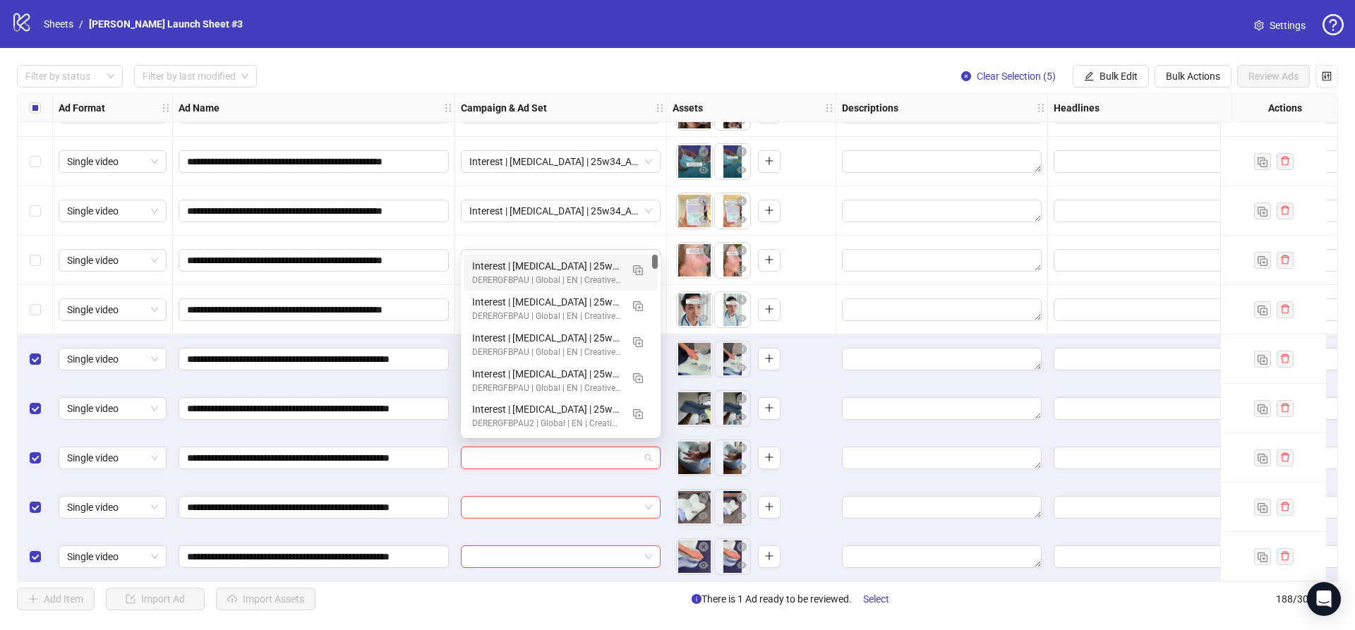
click at [528, 457] on input "search" at bounding box center [554, 457] width 170 height 21
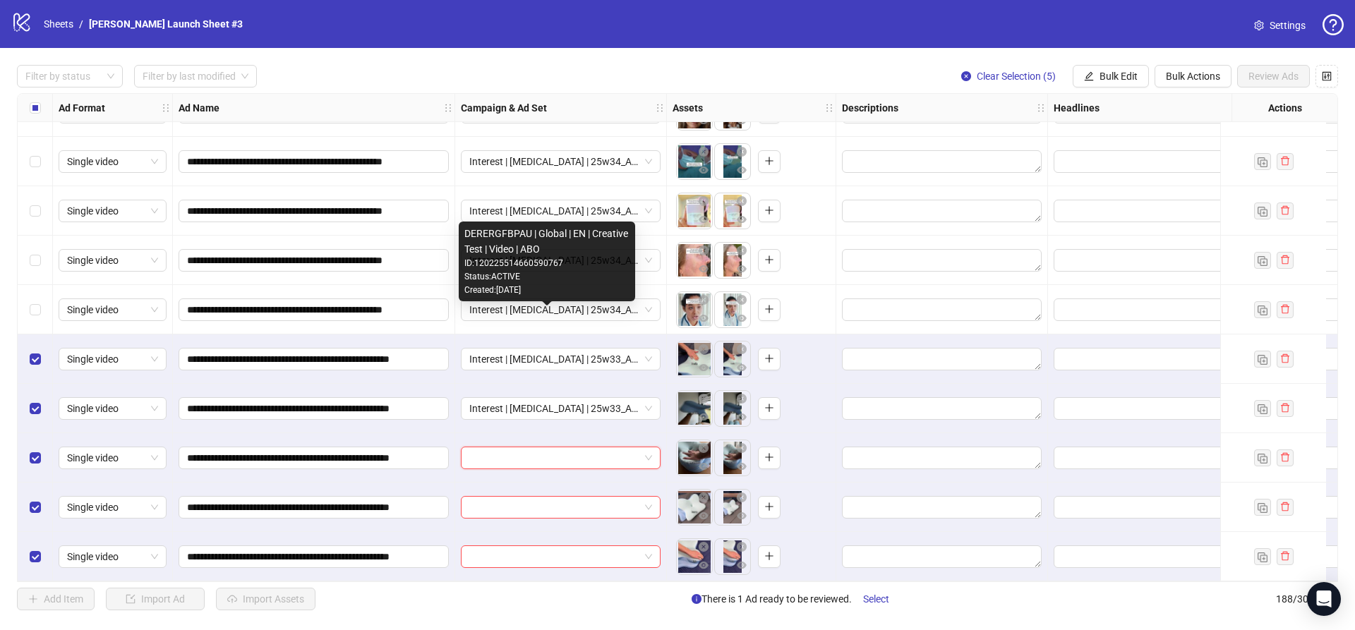
click at [517, 274] on div "Status: ACTIVE" at bounding box center [546, 276] width 165 height 13
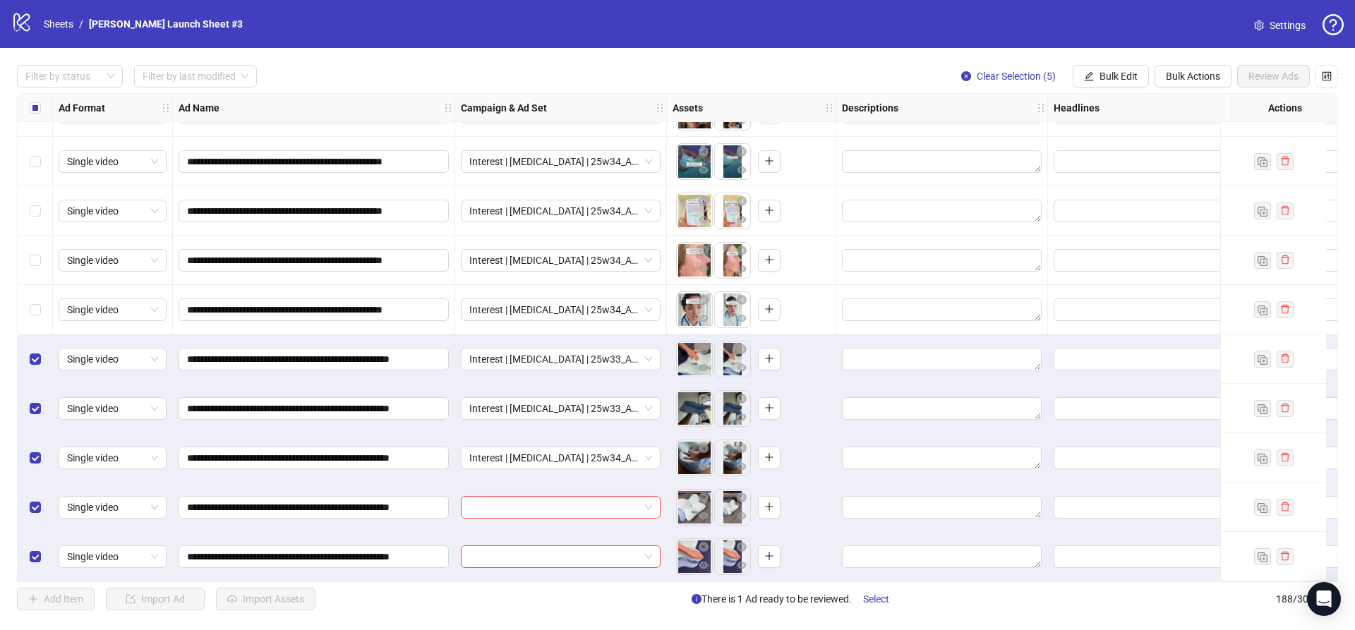
click at [534, 488] on div at bounding box center [561, 507] width 212 height 49
click at [534, 497] on input "search" at bounding box center [554, 507] width 170 height 21
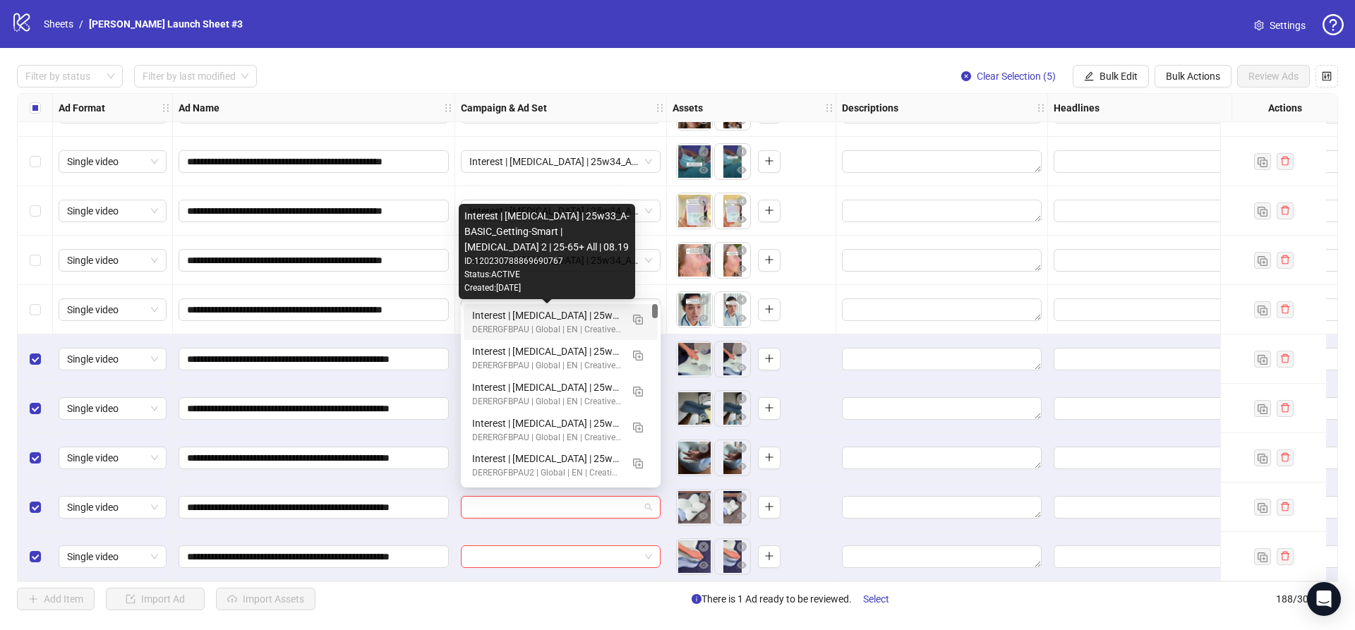
click at [531, 311] on div "Interest | Memory foam | 25w33_A-BASIC_Getting-Smart | Sleep apnea 2 | 25-65+ A…" at bounding box center [546, 316] width 149 height 16
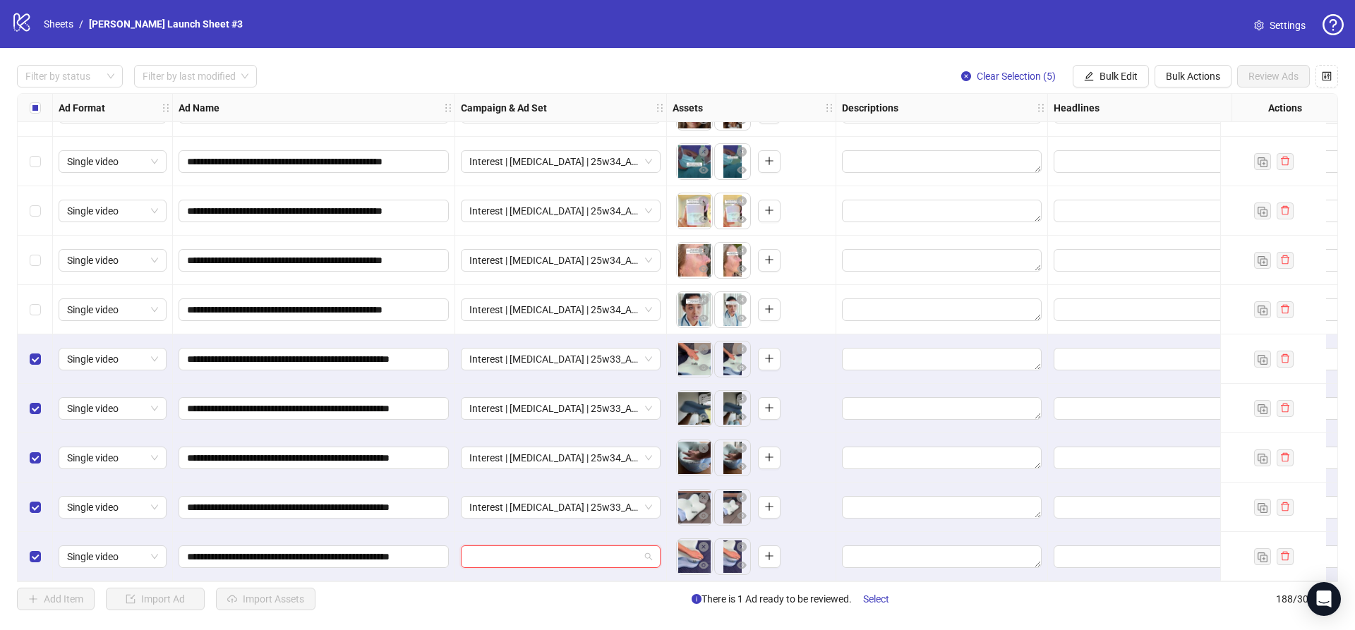
click at [538, 549] on input "search" at bounding box center [554, 556] width 170 height 21
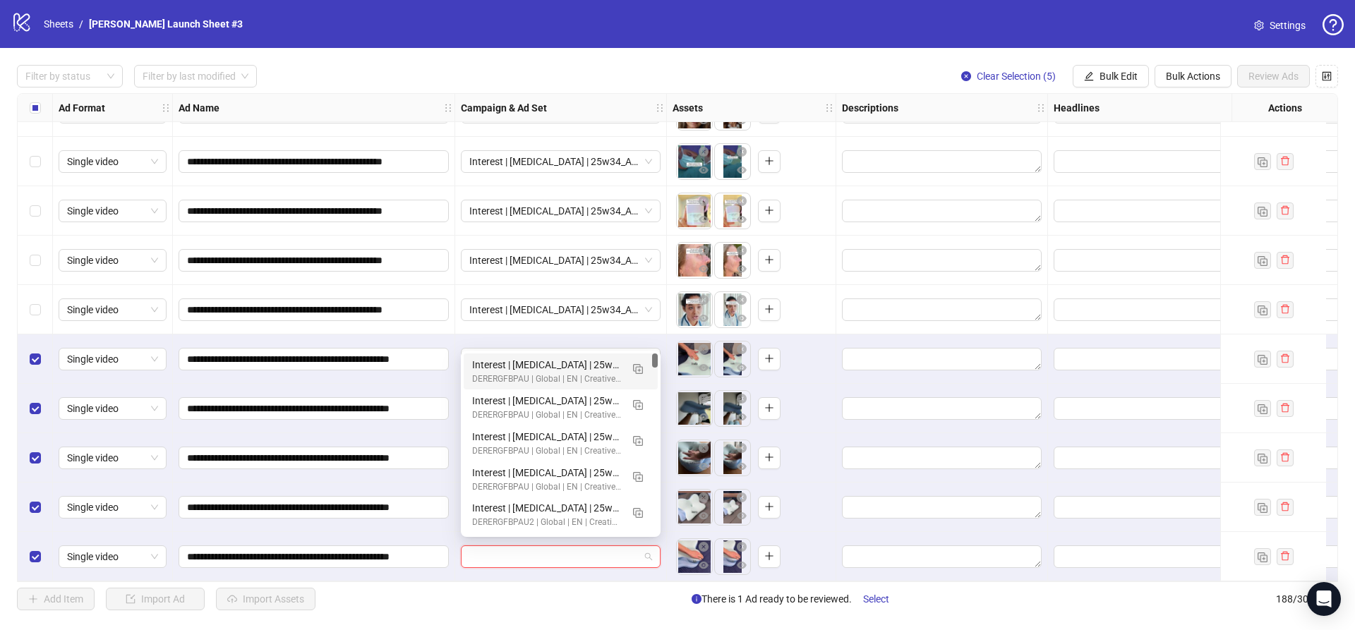
click at [531, 358] on div "Interest | Memory foam | 25w33_A-BASIC_Getting-Smart | Sleep apnea 2 | 25-65+ A…" at bounding box center [546, 365] width 149 height 16
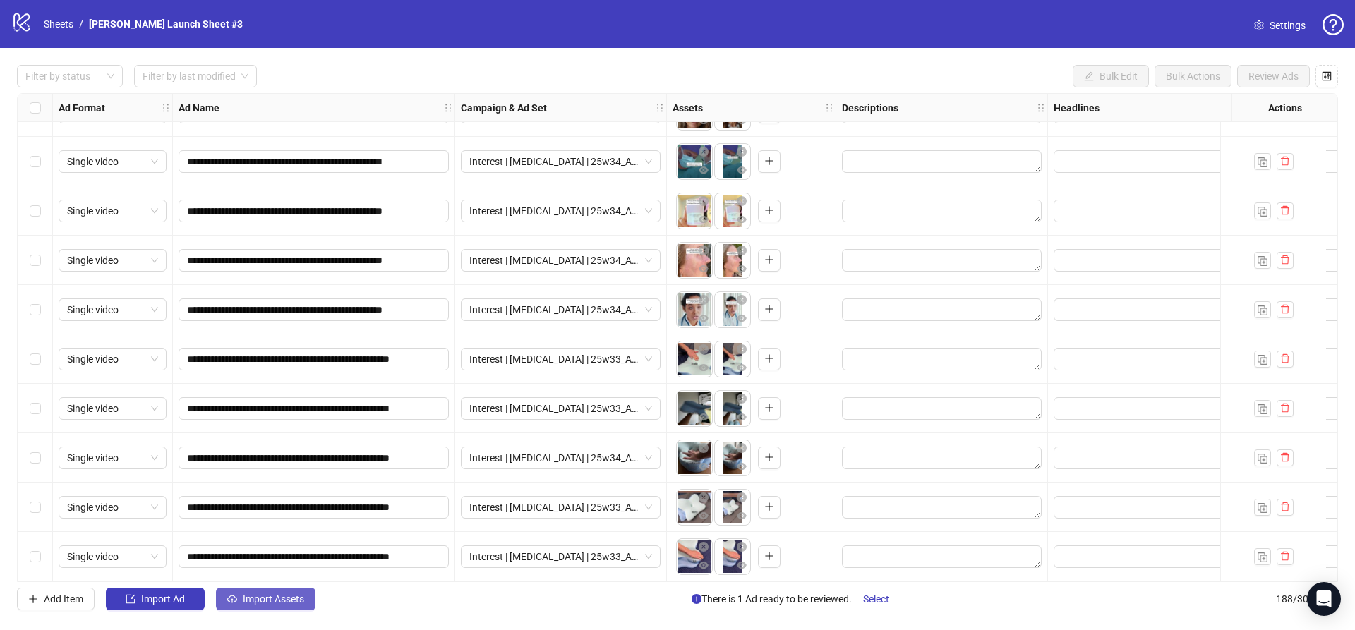
click at [269, 600] on span "Import Assets" at bounding box center [273, 599] width 61 height 11
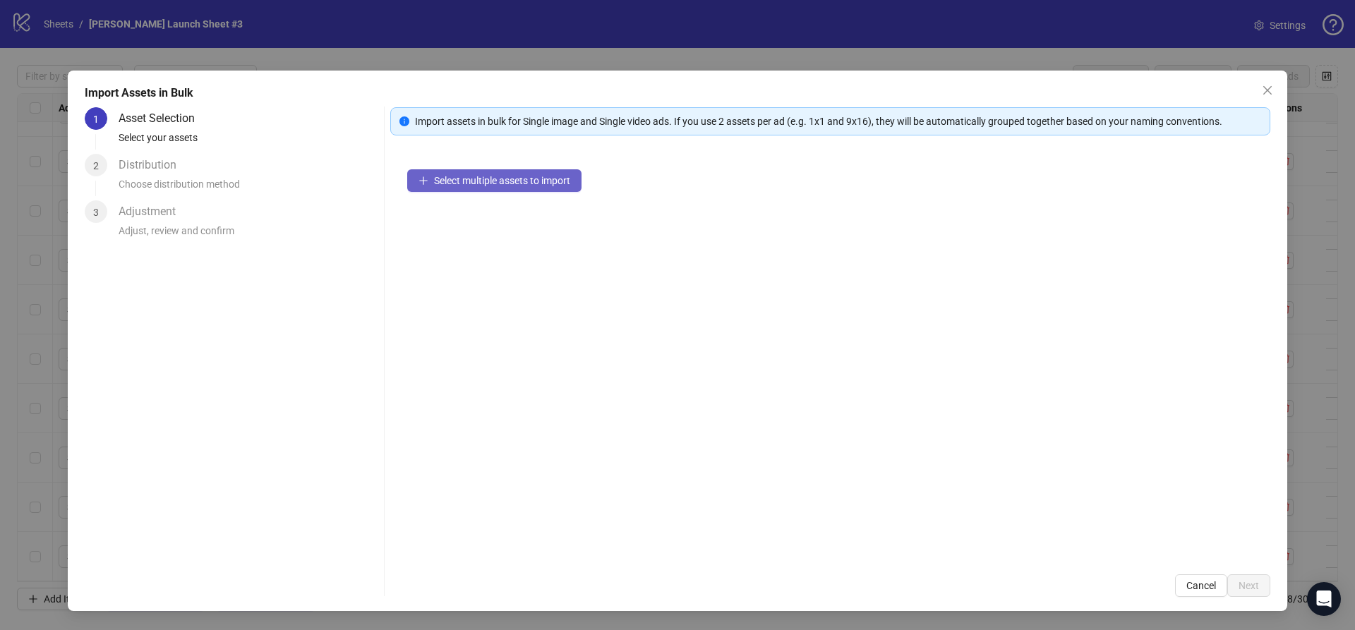
click at [495, 169] on button "Select multiple assets to import" at bounding box center [494, 180] width 174 height 23
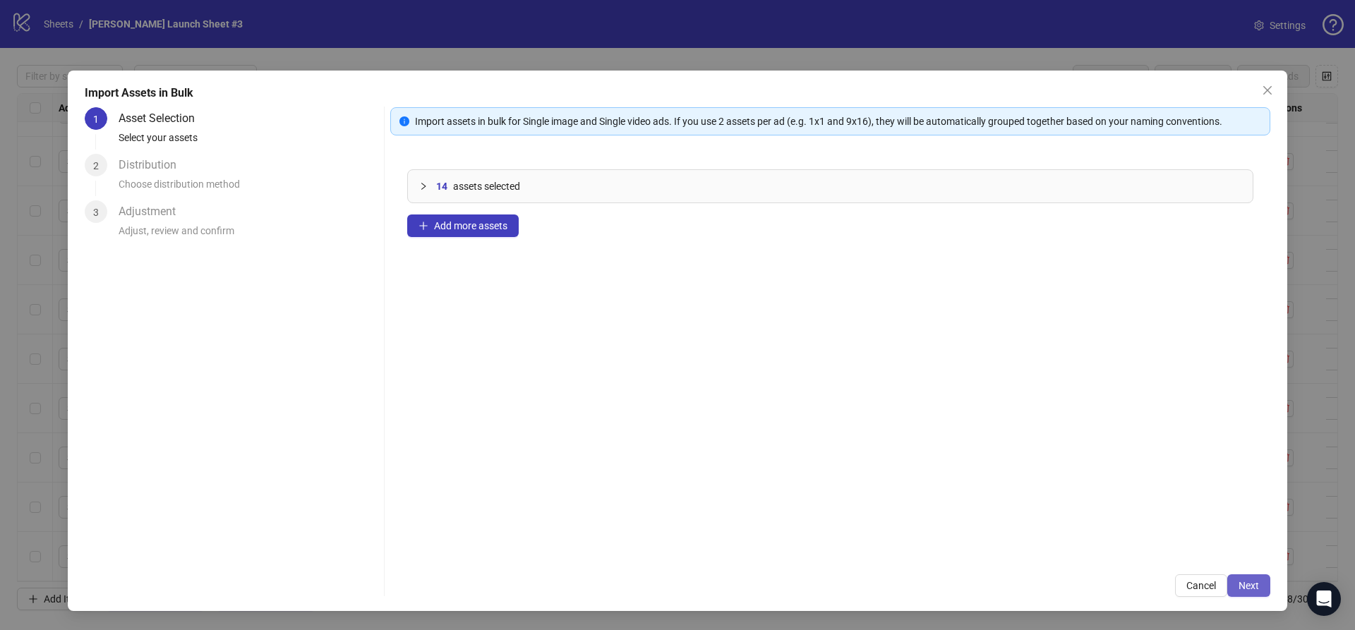
click at [1251, 581] on span "Next" at bounding box center [1249, 585] width 20 height 11
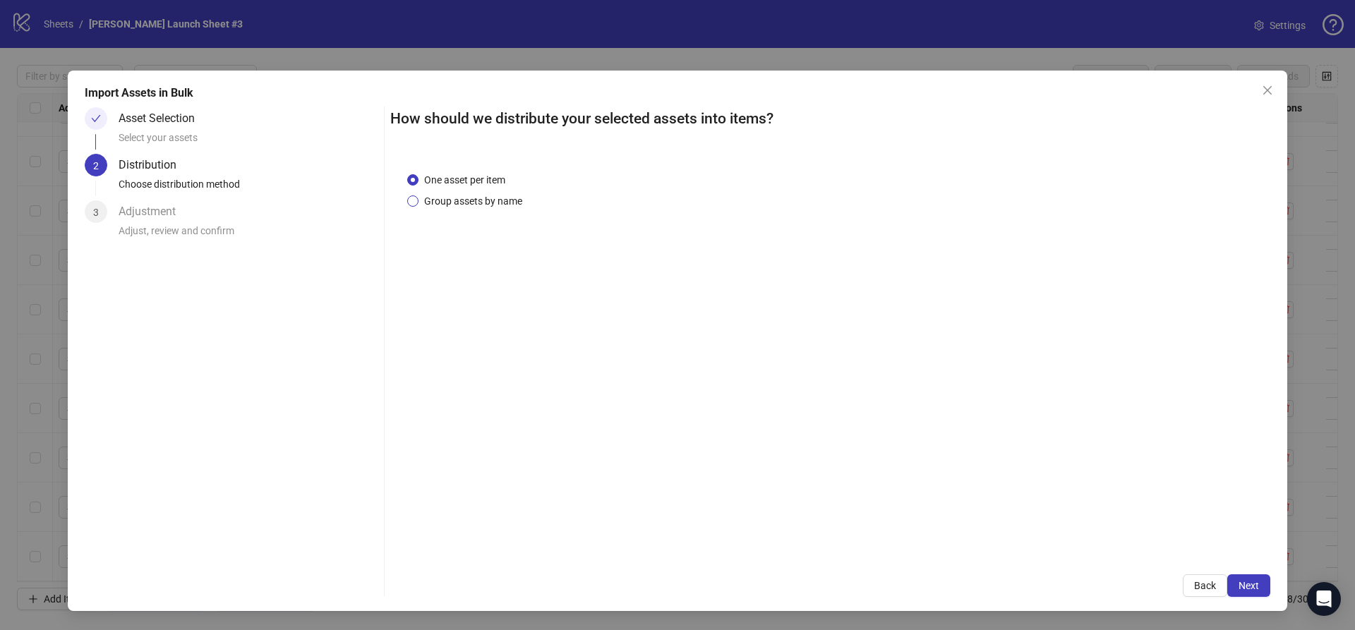
click at [464, 200] on span "Group assets by name" at bounding box center [473, 201] width 109 height 16
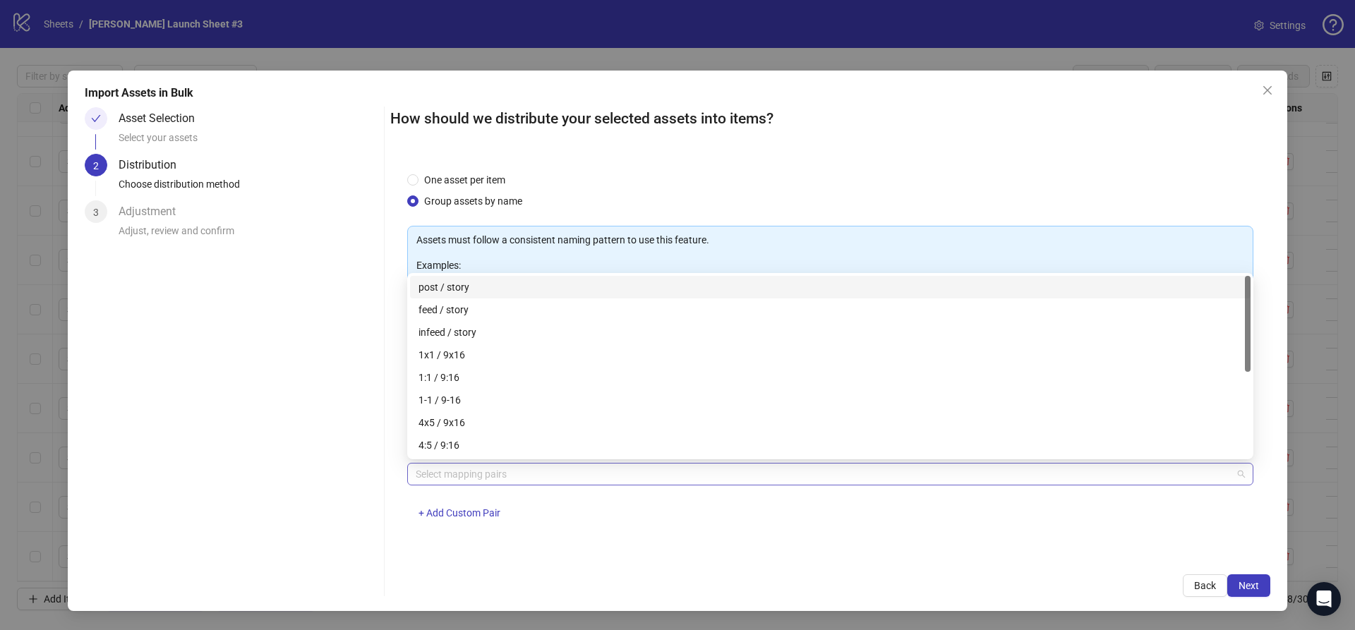
click at [491, 481] on div at bounding box center [823, 474] width 826 height 20
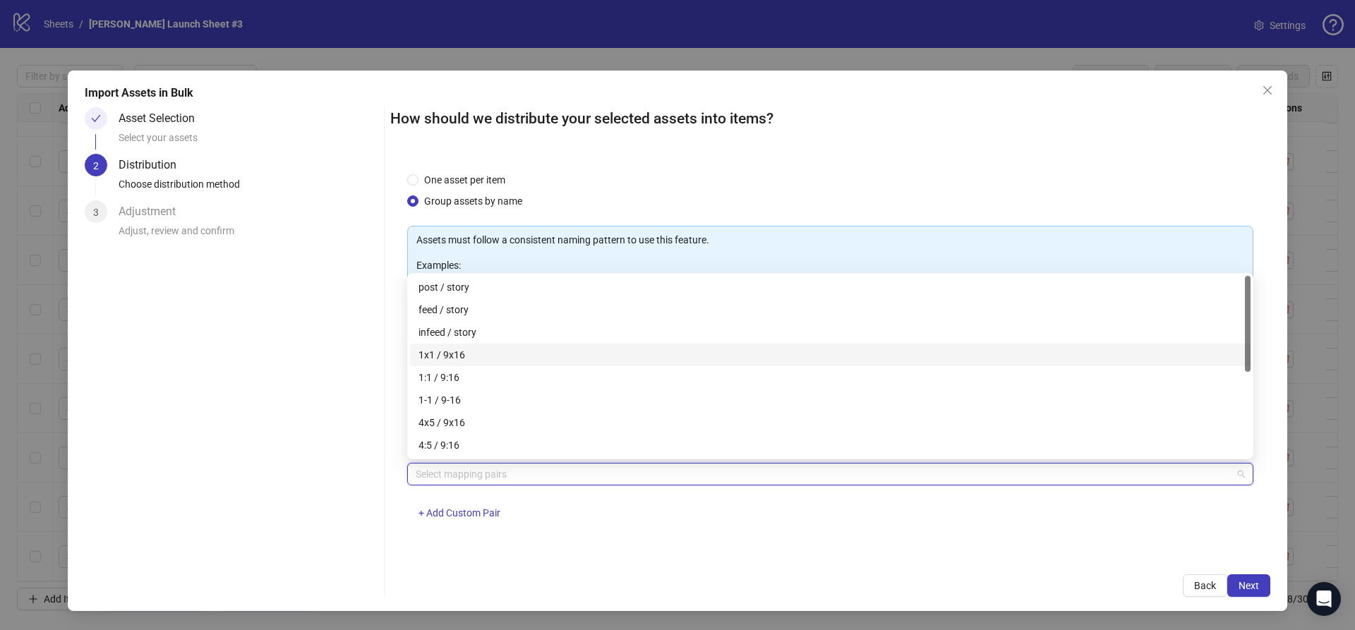
click at [454, 353] on div "1x1 / 9x16" at bounding box center [831, 355] width 824 height 16
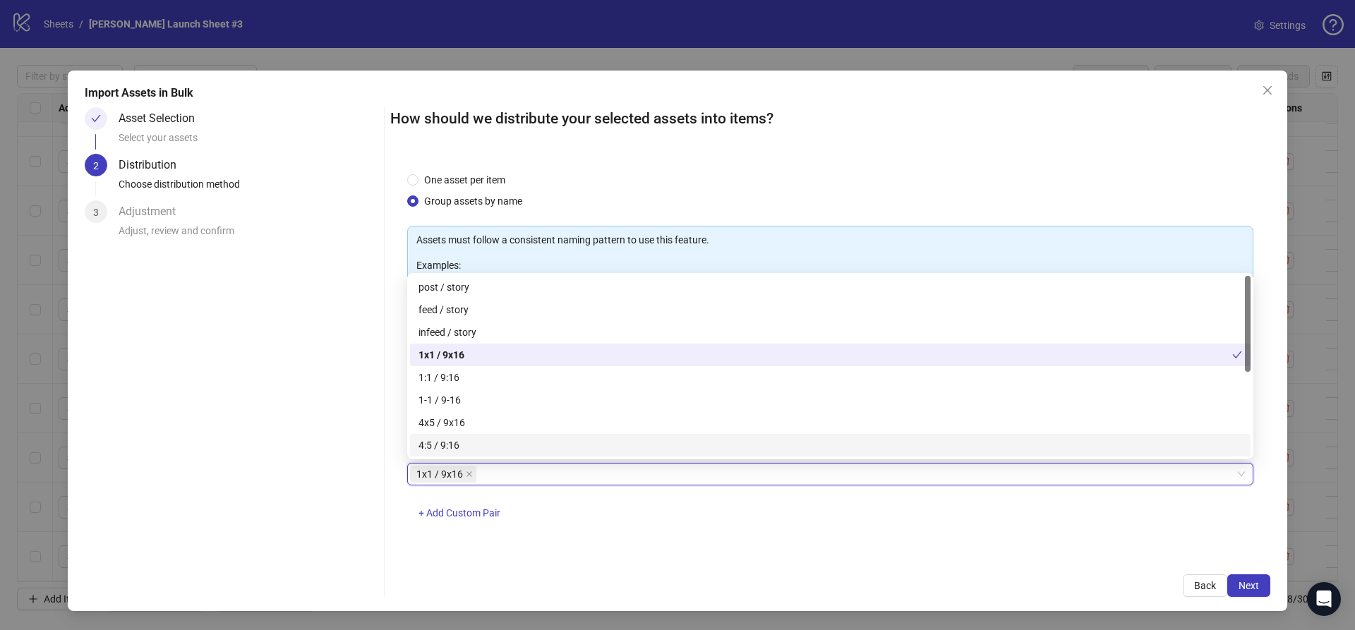
click at [1186, 546] on div "One asset per item Group assets by name Assets must follow a consistent naming …" at bounding box center [830, 356] width 880 height 402
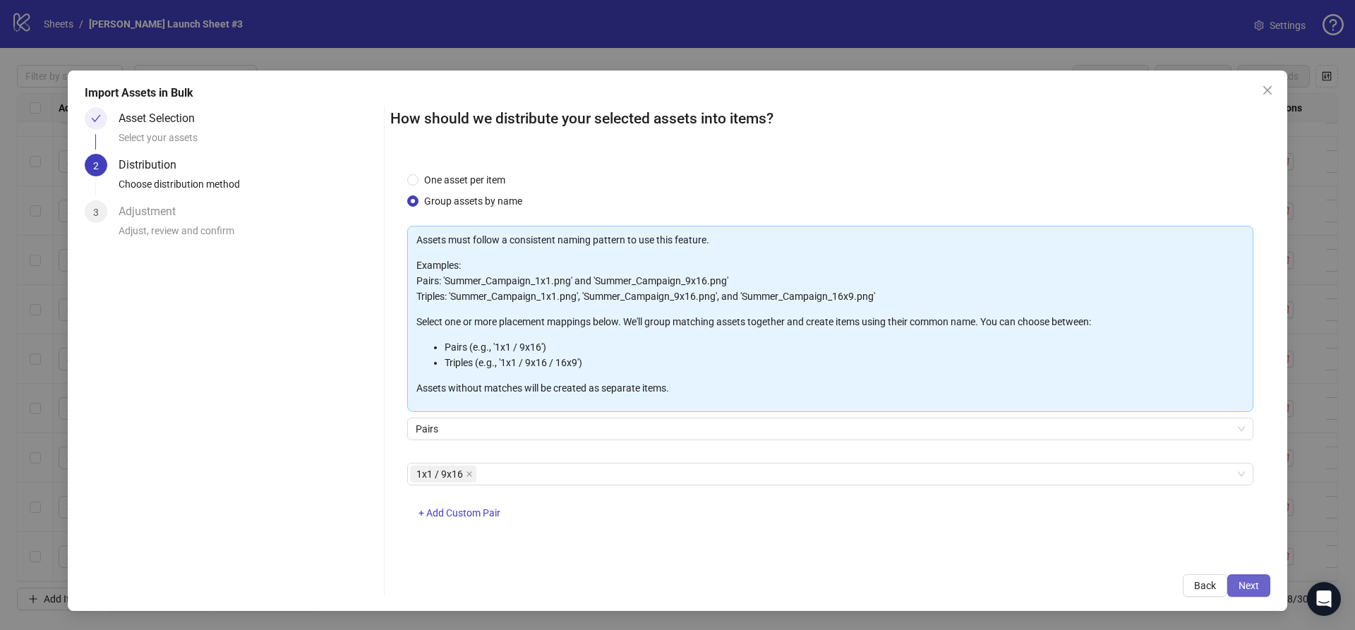
click at [1246, 584] on span "Next" at bounding box center [1249, 585] width 20 height 11
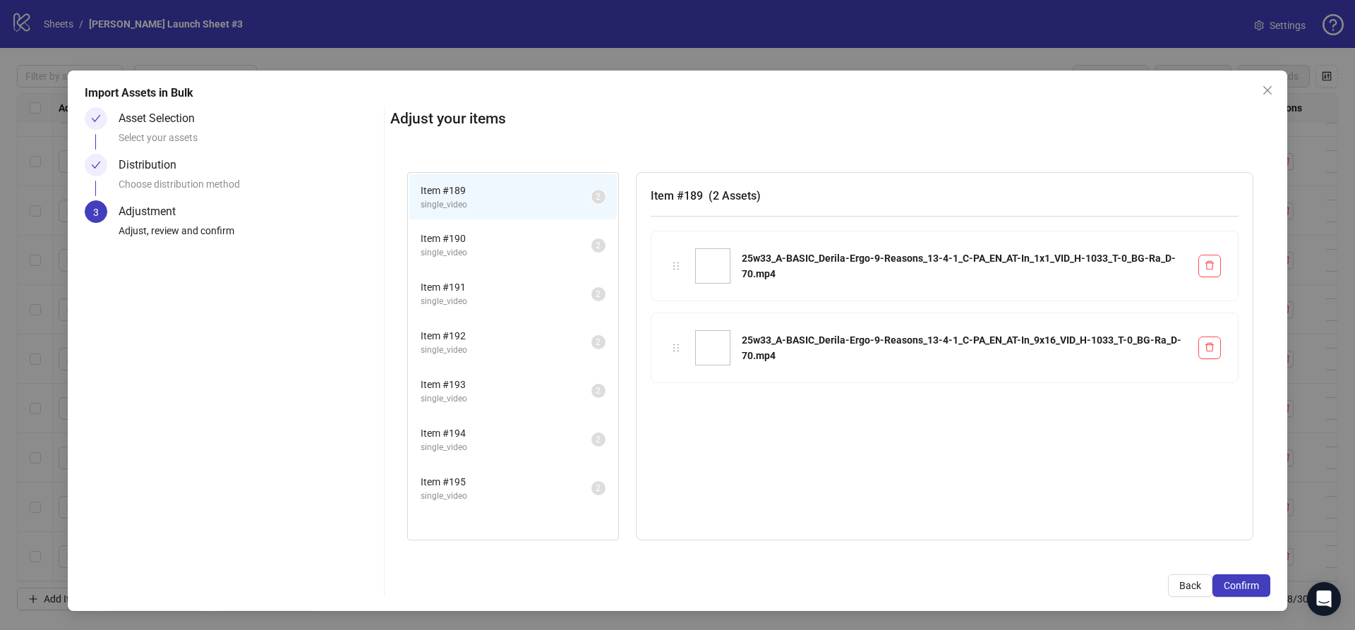
click at [1246, 584] on span "Confirm" at bounding box center [1241, 585] width 35 height 11
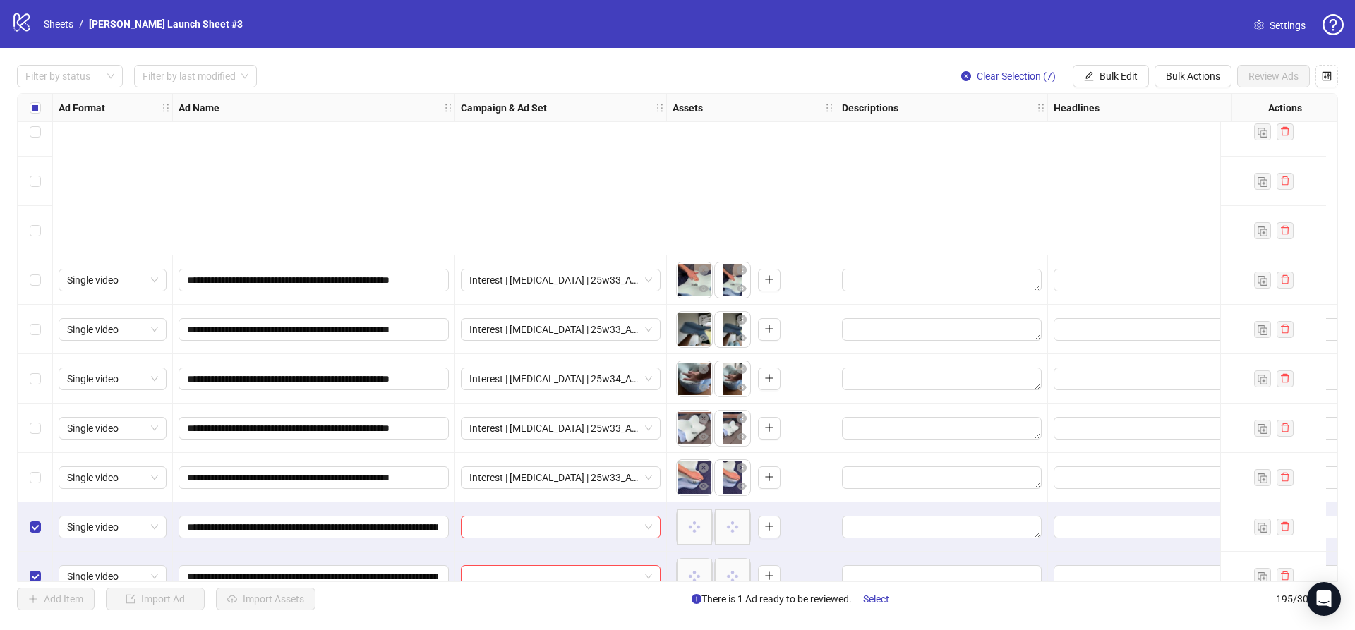
scroll to position [9180, 0]
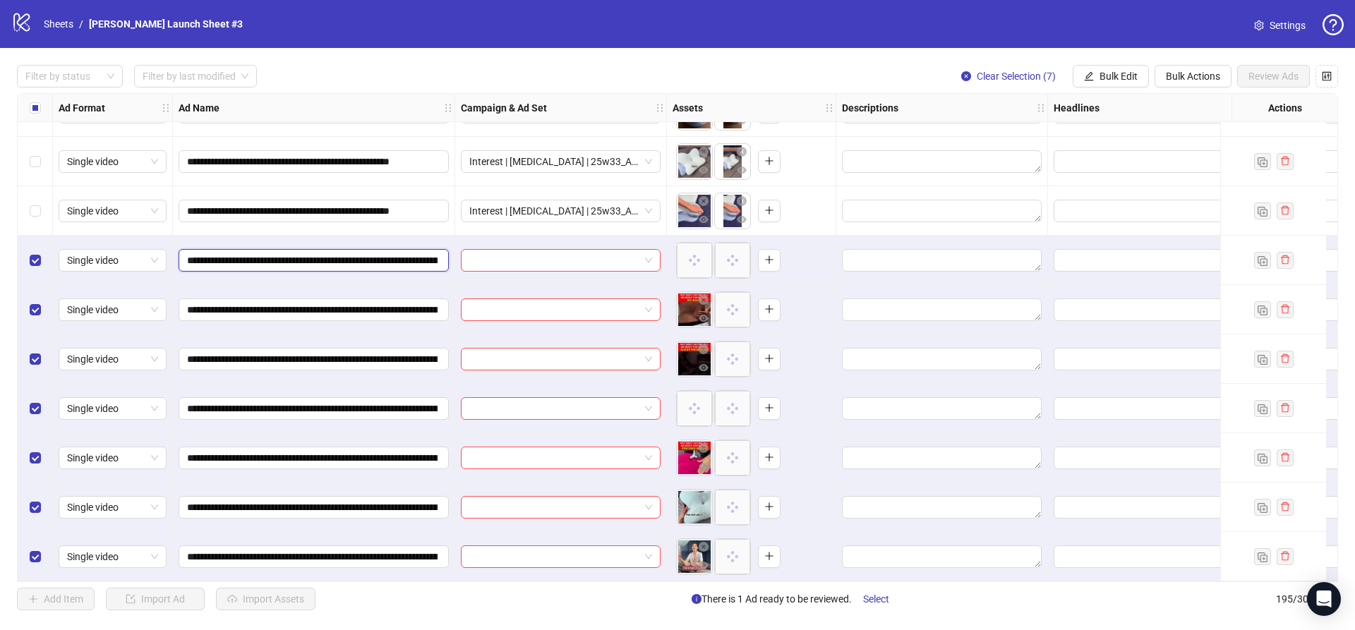
drag, startPoint x: 381, startPoint y: 253, endPoint x: 181, endPoint y: 249, distance: 200.5
click at [181, 249] on span "**********" at bounding box center [314, 260] width 270 height 23
click at [550, 258] on input "search" at bounding box center [554, 260] width 170 height 21
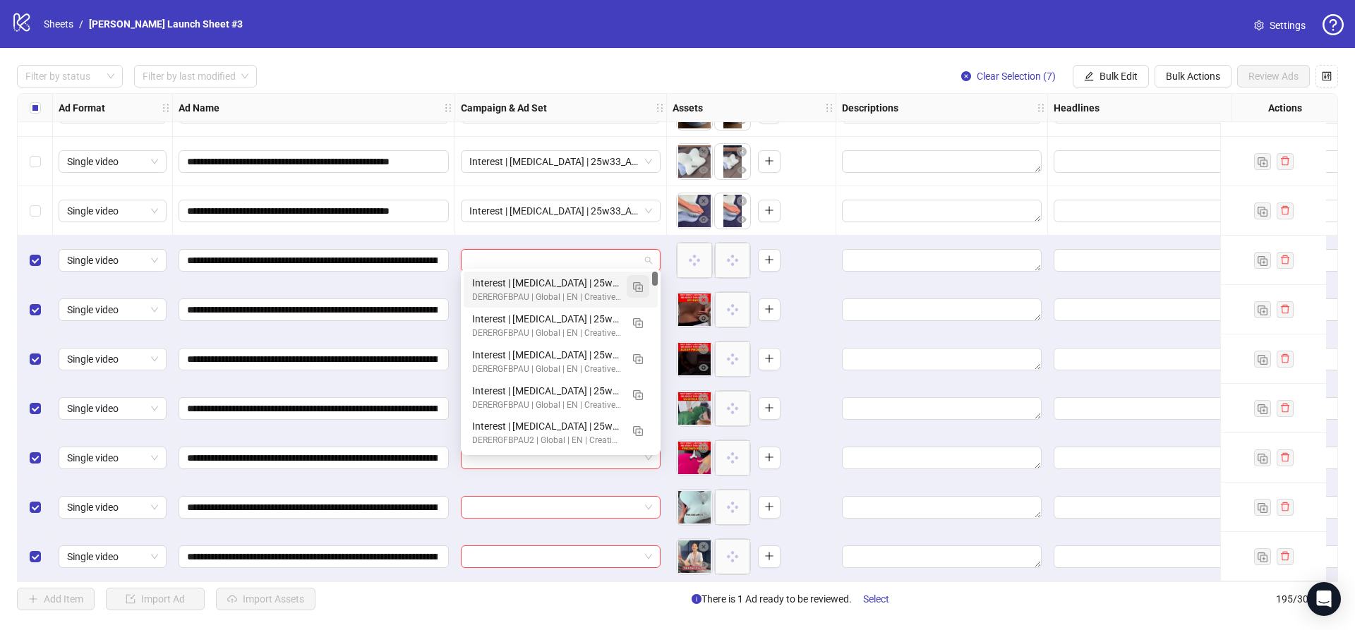
click at [640, 286] on img "button" at bounding box center [638, 287] width 10 height 10
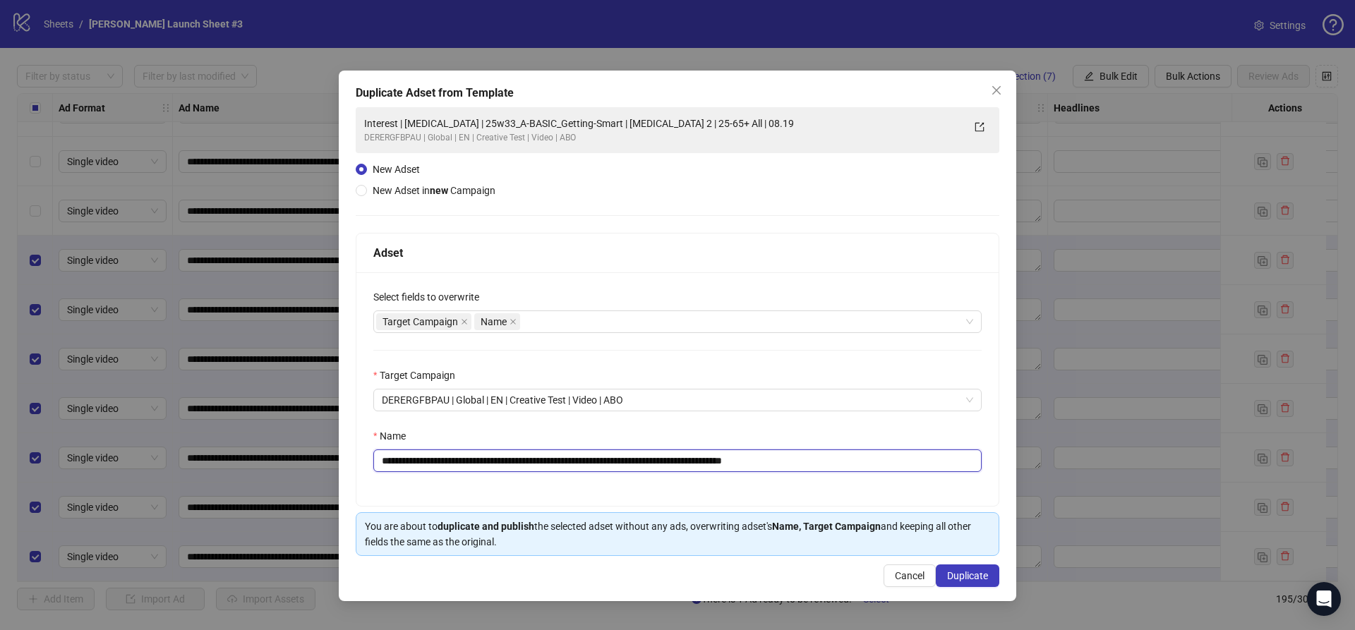
drag, startPoint x: 493, startPoint y: 462, endPoint x: 627, endPoint y: 460, distance: 133.4
click at [627, 460] on input "**********" at bounding box center [677, 461] width 608 height 23
paste input "**********"
drag, startPoint x: 840, startPoint y: 460, endPoint x: 949, endPoint y: 461, distance: 108.7
click at [948, 461] on input "**********" at bounding box center [677, 461] width 608 height 23
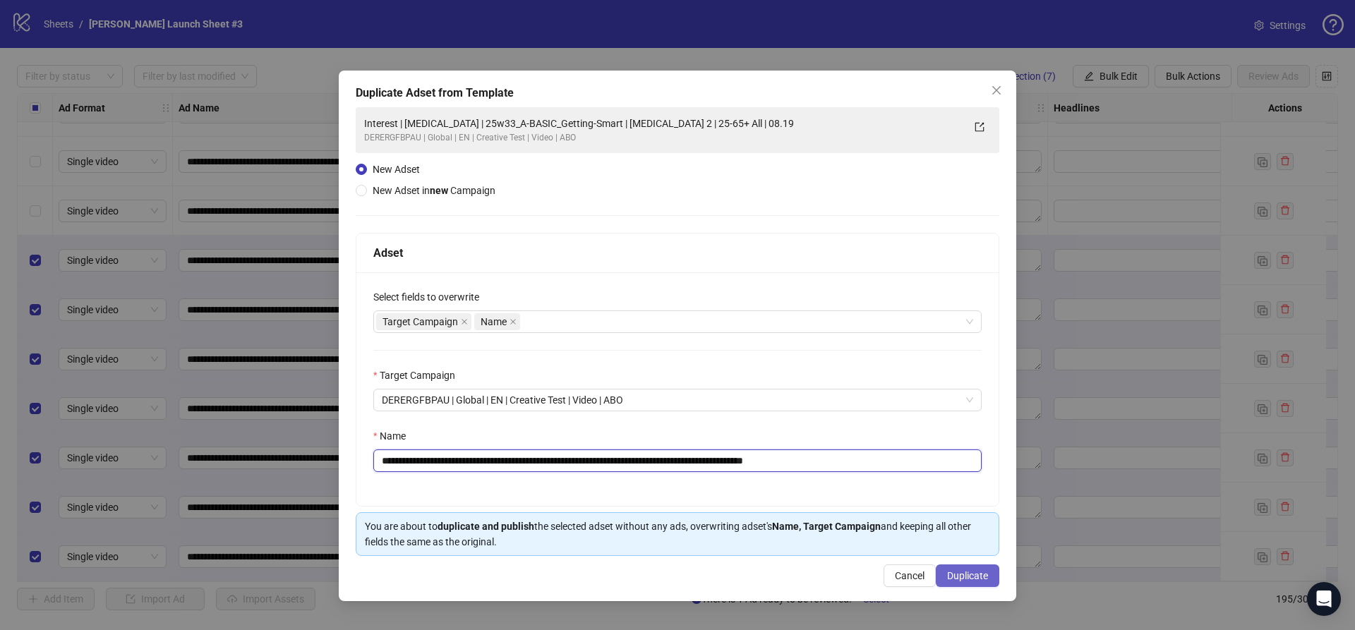
type input "**********"
click at [970, 579] on span "Duplicate" at bounding box center [967, 575] width 41 height 11
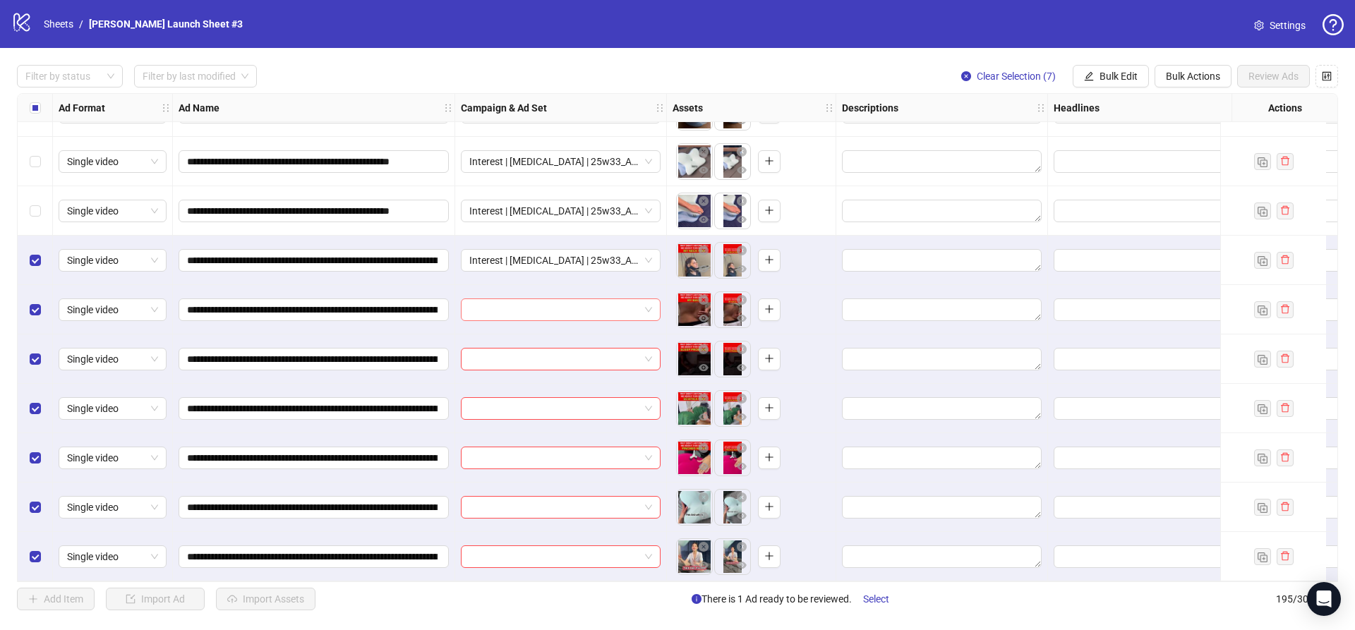
click at [557, 306] on input "search" at bounding box center [554, 309] width 170 height 21
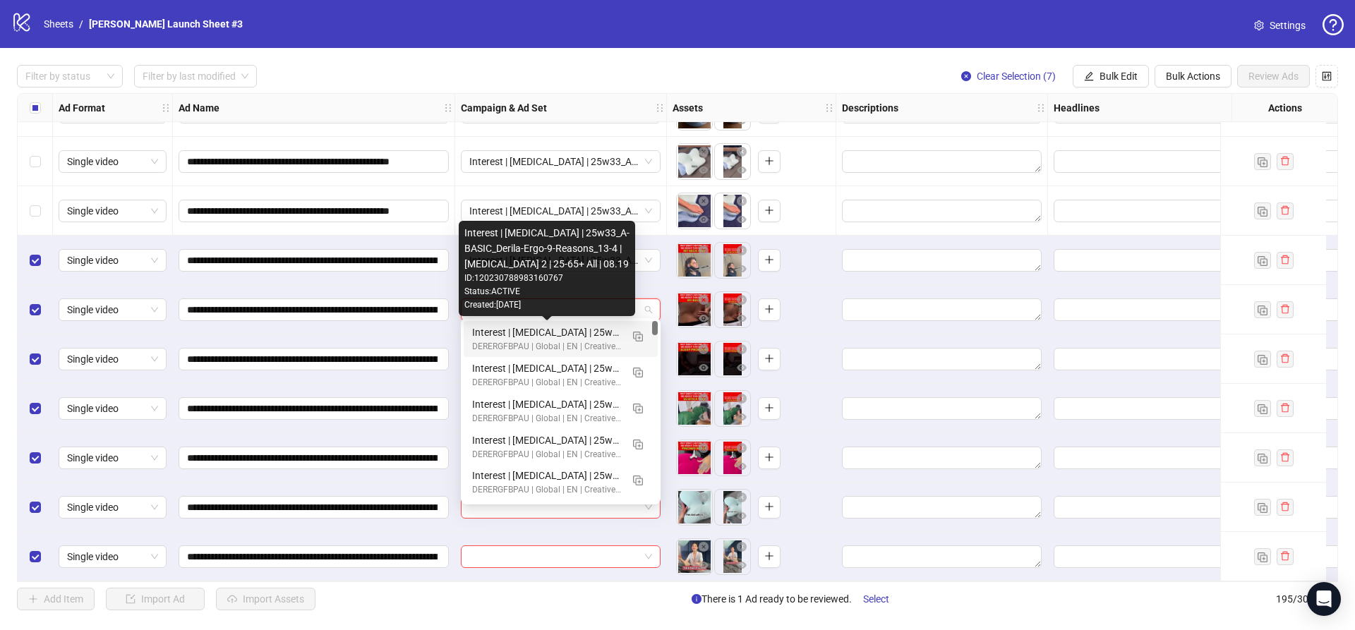
click at [541, 337] on div "Interest | Memory foam | 25w33_A-BASIC_Derila-Ergo-9-Reasons_13-4 | Sleep apnea…" at bounding box center [546, 333] width 149 height 16
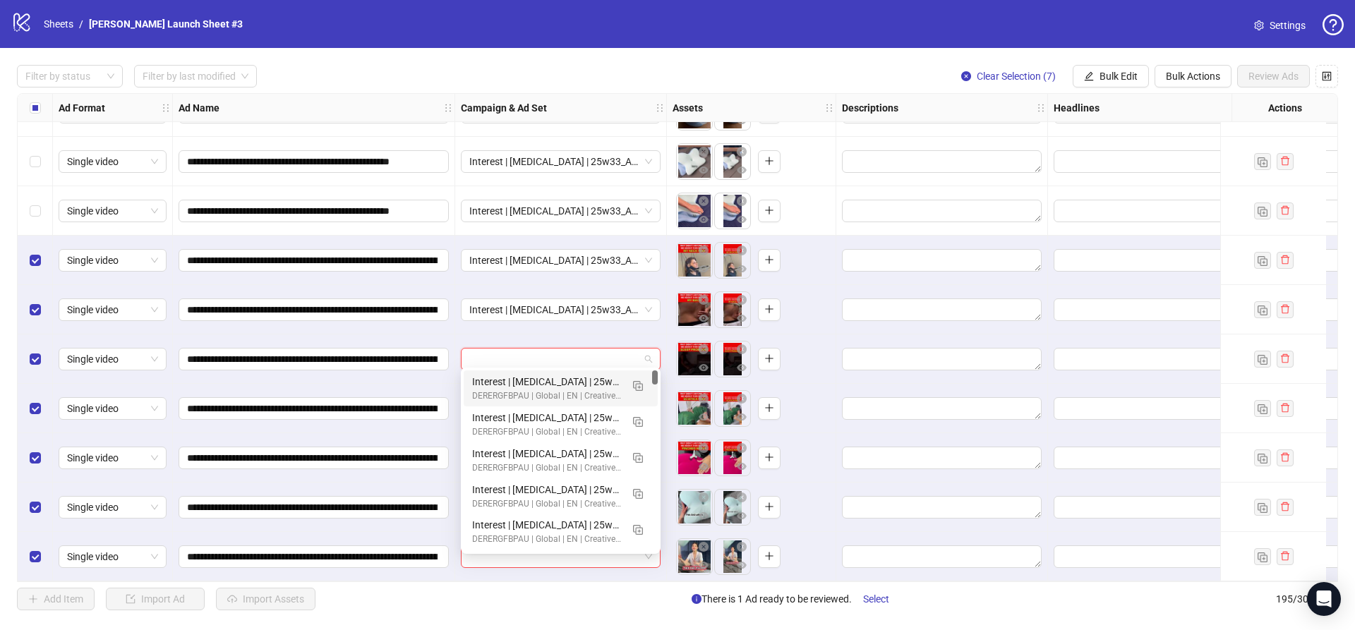
click at [541, 356] on input "search" at bounding box center [554, 359] width 170 height 21
click at [540, 387] on div "Interest | Memory foam | 25w33_A-BASIC_Derila-Ergo-9-Reasons_13-4 | Sleep apnea…" at bounding box center [546, 382] width 149 height 16
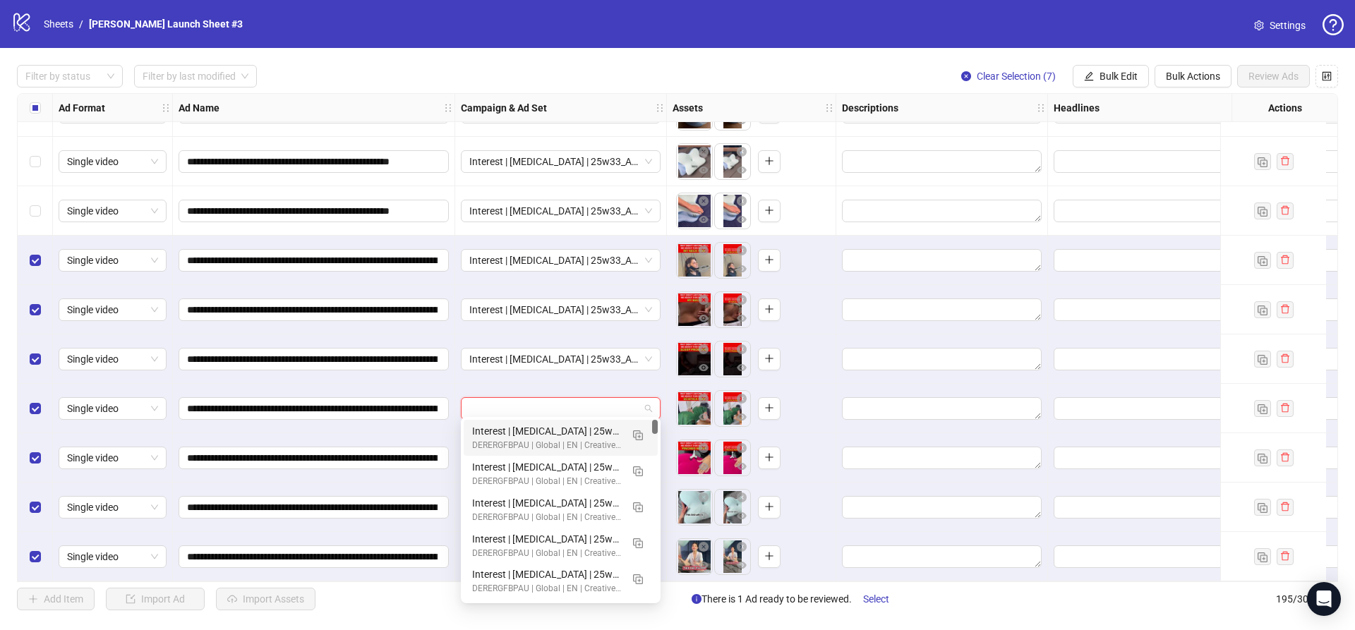
click at [542, 401] on input "search" at bounding box center [554, 408] width 170 height 21
click at [541, 425] on div "Interest | Memory foam | 25w33_A-BASIC_Derila-Ergo-9-Reasons_13-4 | Sleep apnea…" at bounding box center [546, 431] width 149 height 16
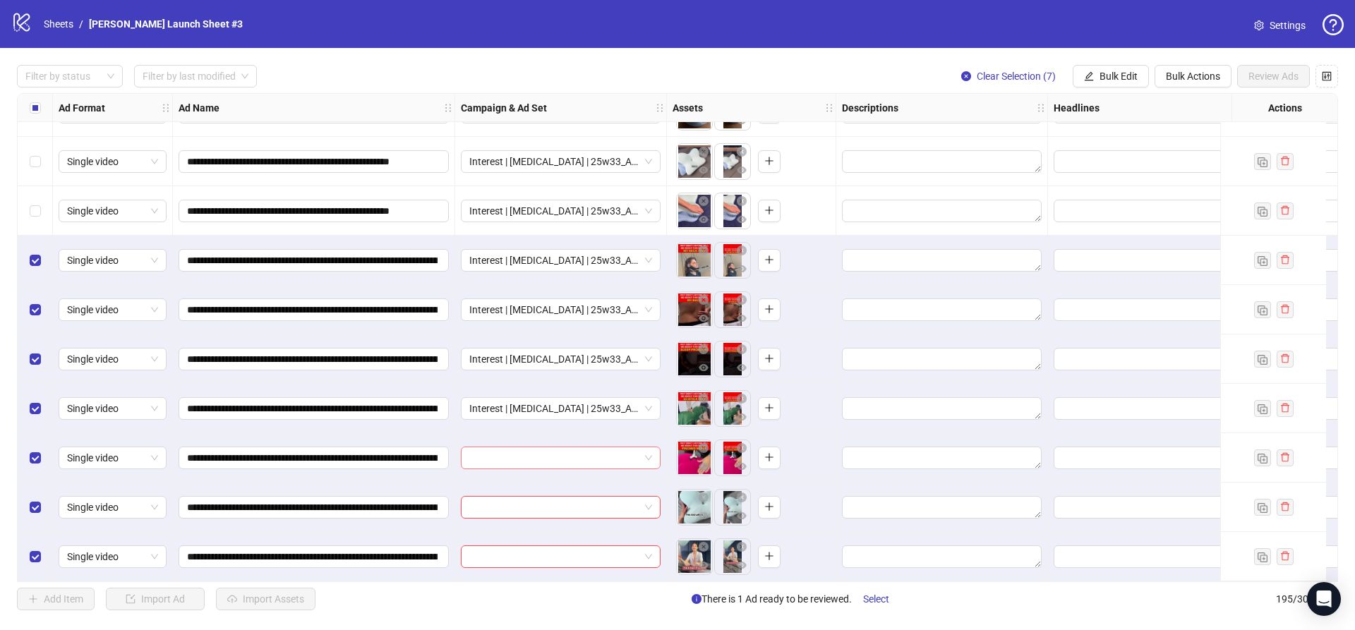
click at [541, 448] on input "search" at bounding box center [554, 457] width 170 height 21
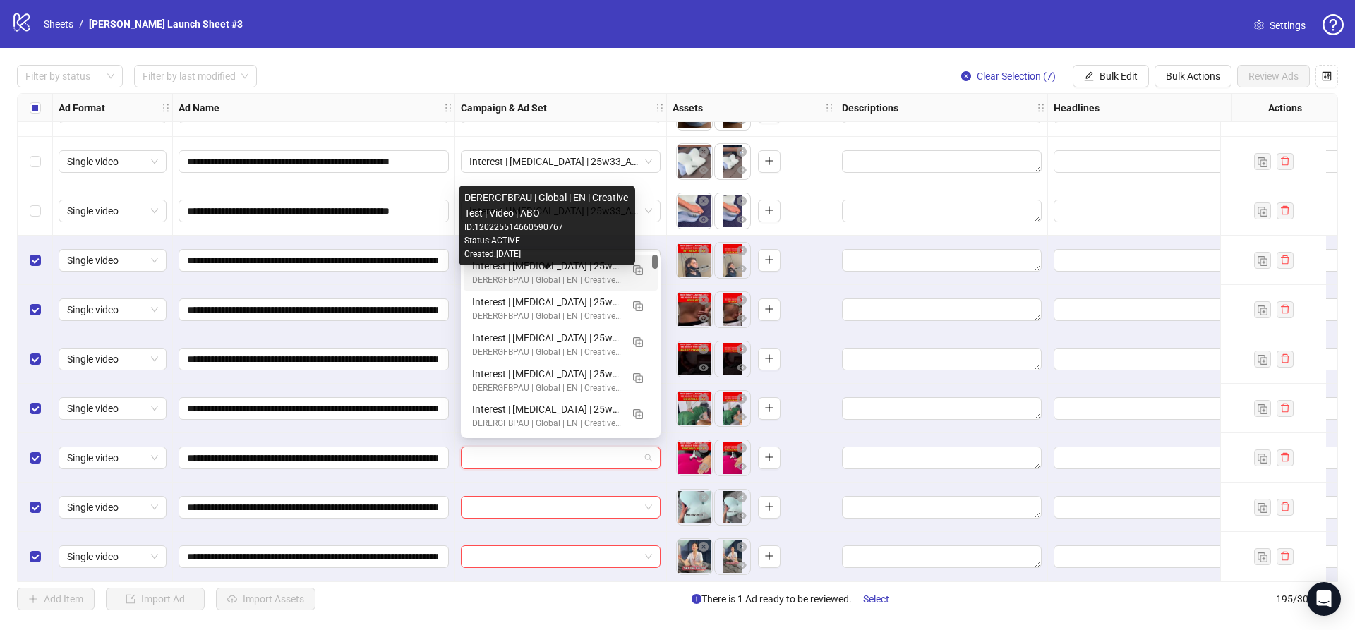
click at [526, 271] on div "Interest | Memory foam | 25w33_A-BASIC_Derila-Ergo-9-Reasons_13-4 | Sleep apnea…" at bounding box center [546, 266] width 149 height 16
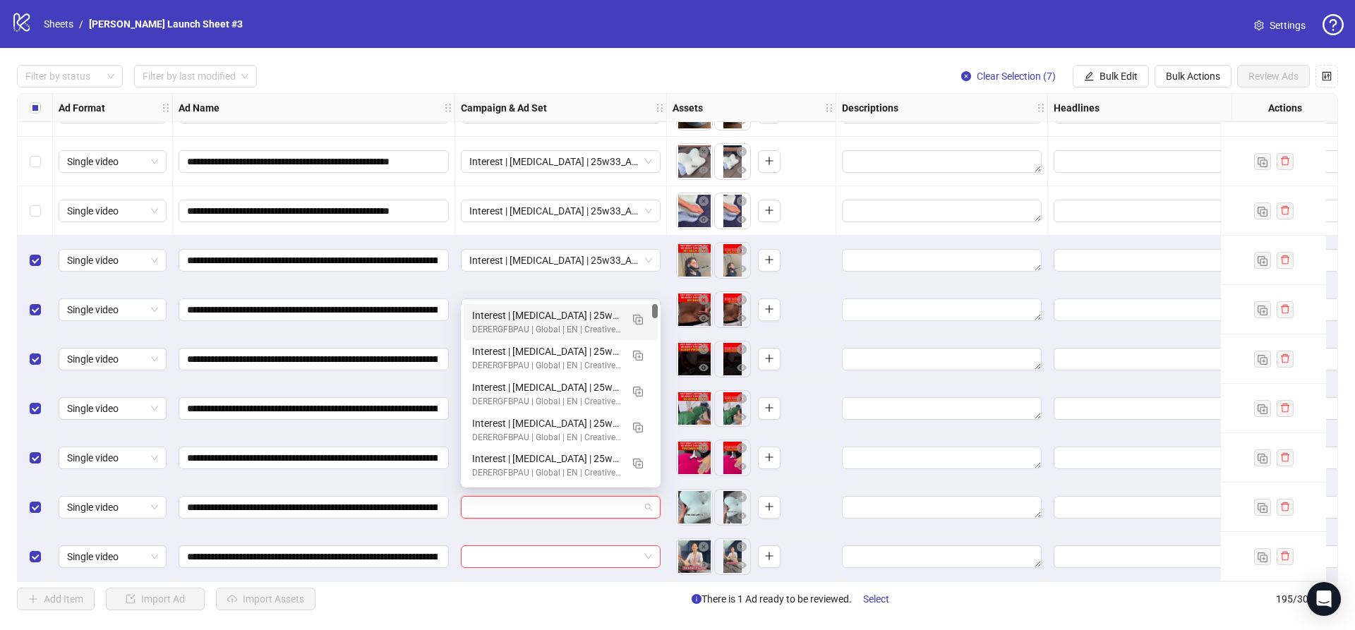
click at [519, 502] on input "search" at bounding box center [554, 507] width 170 height 21
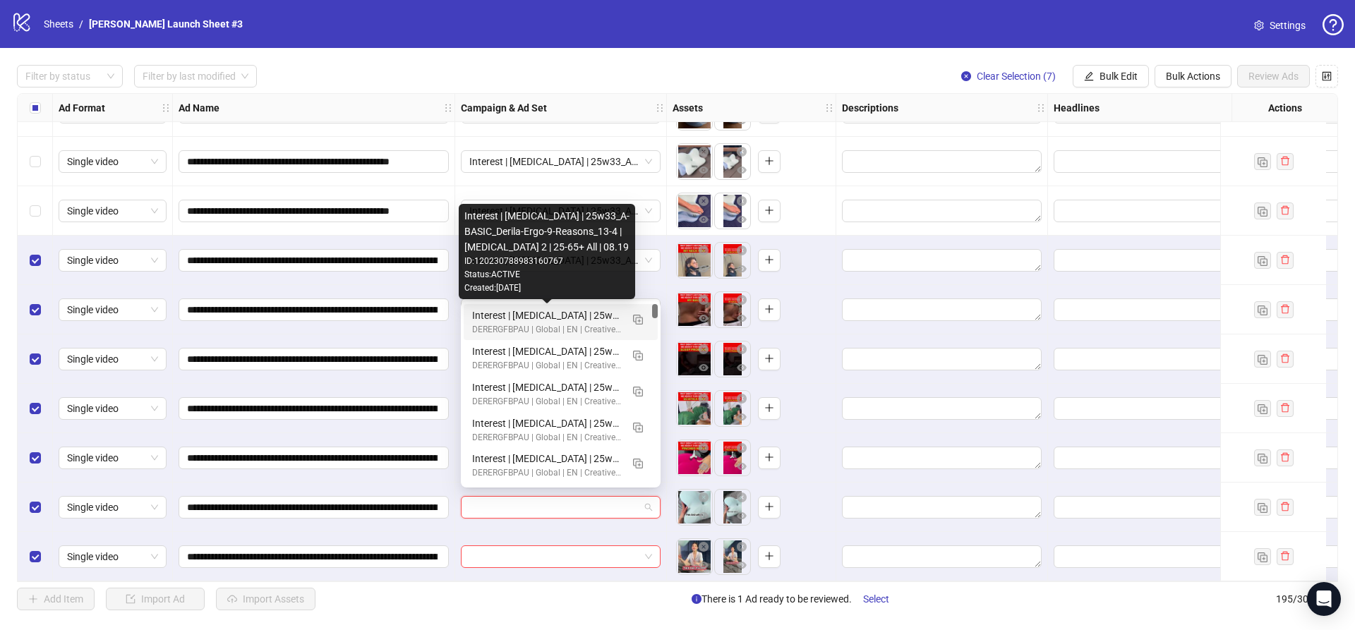
click at [517, 308] on div "Interest | Memory foam | 25w33_A-BASIC_Derila-Ergo-9-Reasons_13-4 | Sleep apnea…" at bounding box center [546, 316] width 149 height 16
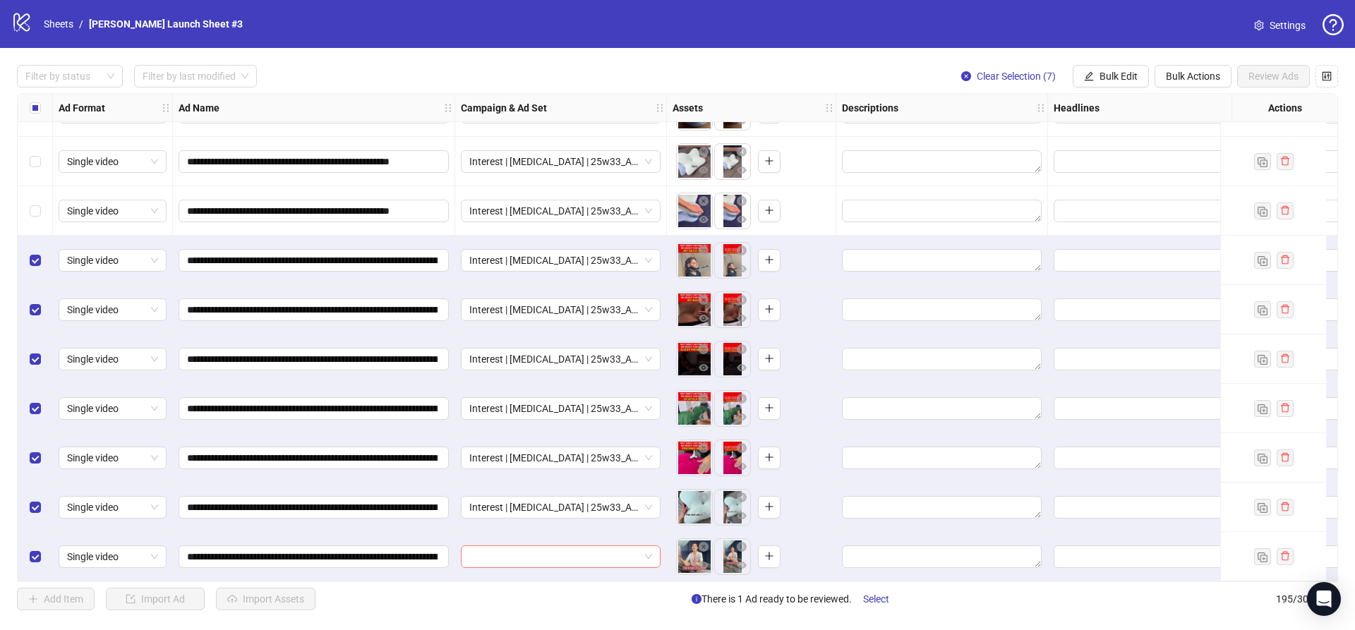
click at [526, 550] on input "search" at bounding box center [554, 556] width 170 height 21
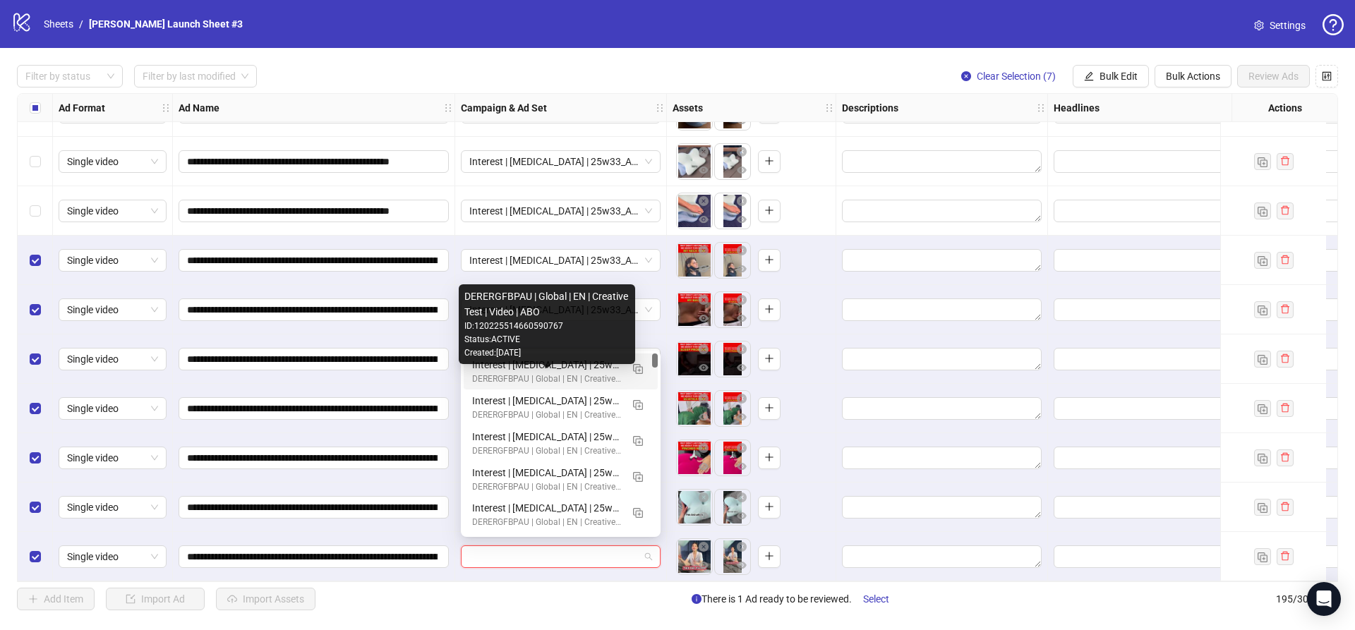
click at [533, 373] on div "DERERGFBPAU | Global | EN | Creative Test | Video | ABO" at bounding box center [546, 379] width 149 height 13
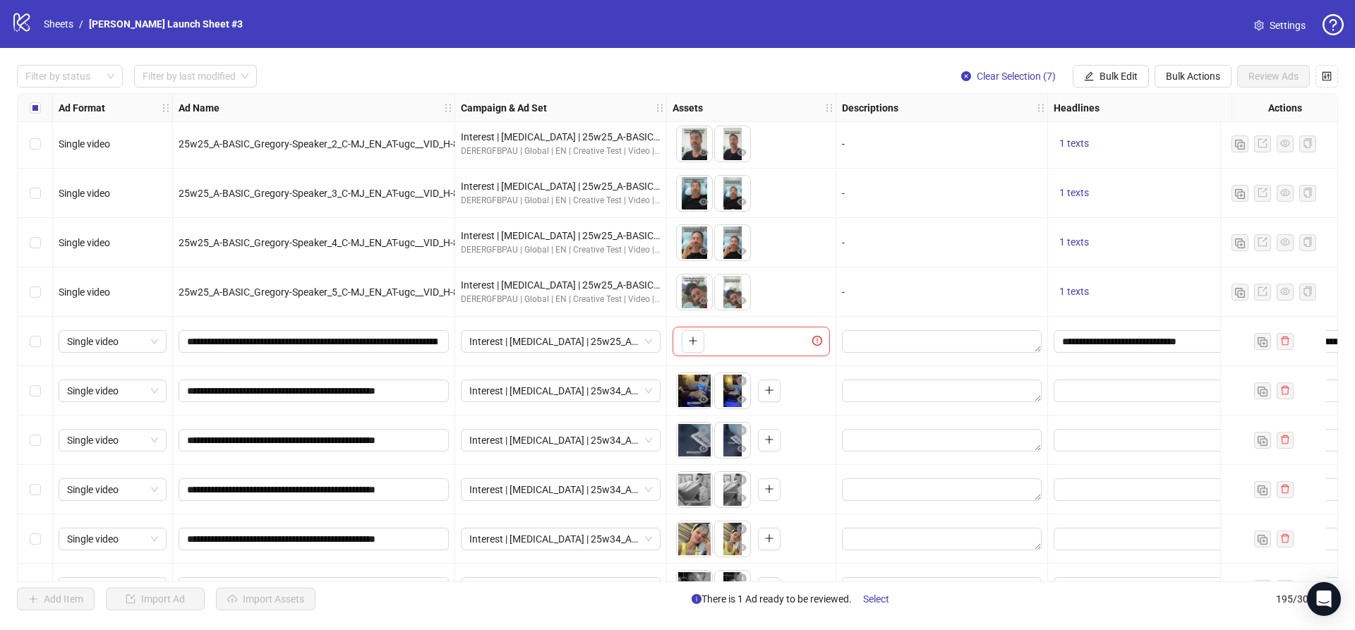
scroll to position [8302, 756]
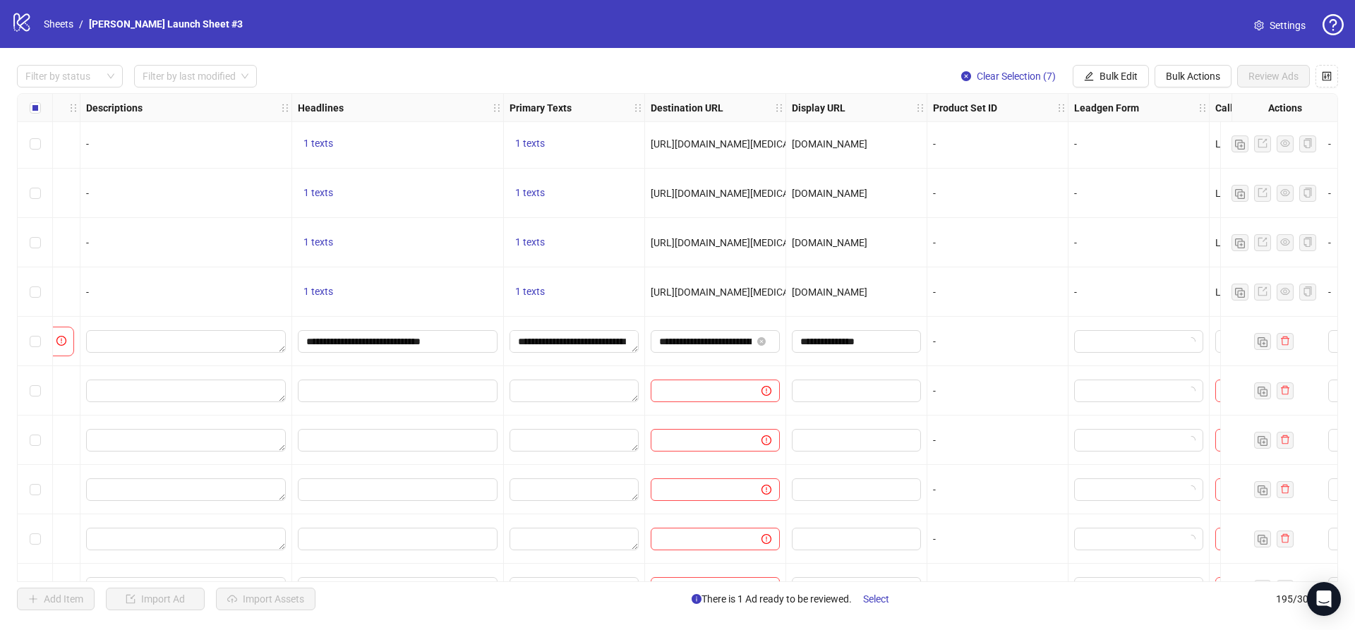
click at [735, 291] on span "[URL][DOMAIN_NAME][MEDICAL_DATA]" at bounding box center [738, 292] width 174 height 11
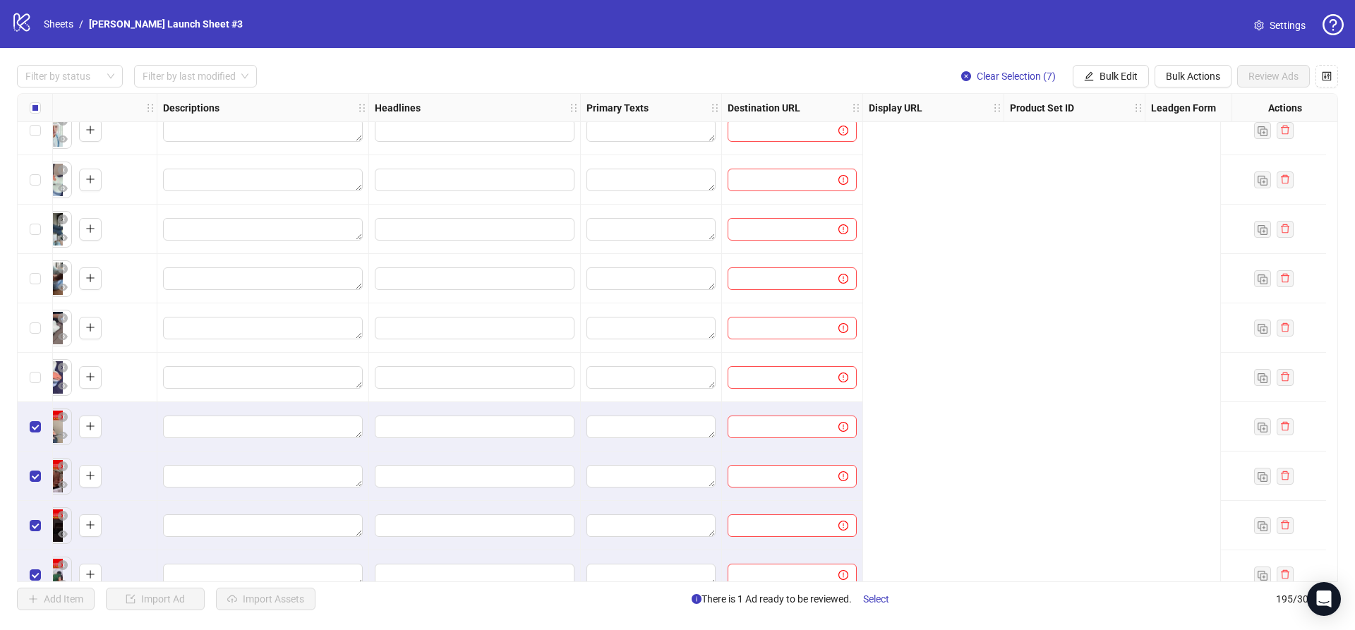
scroll to position [9007, 0]
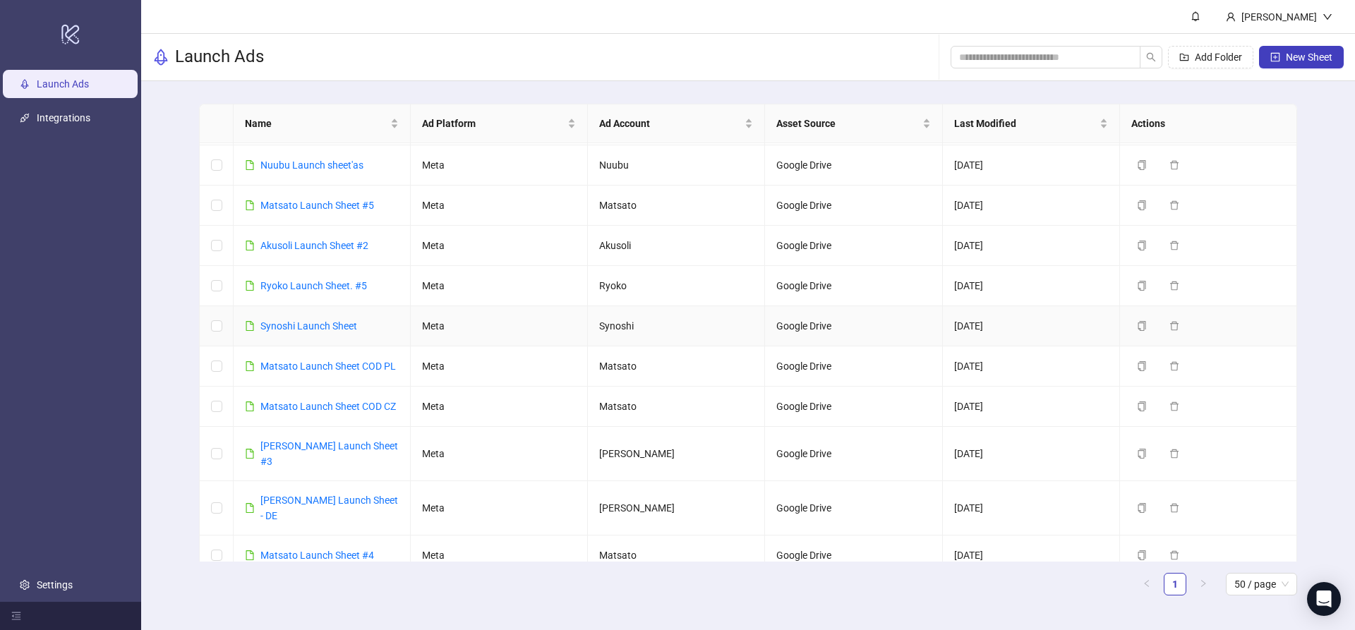
scroll to position [267, 0]
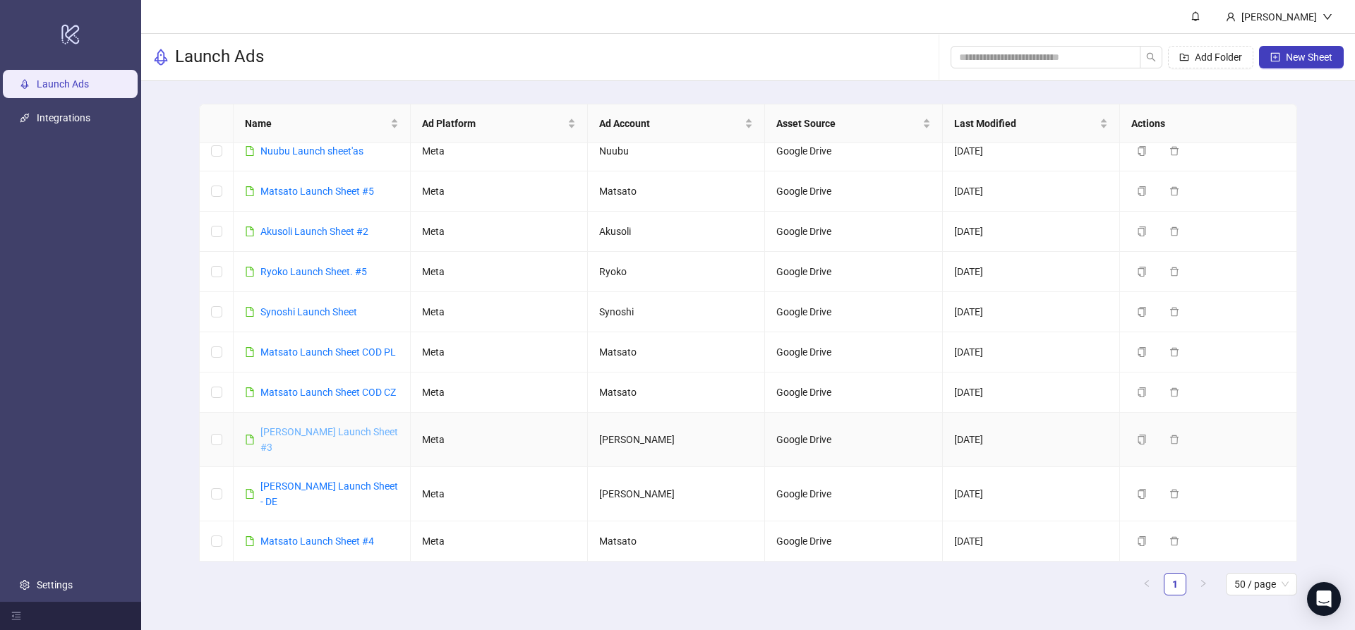
click at [341, 426] on link "[PERSON_NAME] Launch Sheet #3" at bounding box center [329, 439] width 138 height 27
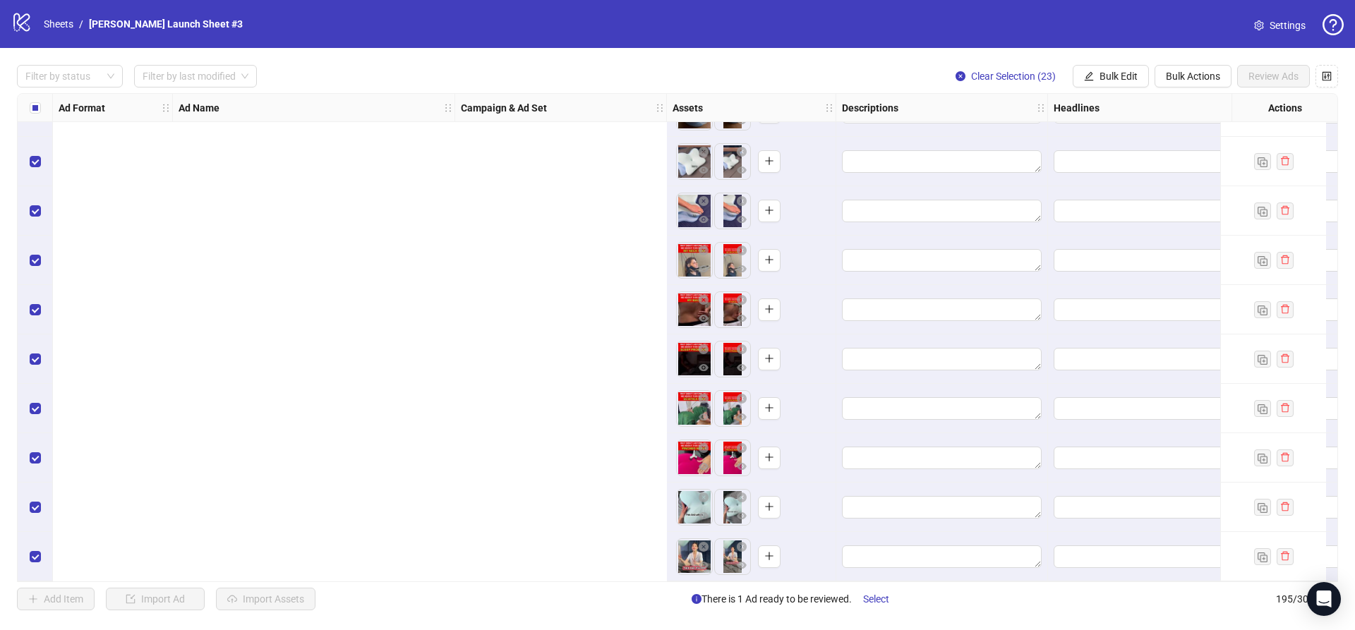
scroll to position [9180, 893]
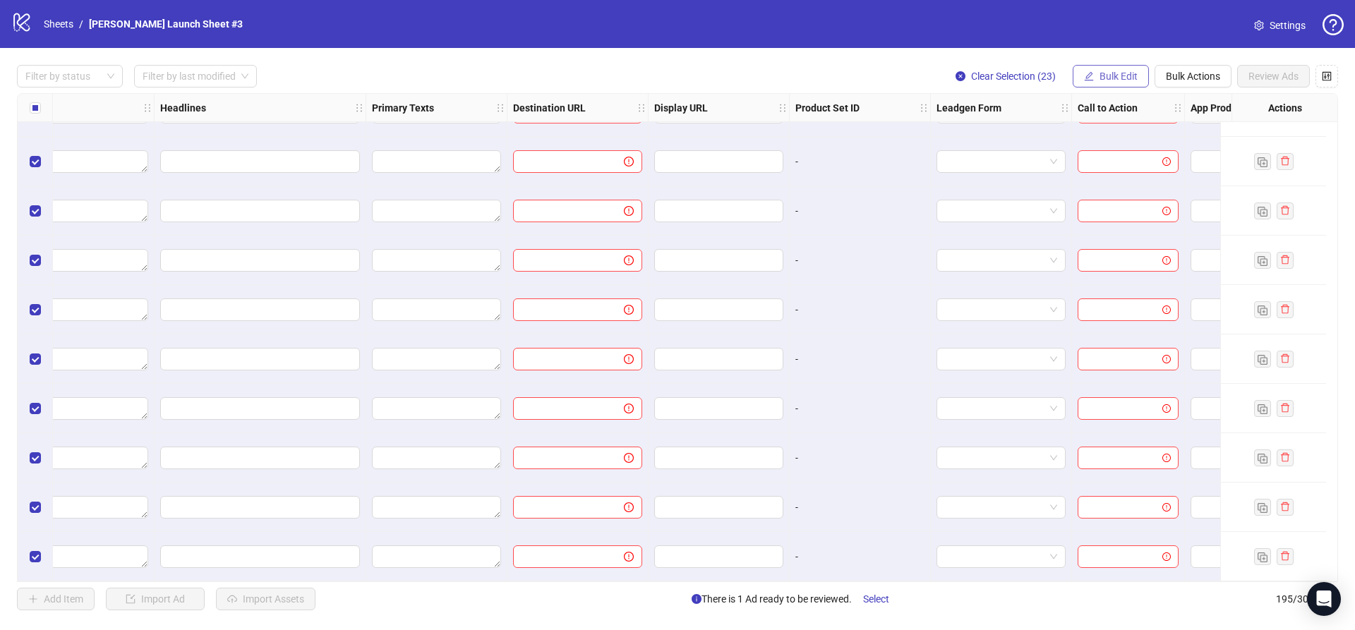
click at [1121, 76] on span "Bulk Edit" at bounding box center [1119, 76] width 38 height 11
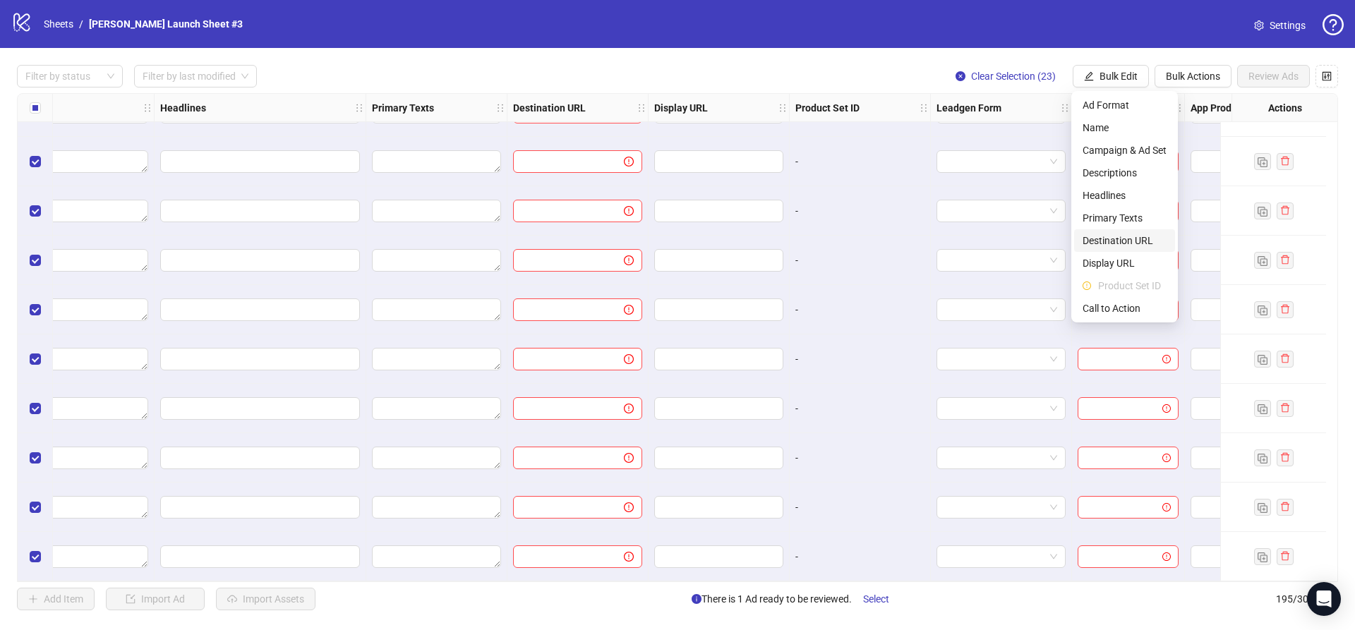
click at [1104, 240] on span "Destination URL" at bounding box center [1125, 241] width 84 height 16
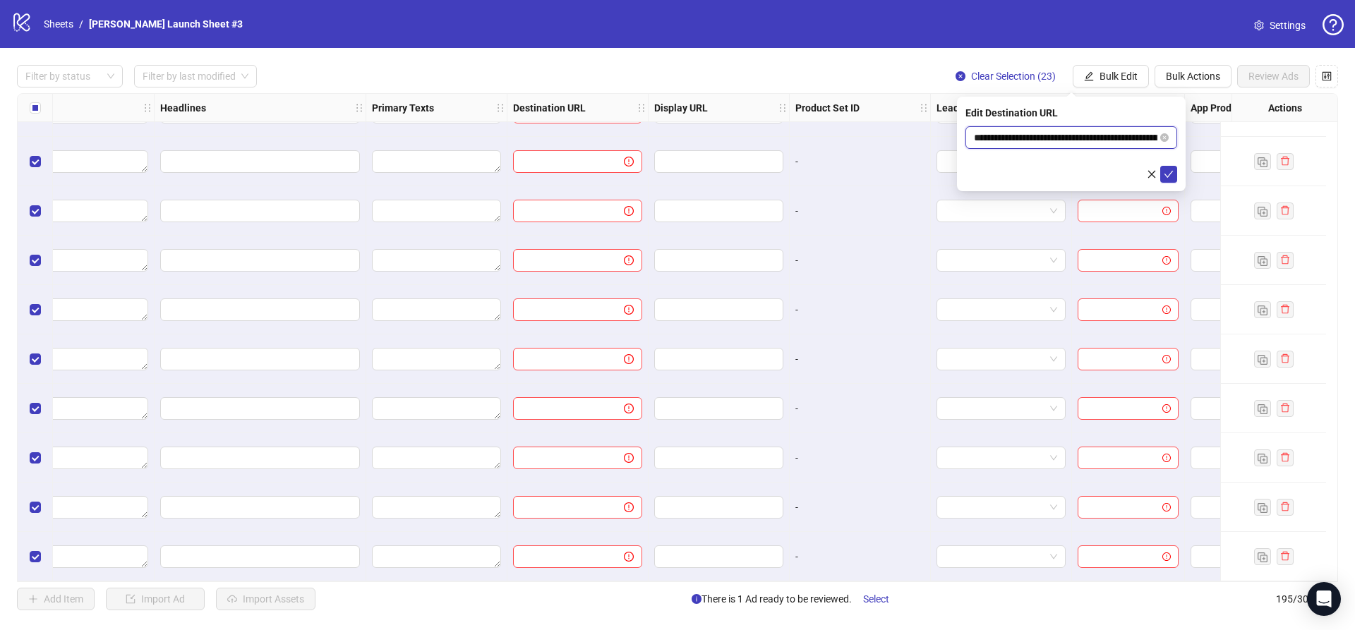
click at [1006, 136] on input "**********" at bounding box center [1065, 138] width 183 height 16
paste input "text"
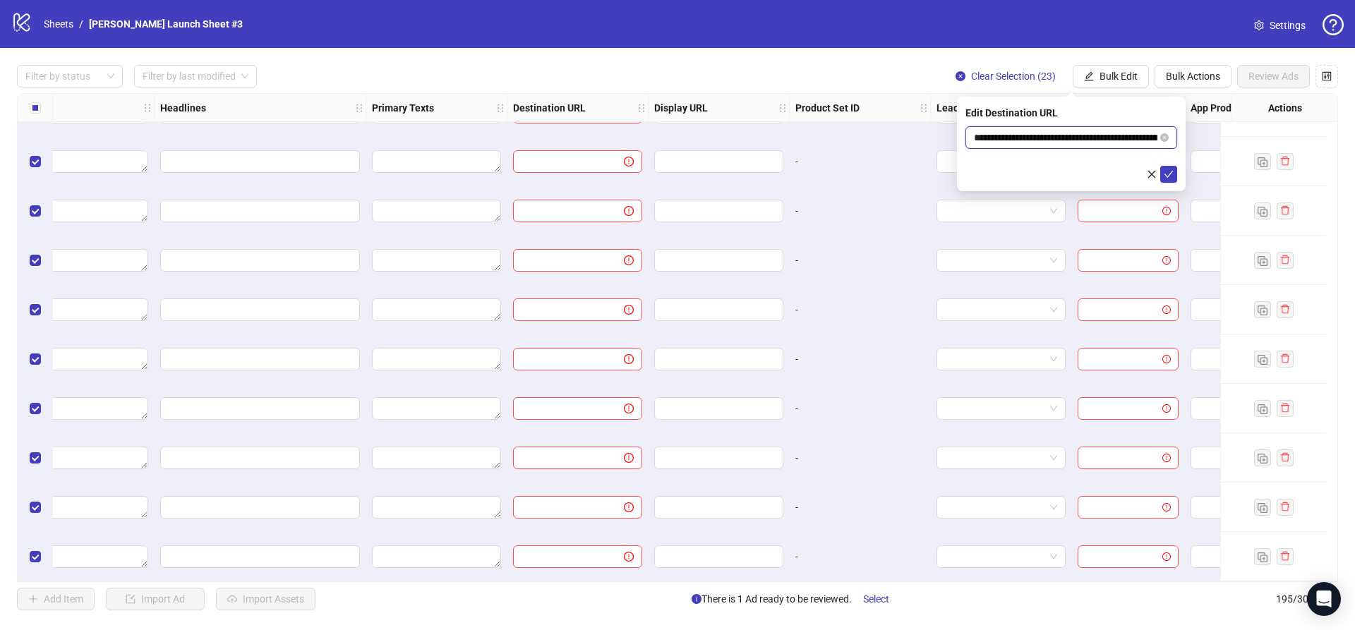
drag, startPoint x: 1053, startPoint y: 134, endPoint x: 954, endPoint y: 134, distance: 98.8
click at [954, 133] on body "logo/logo-mobile Sheets / Derila Ergo Launch Sheet #3 Settings Filter by status…" at bounding box center [677, 315] width 1355 height 630
type input "**********"
click at [1053, 159] on form "**********" at bounding box center [1071, 154] width 212 height 56
click at [1168, 175] on icon "check" at bounding box center [1168, 174] width 9 height 7
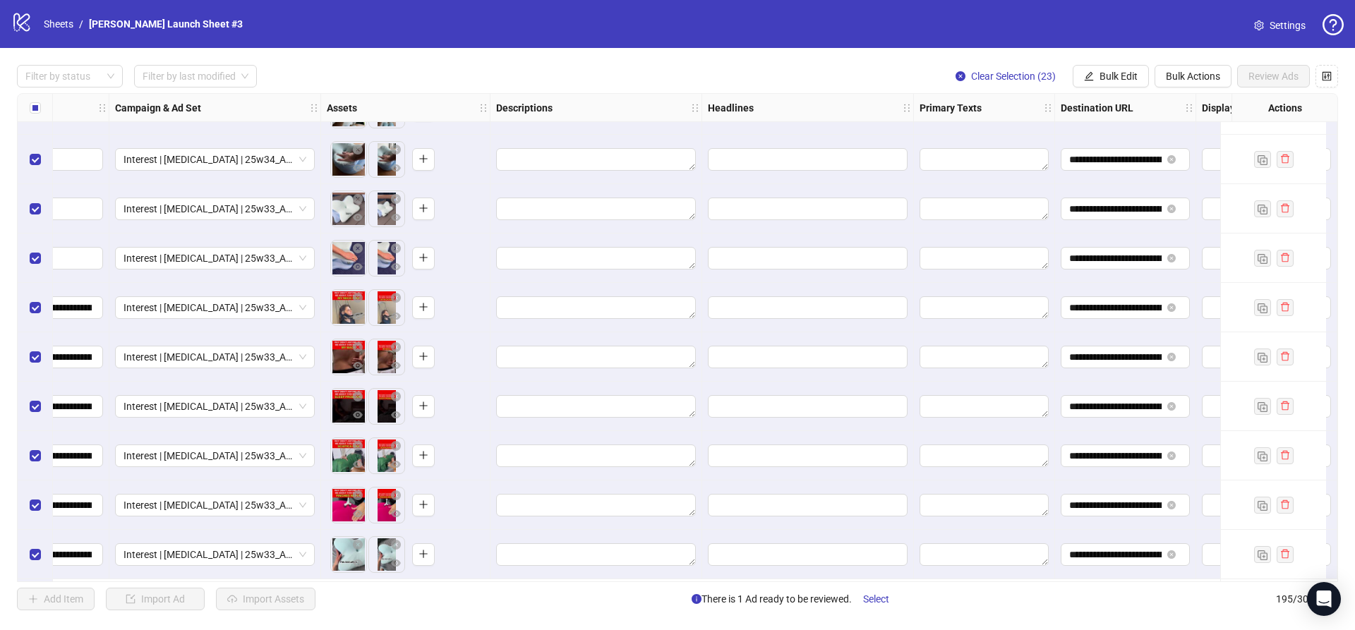
scroll to position [8629, 346]
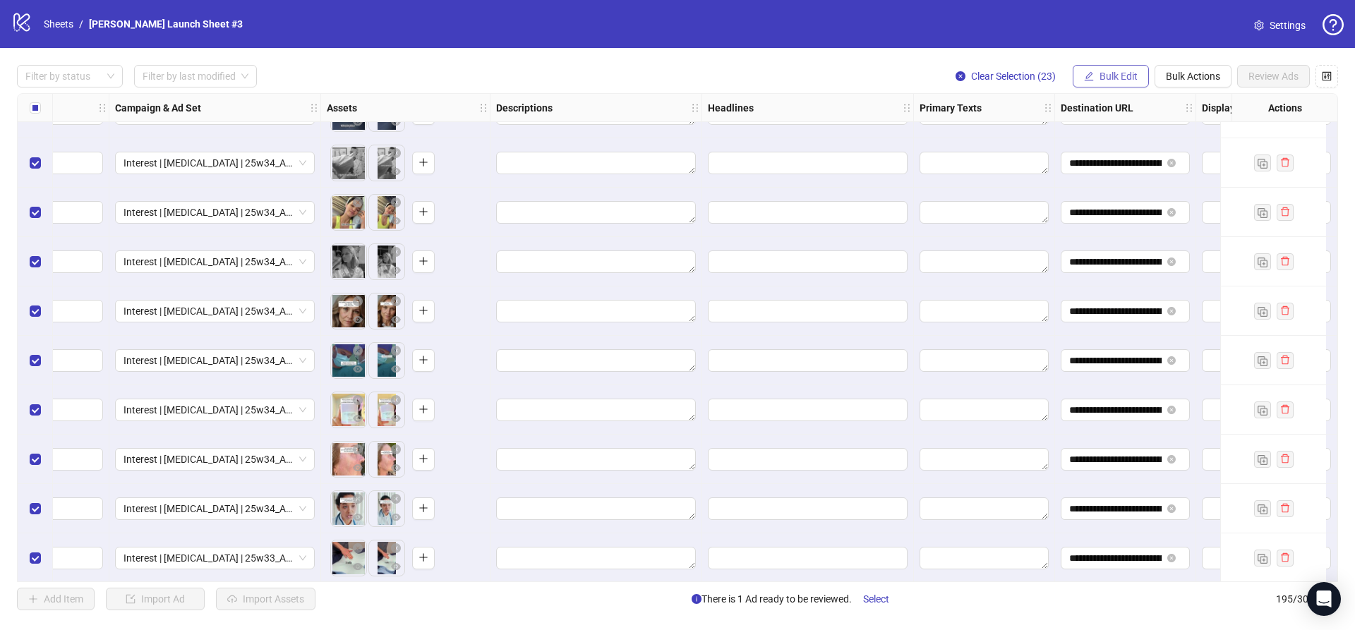
click at [1107, 79] on span "Bulk Edit" at bounding box center [1119, 76] width 38 height 11
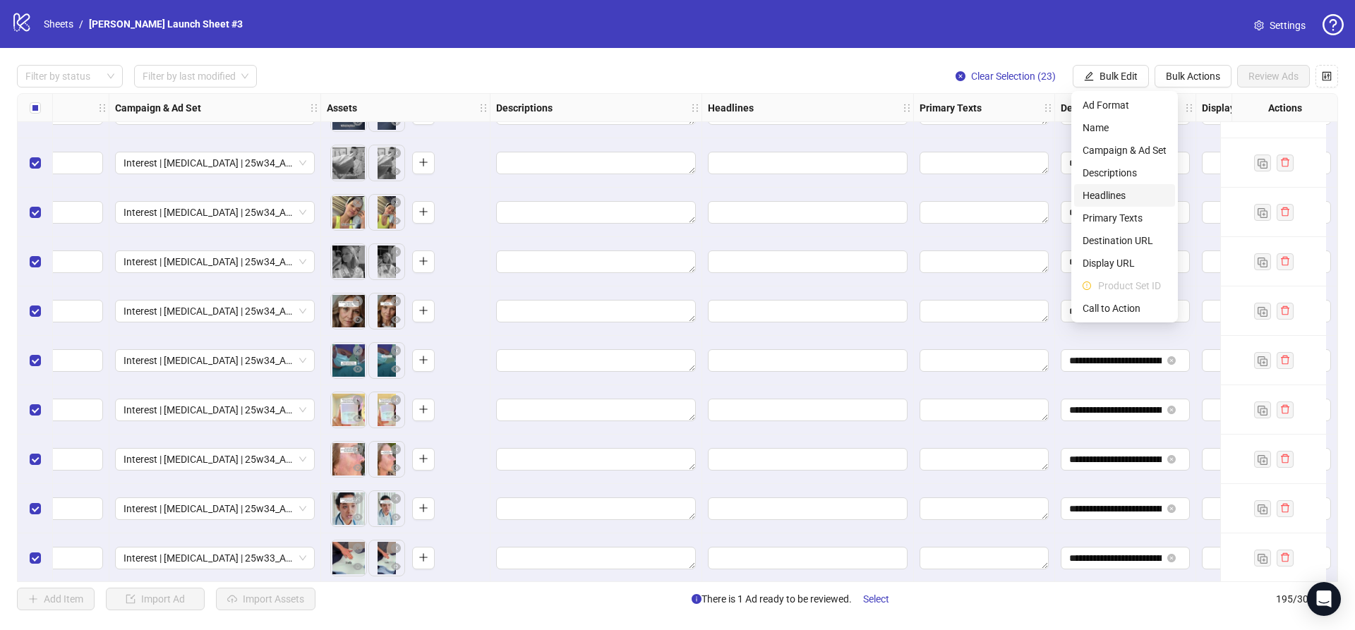
click at [1108, 198] on span "Headlines" at bounding box center [1125, 196] width 84 height 16
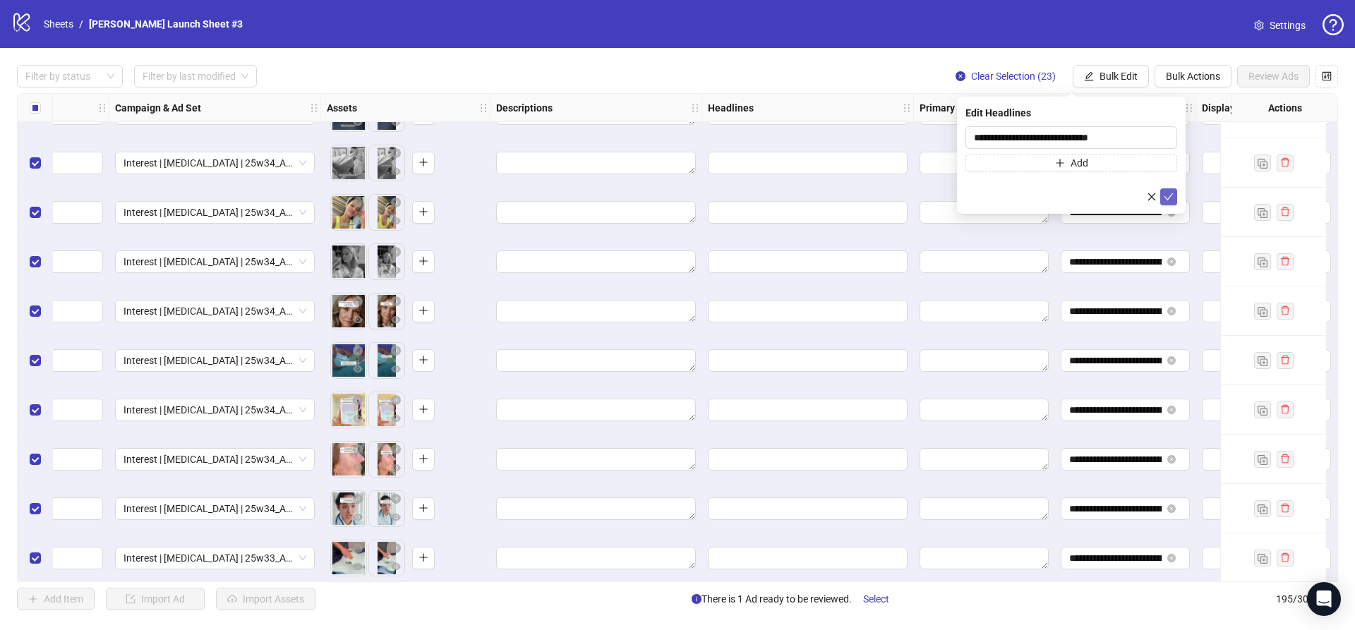
click at [1170, 196] on icon "check" at bounding box center [1169, 197] width 10 height 10
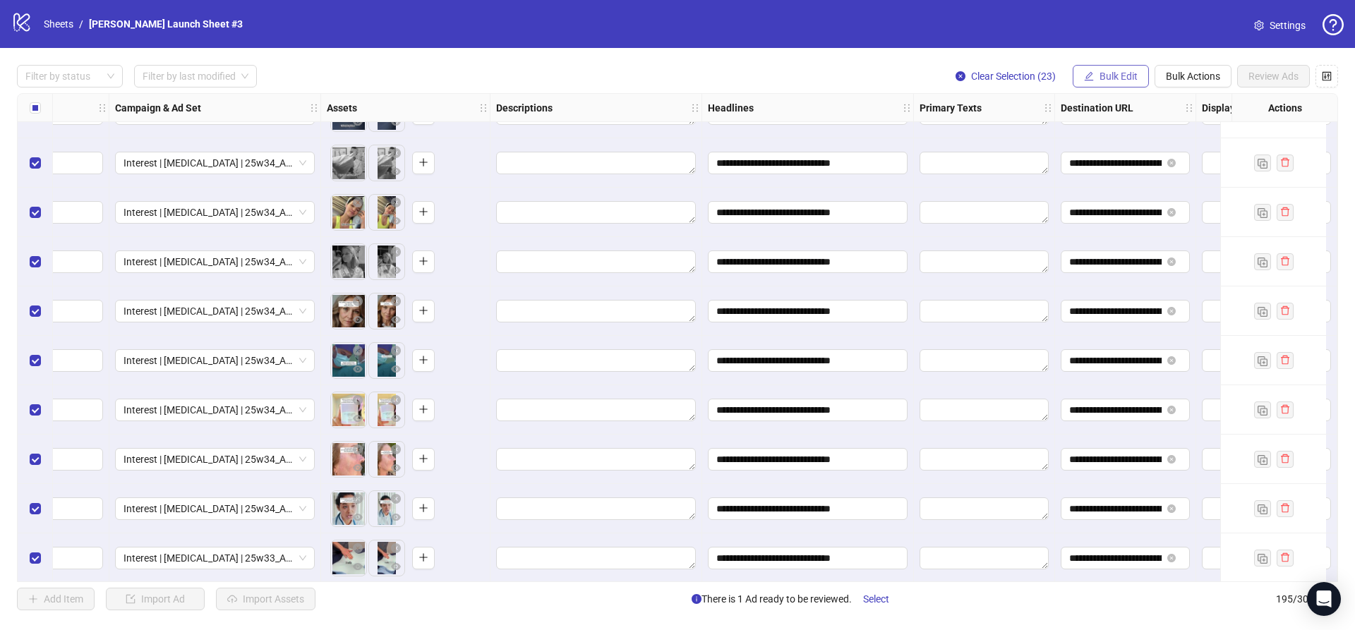
click at [1097, 78] on button "Bulk Edit" at bounding box center [1111, 76] width 76 height 23
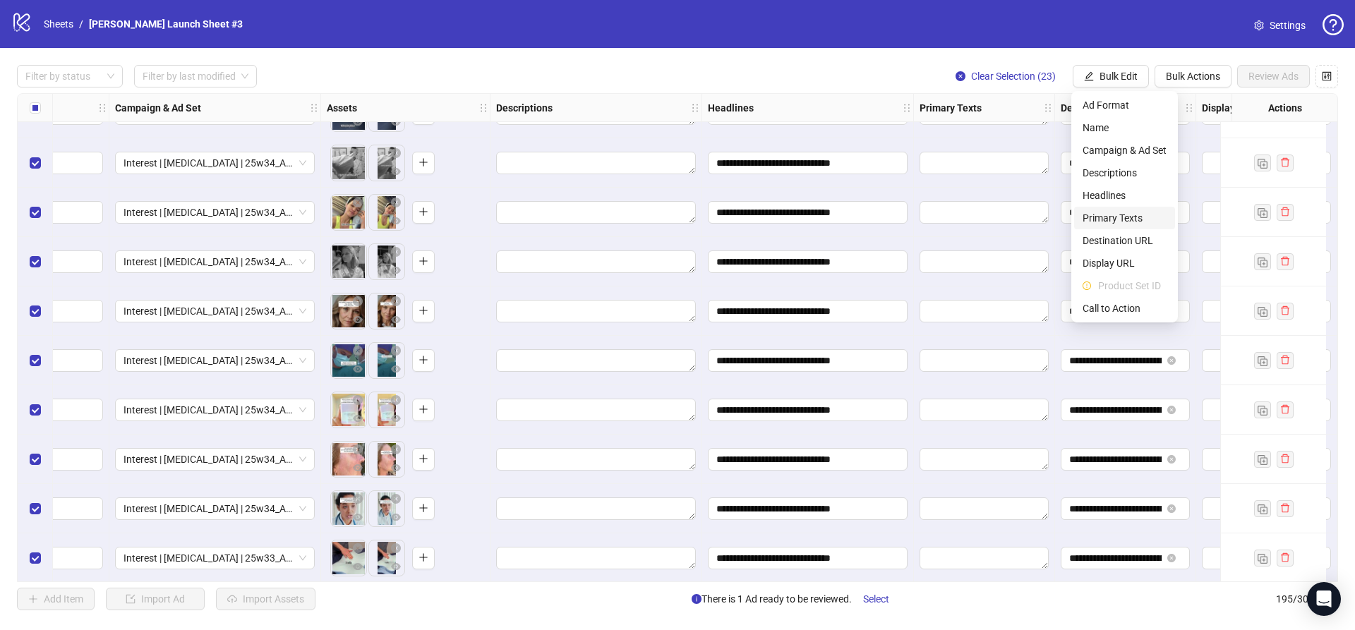
click at [1121, 214] on span "Primary Texts" at bounding box center [1125, 218] width 84 height 16
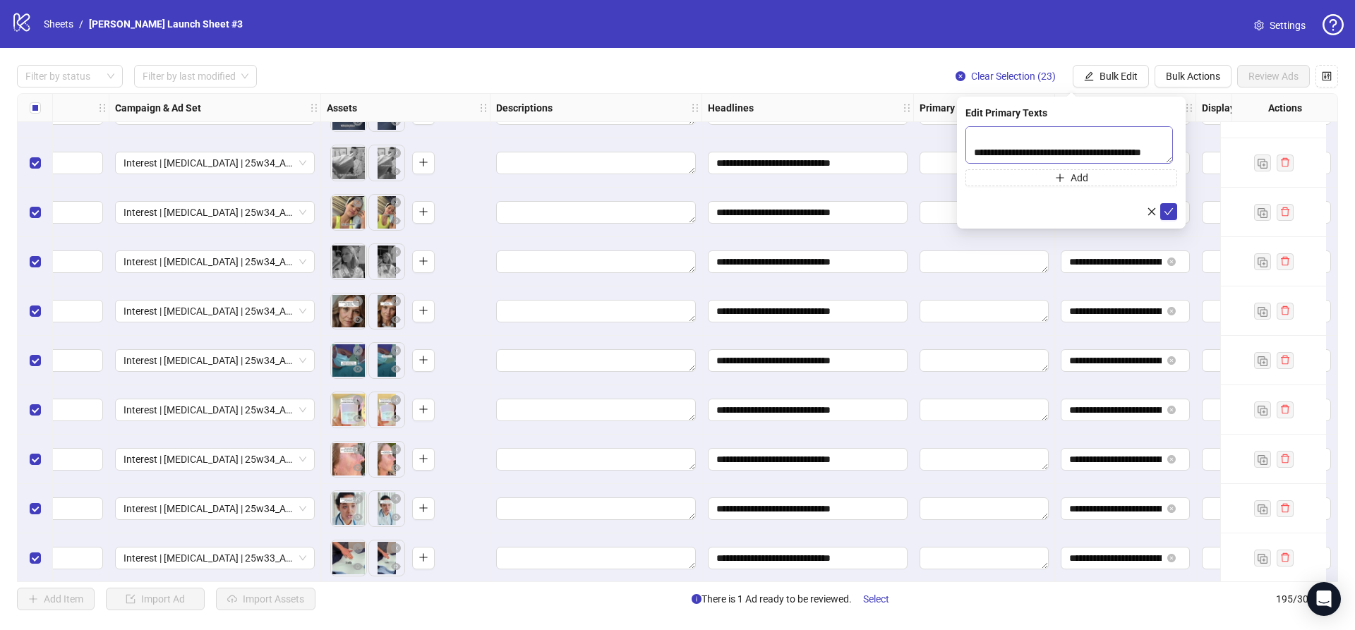
scroll to position [311, 0]
click at [1163, 208] on button "submit" at bounding box center [1168, 211] width 17 height 17
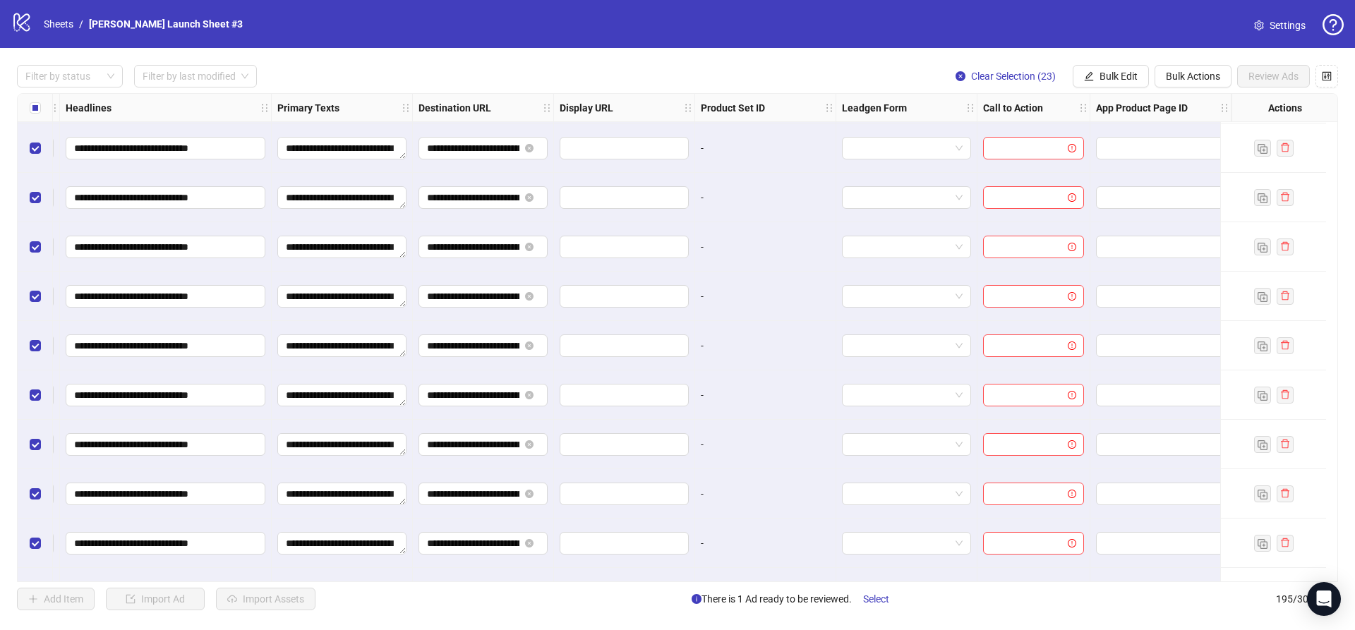
scroll to position [8544, 999]
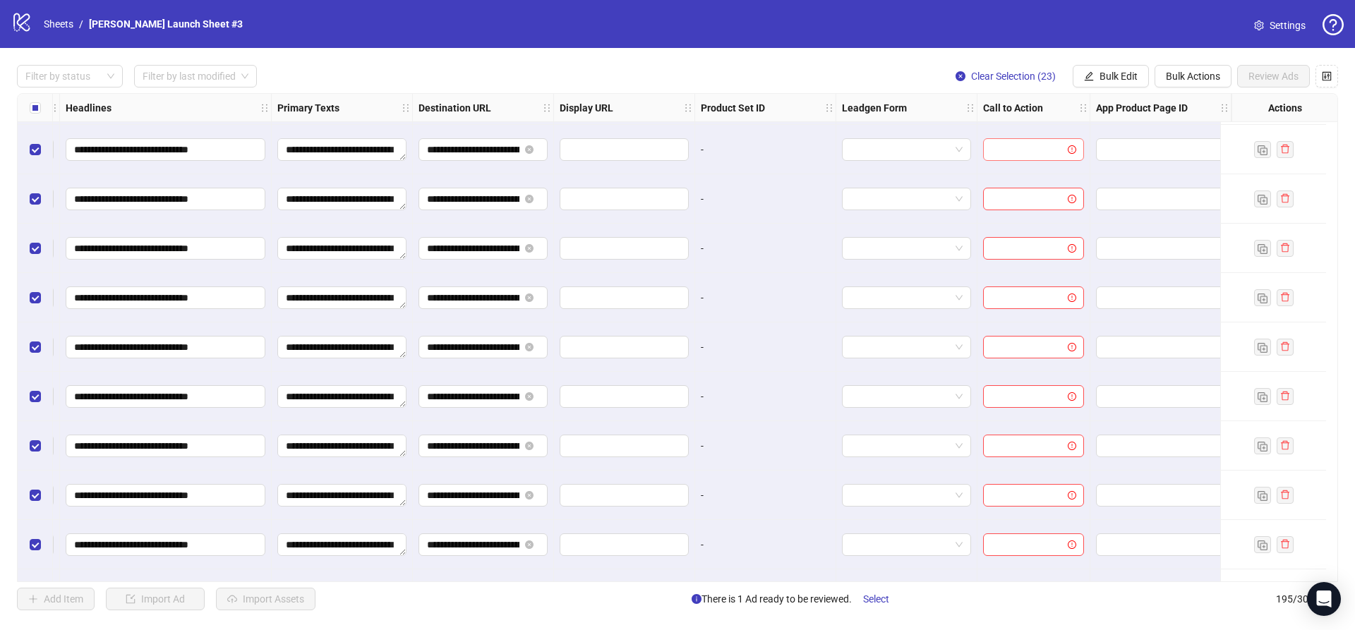
click at [1008, 152] on input "search" at bounding box center [1027, 149] width 71 height 21
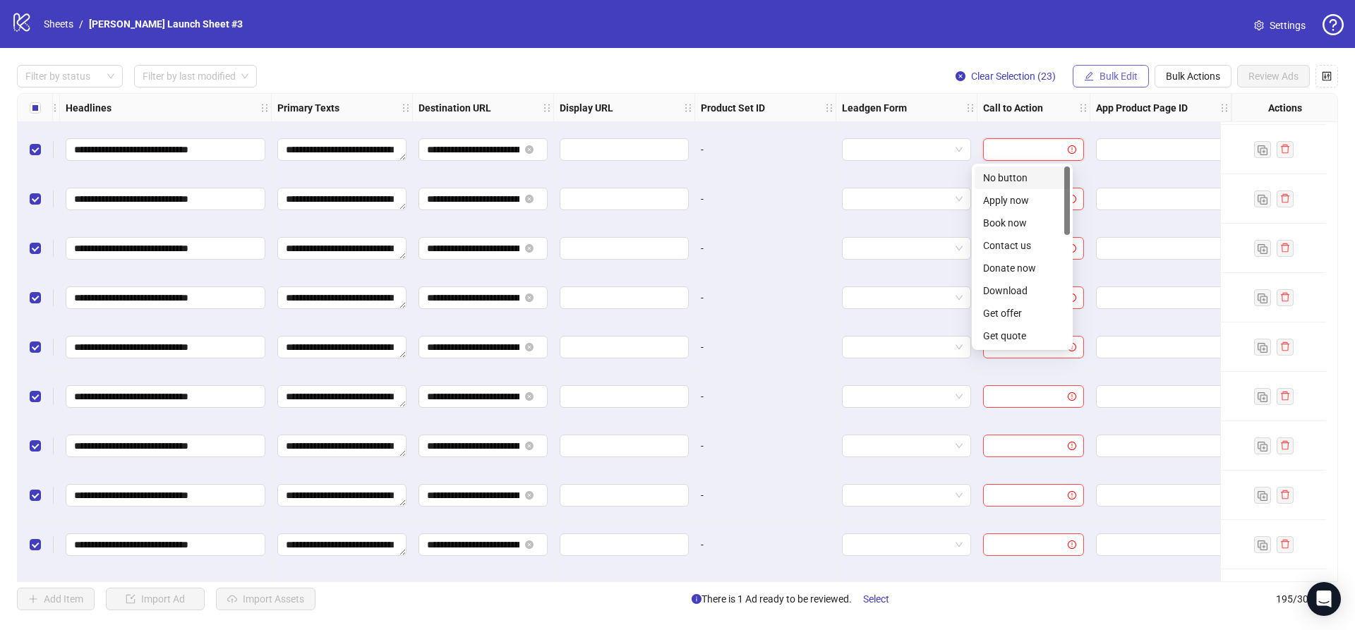
click at [1118, 71] on span "Bulk Edit" at bounding box center [1119, 76] width 38 height 11
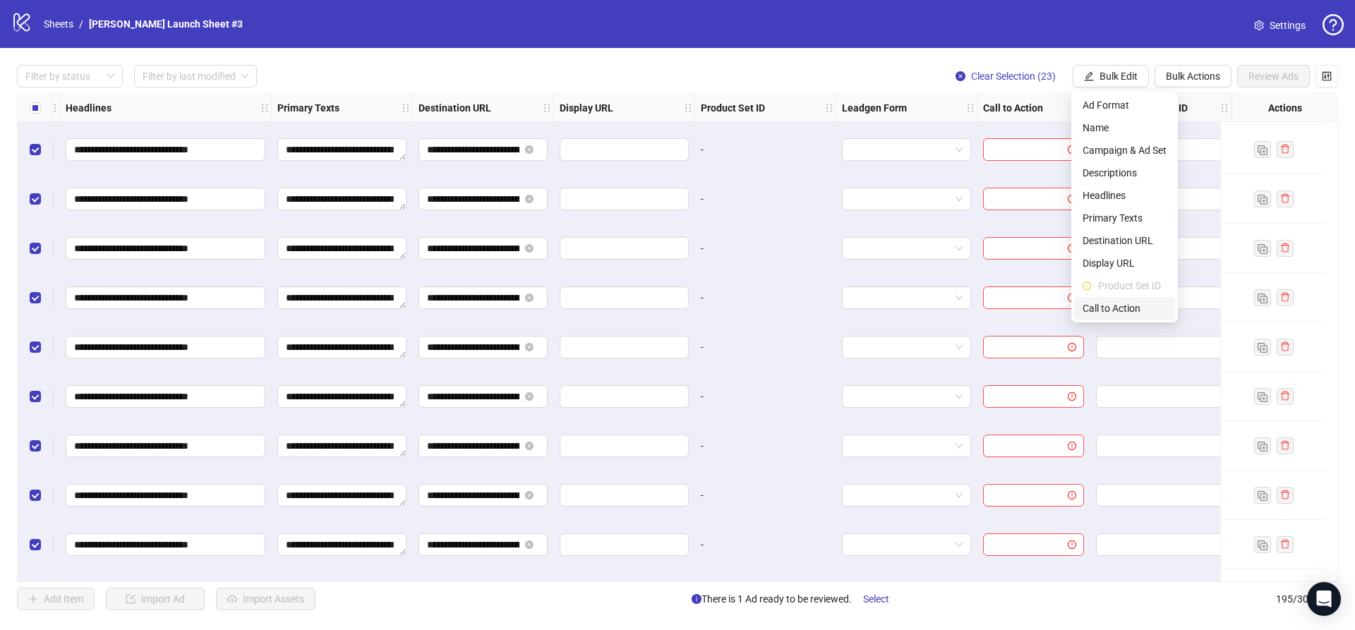
click at [1120, 308] on span "Call to Action" at bounding box center [1125, 309] width 84 height 16
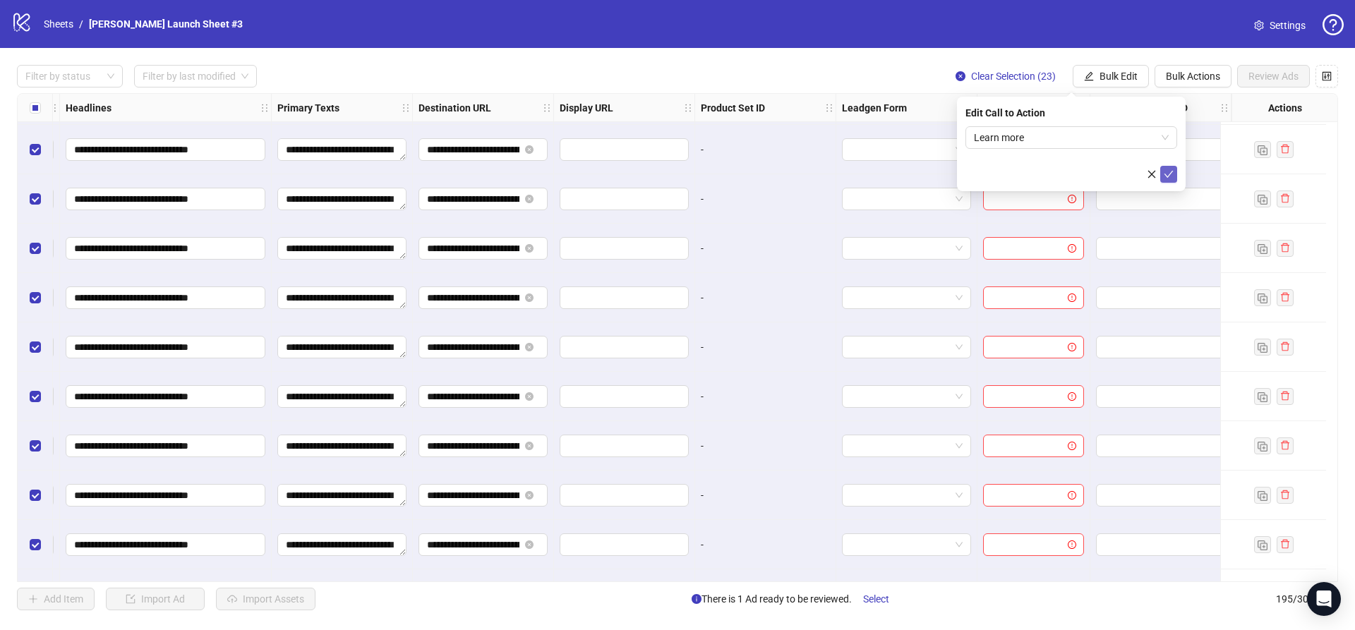
click at [1170, 176] on icon "check" at bounding box center [1169, 174] width 10 height 10
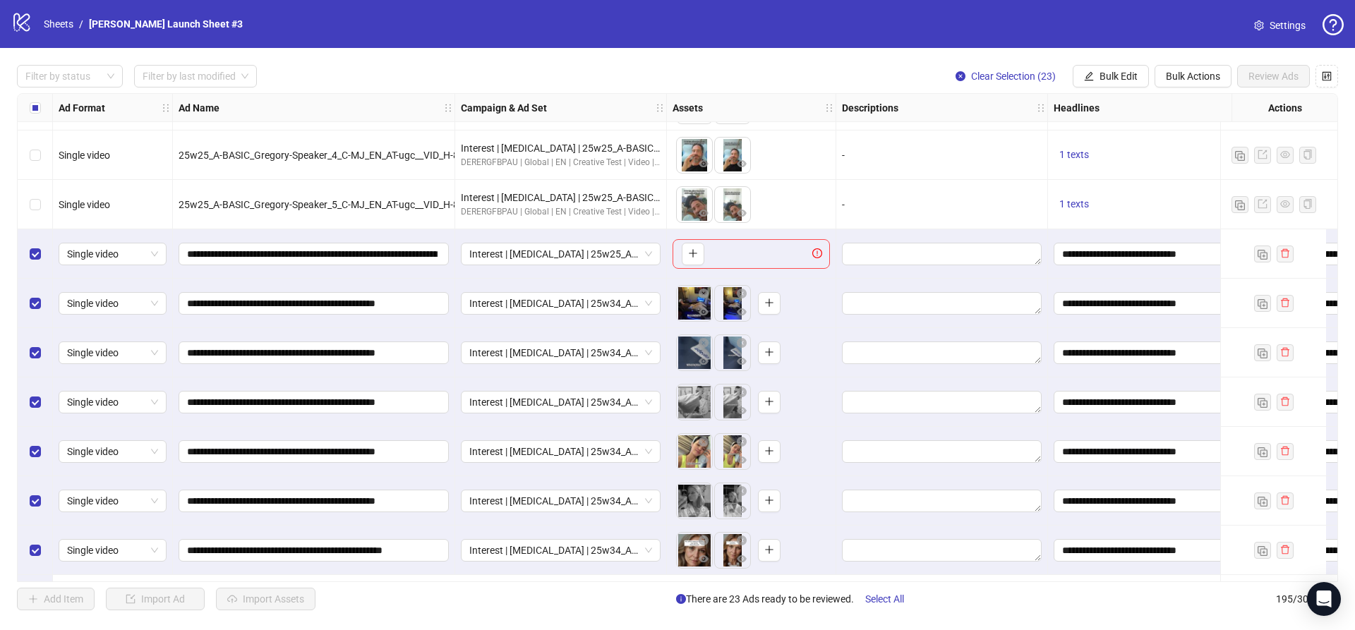
scroll to position [8305, 0]
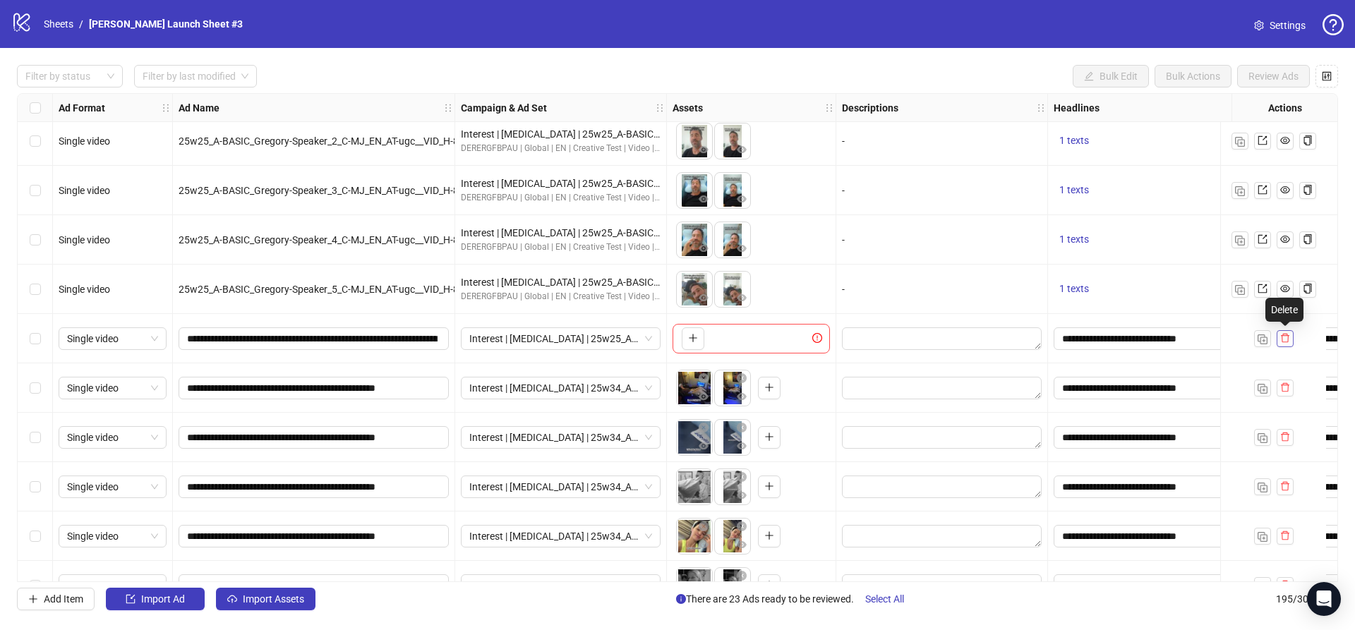
click at [1289, 335] on icon "delete" at bounding box center [1285, 338] width 10 height 10
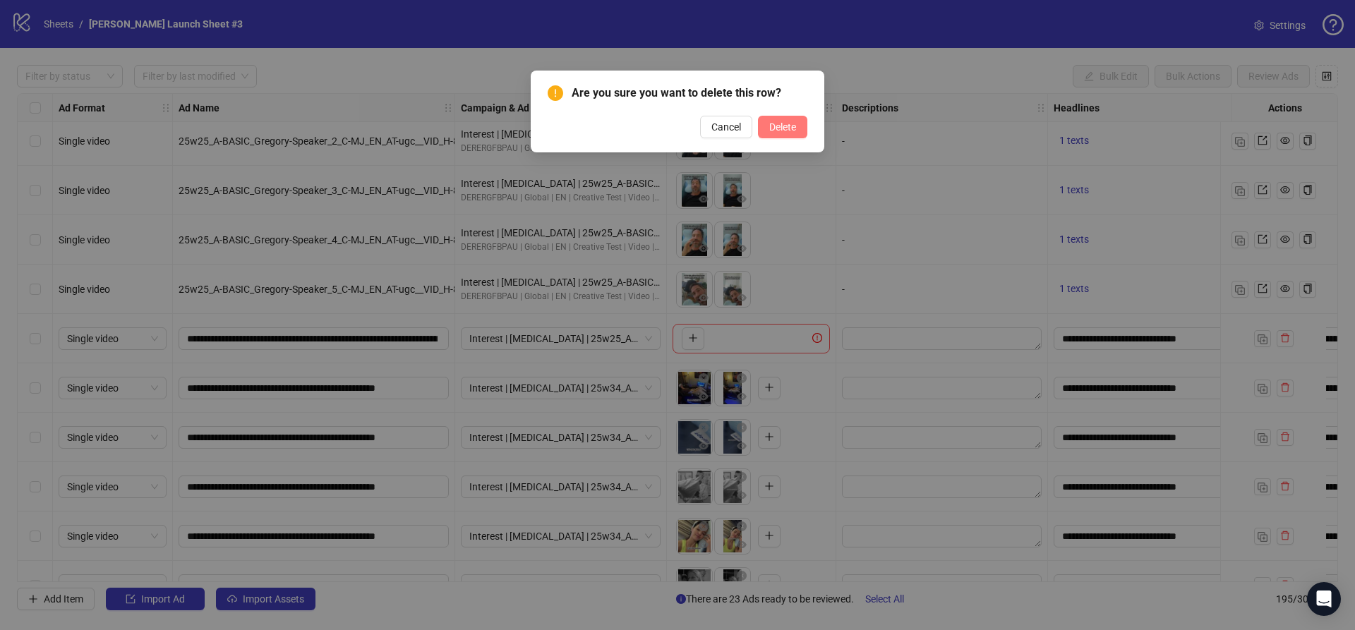
click at [786, 125] on span "Delete" at bounding box center [782, 126] width 27 height 11
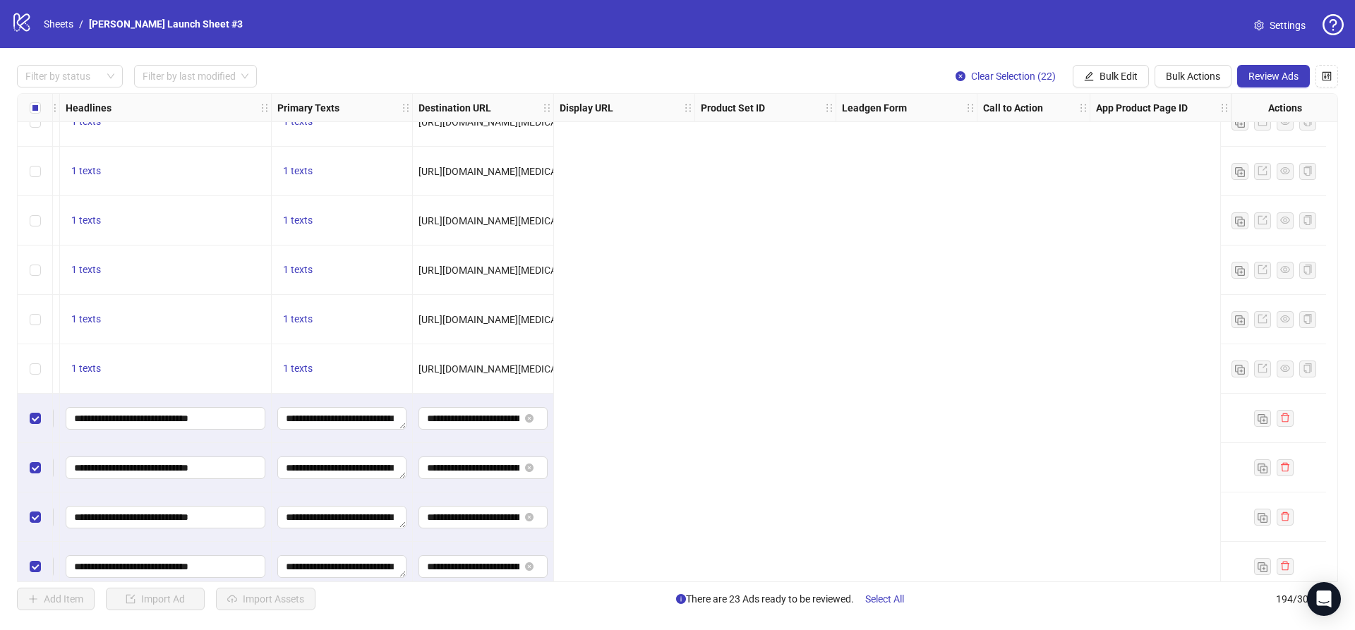
scroll to position [8226, 0]
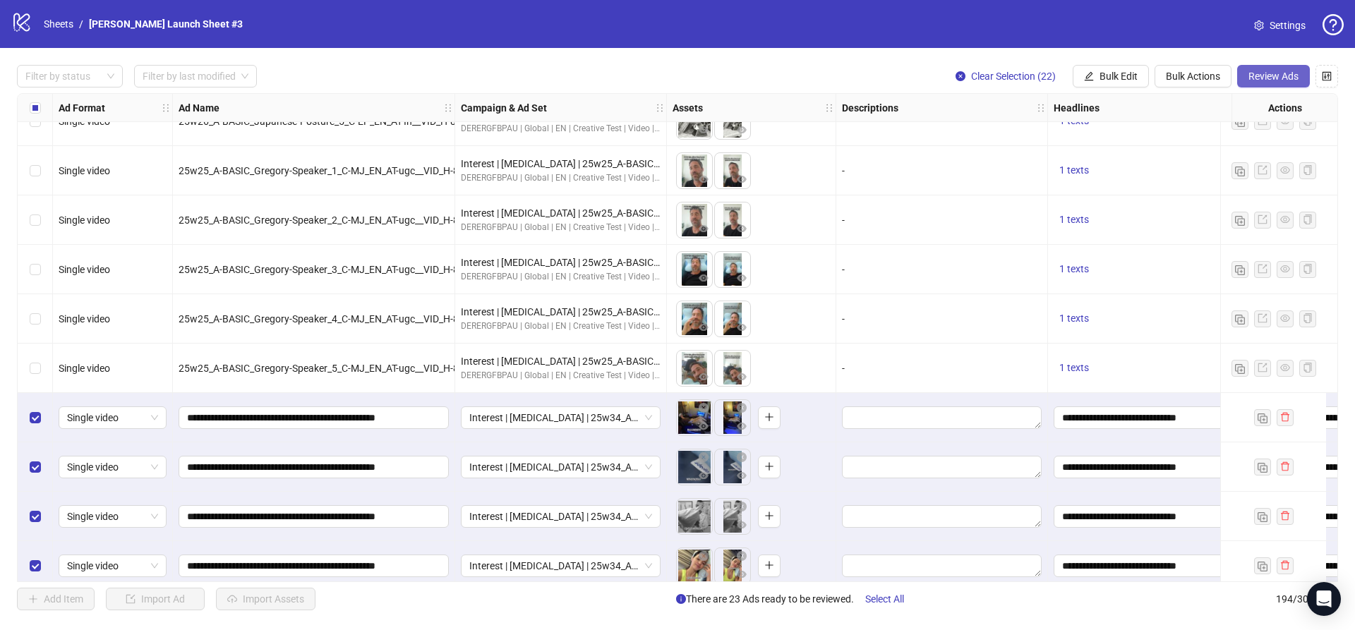
click at [1273, 71] on span "Review Ads" at bounding box center [1273, 76] width 50 height 11
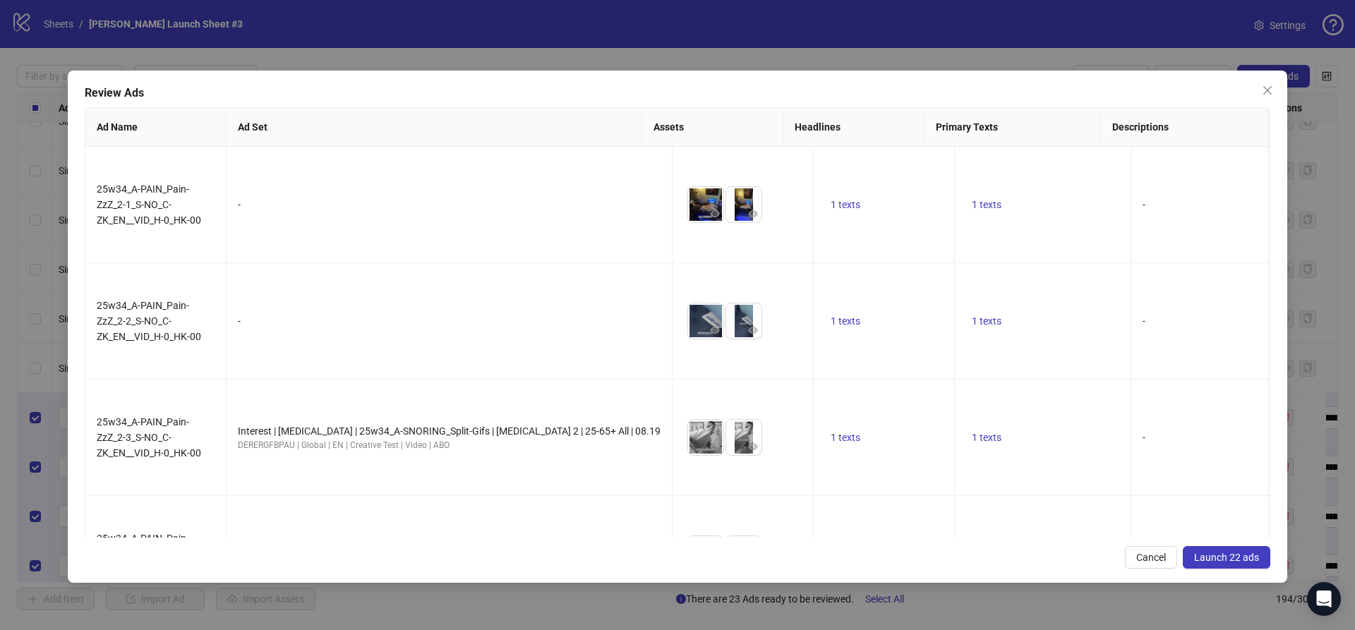
click at [1215, 553] on span "Launch 22 ads" at bounding box center [1226, 557] width 65 height 11
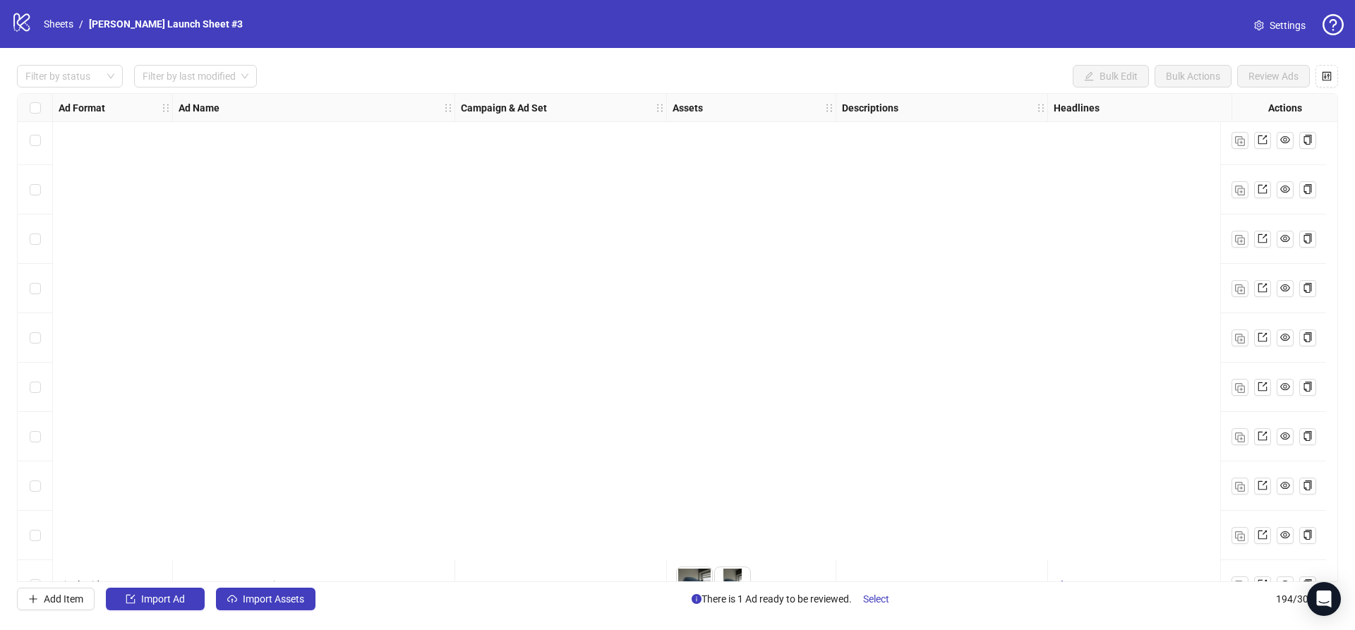
scroll to position [9130, 0]
